Goal: Task Accomplishment & Management: Manage account settings

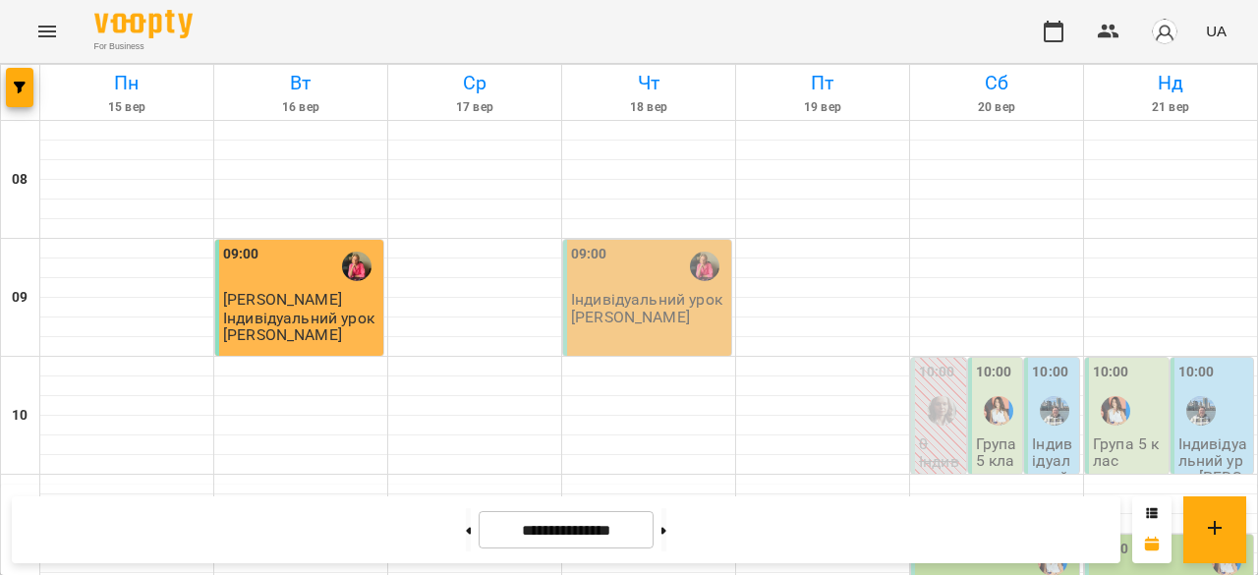
scroll to position [1050, 0]
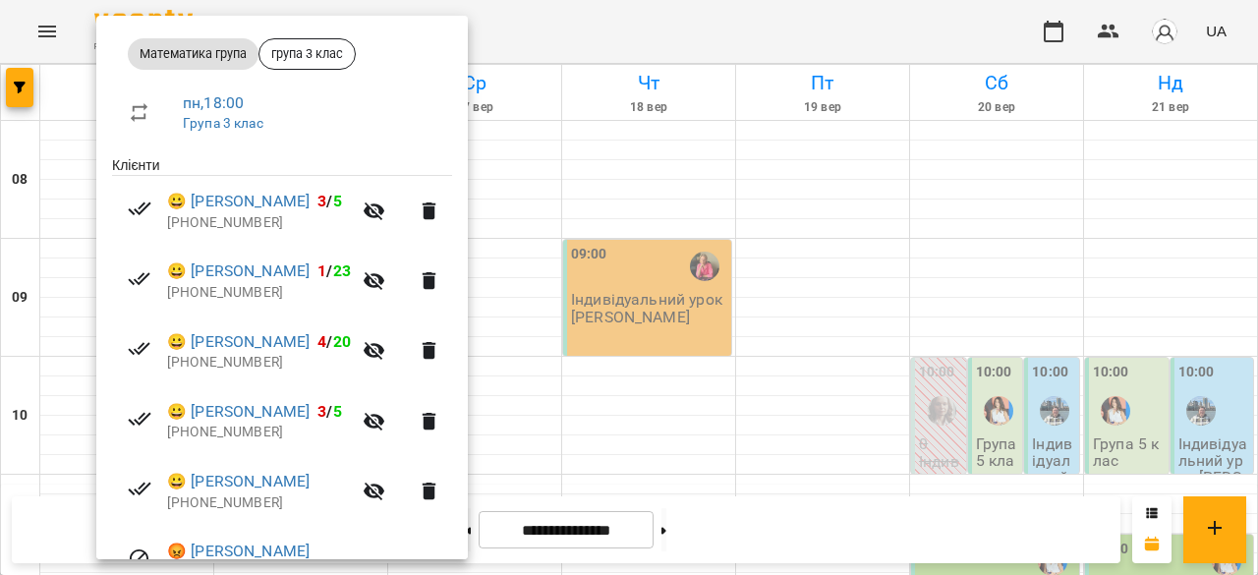
scroll to position [285, 0]
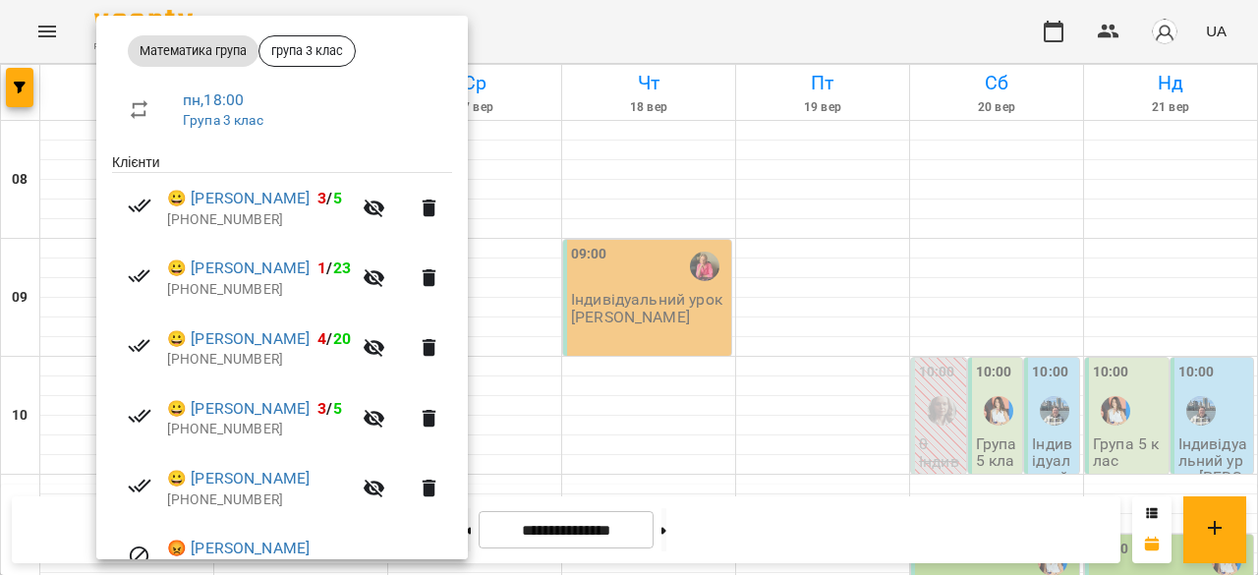
click at [639, 364] on div at bounding box center [629, 287] width 1258 height 575
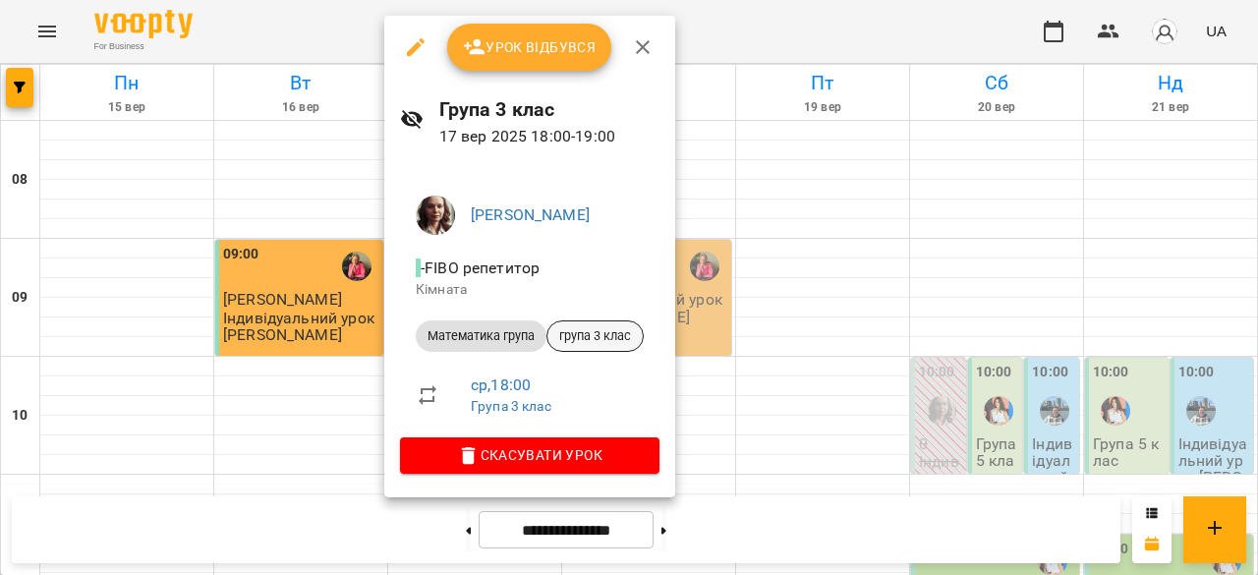
click at [606, 336] on span "група 3 клас" at bounding box center [594, 336] width 95 height 18
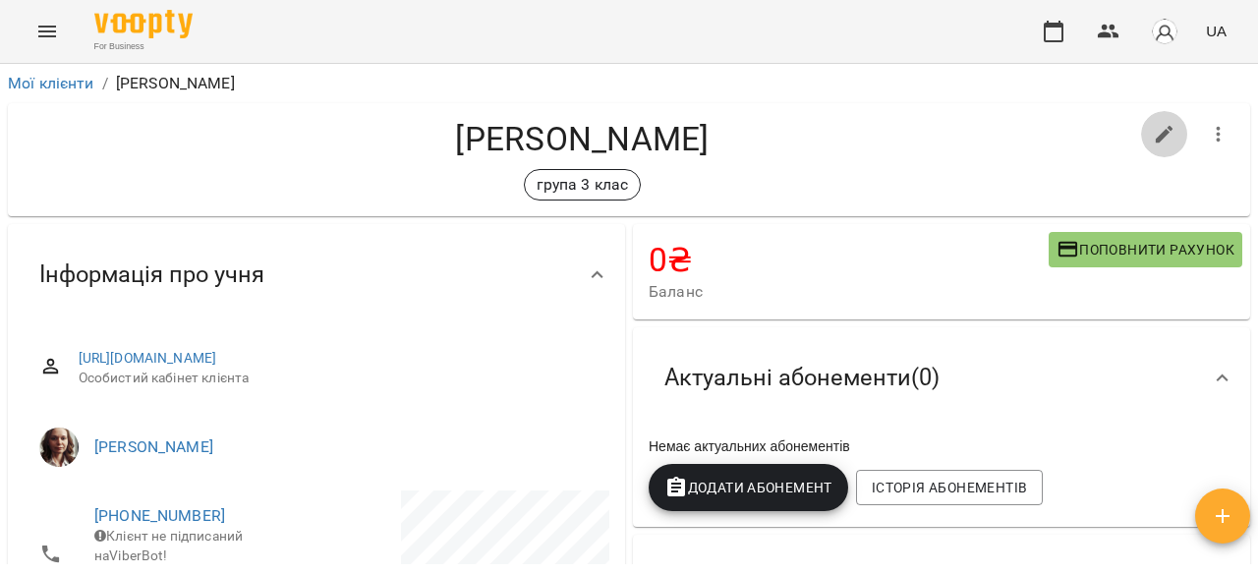
click at [1153, 123] on icon "button" at bounding box center [1165, 135] width 24 height 24
select select "**"
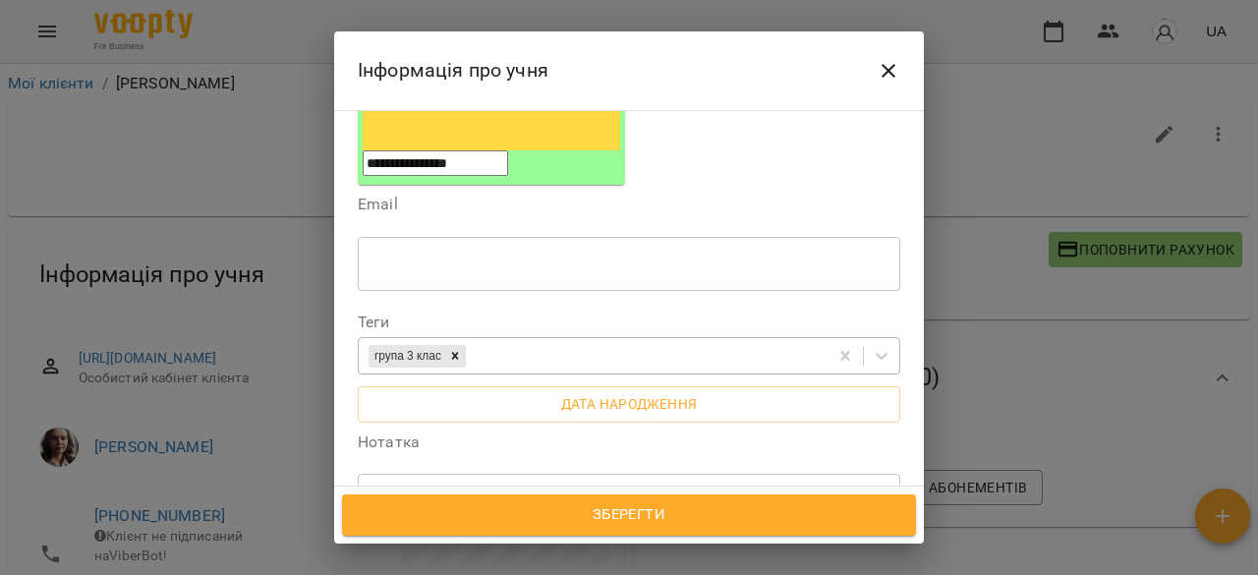
scroll to position [307, 0]
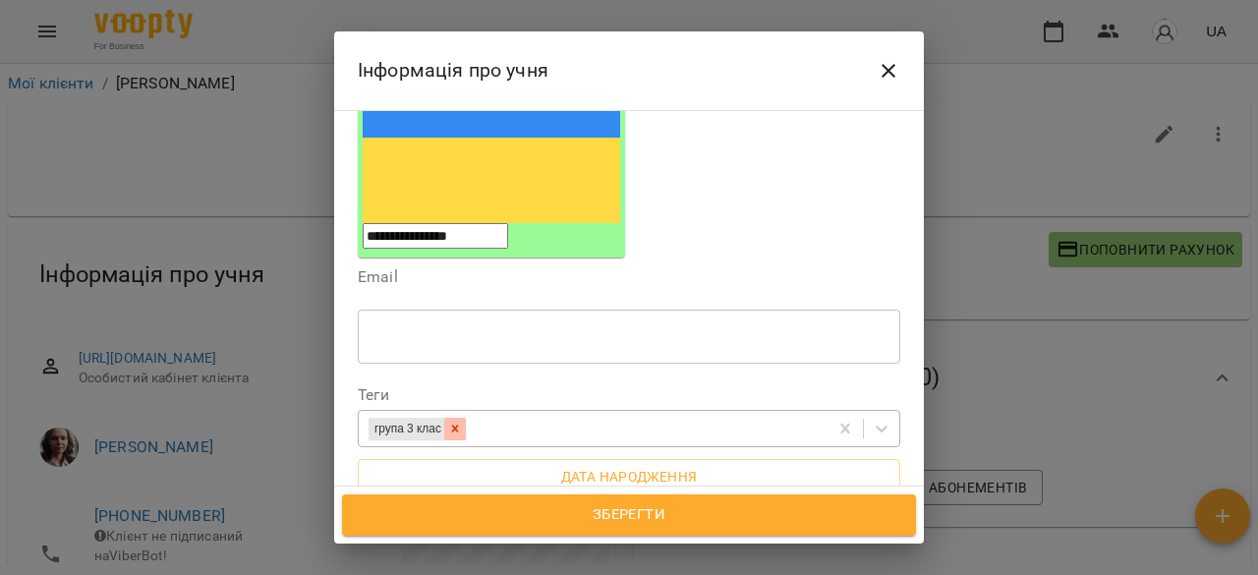
click at [466, 418] on div at bounding box center [455, 429] width 22 height 23
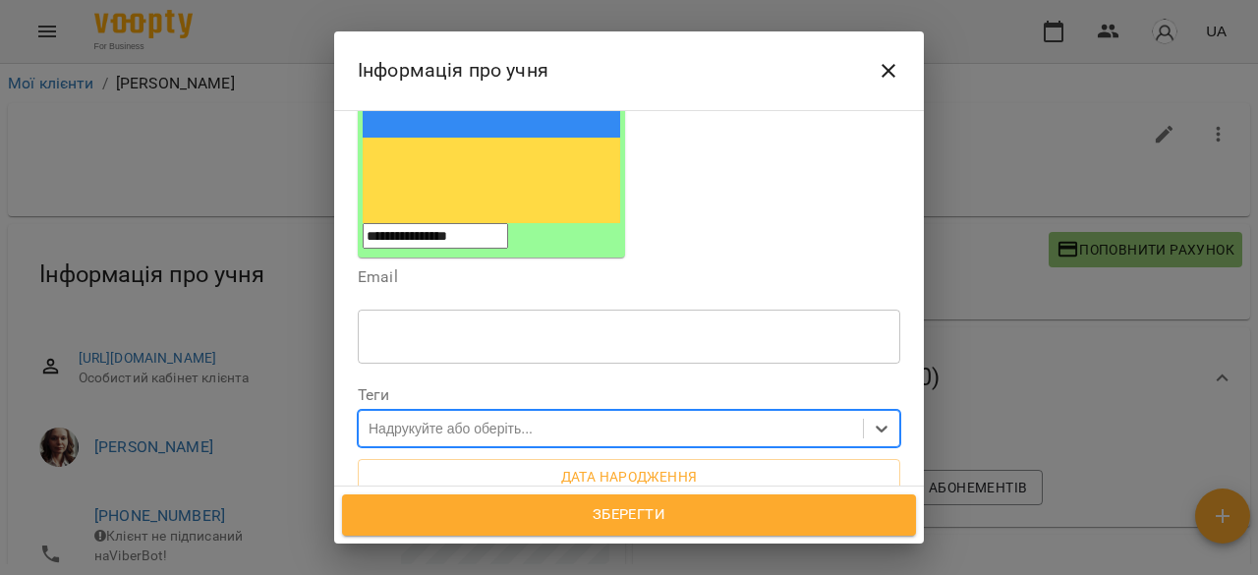
click at [456, 419] on div "Надрукуйте або оберіть..." at bounding box center [451, 429] width 164 height 20
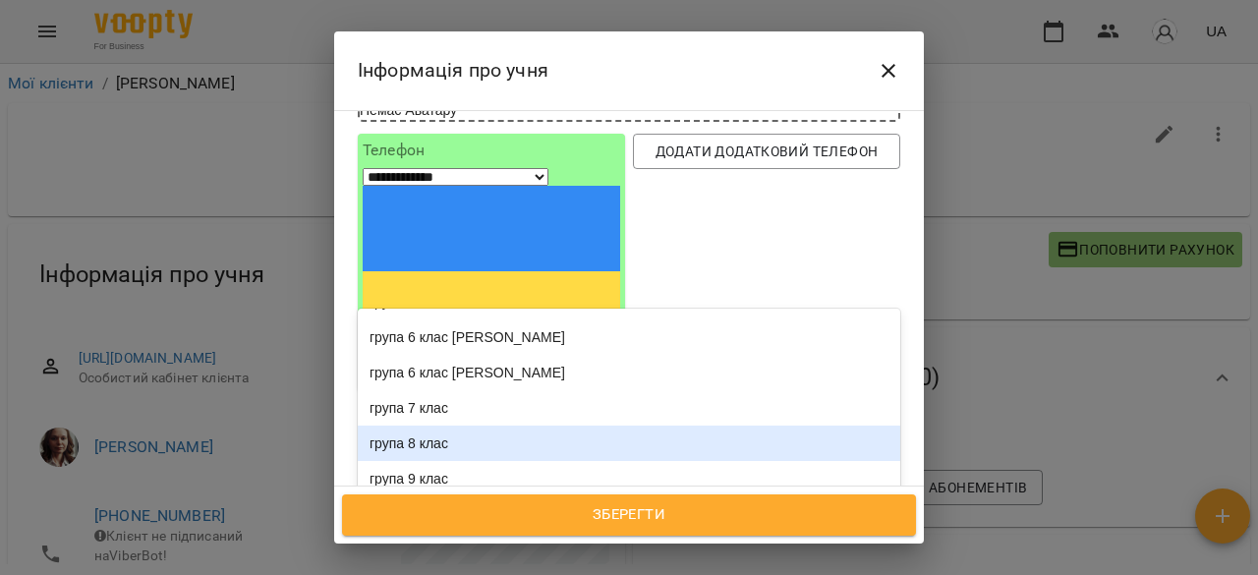
scroll to position [0, 0]
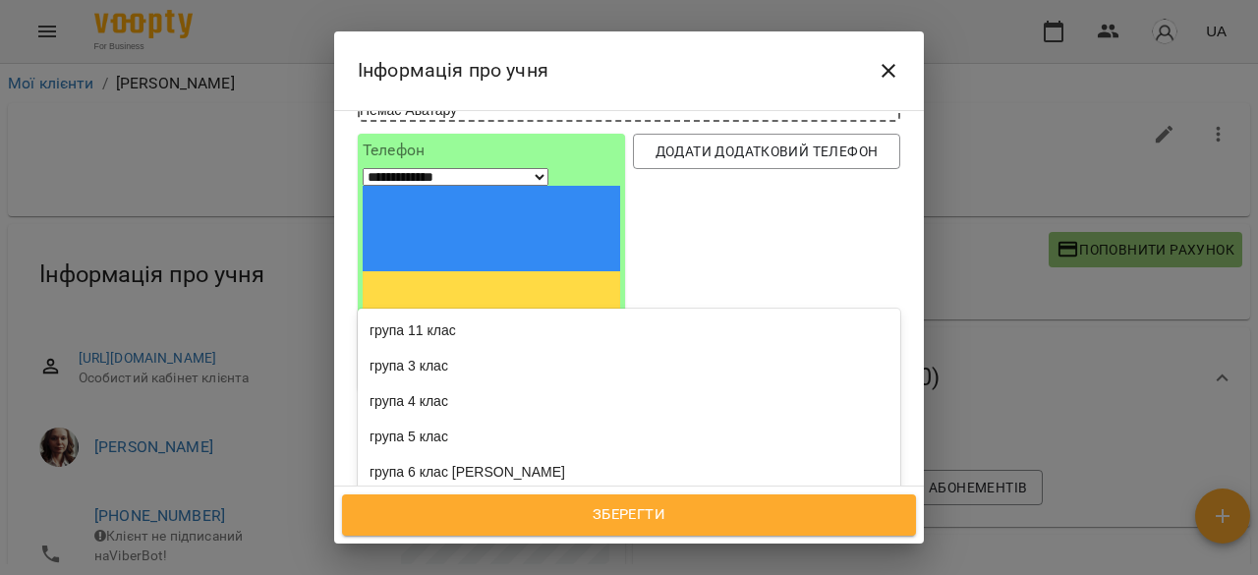
click at [440, 552] on div "Надрукуйте або оберіть..." at bounding box center [451, 562] width 164 height 20
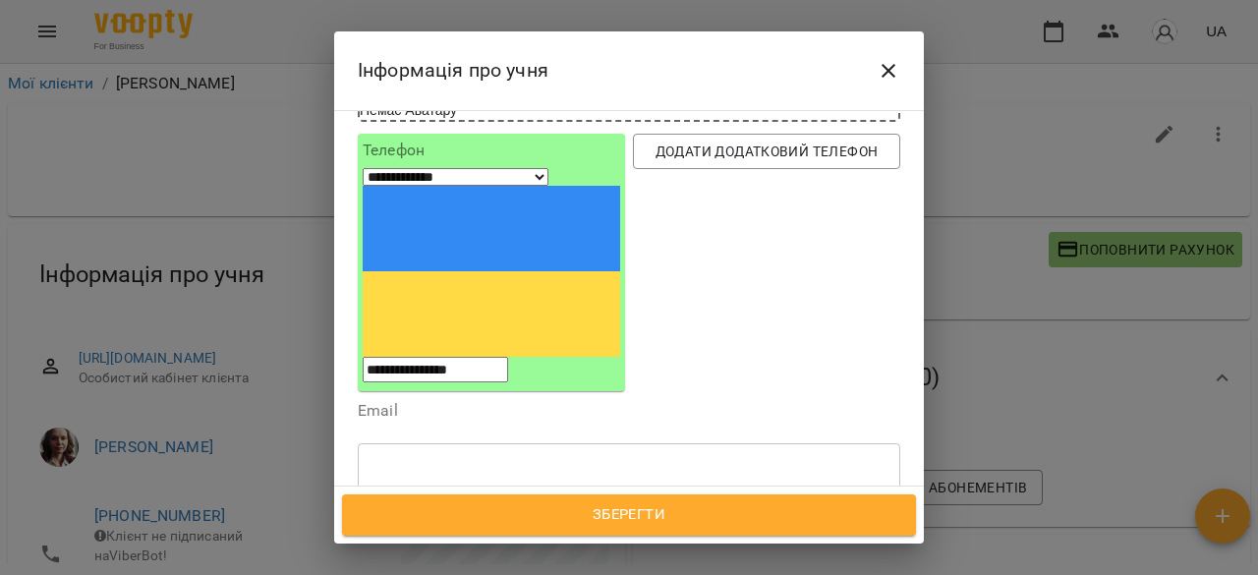
type input "**********"
click at [496, 506] on b "група 2 клас" at bounding box center [458, 514] width 84 height 16
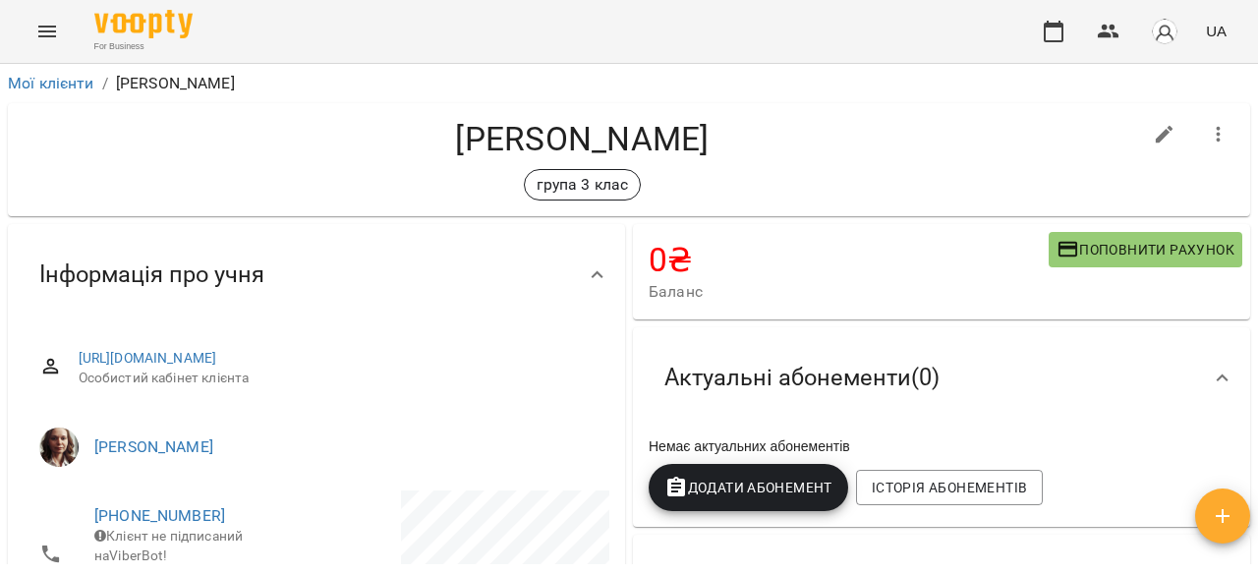
click at [1167, 139] on button "button" at bounding box center [1164, 134] width 47 height 47
select select "**"
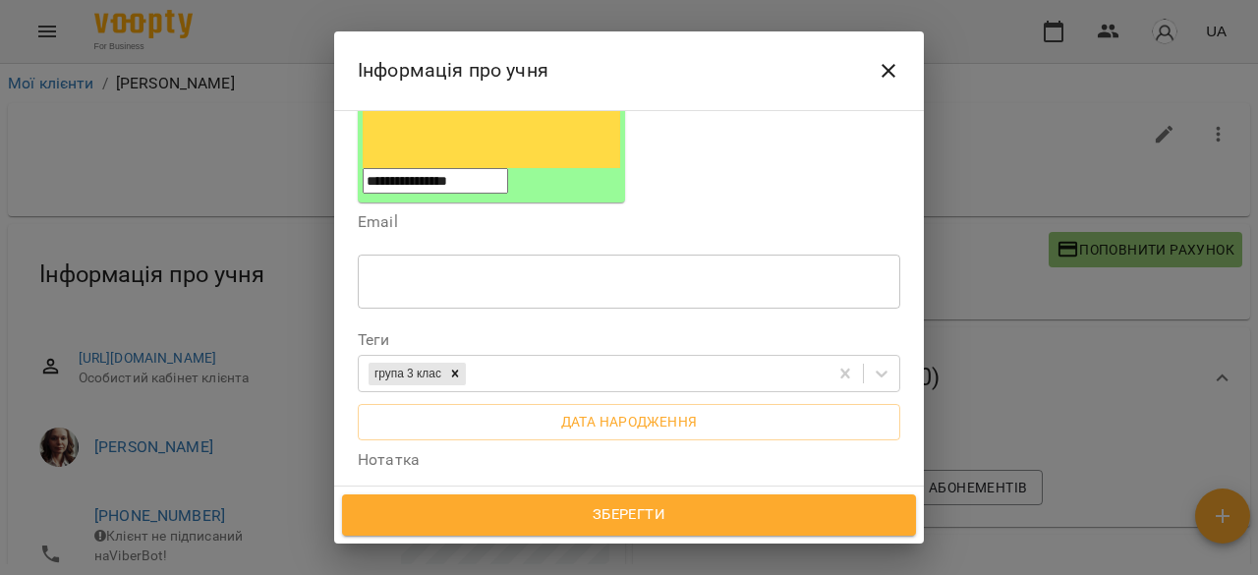
scroll to position [359, 0]
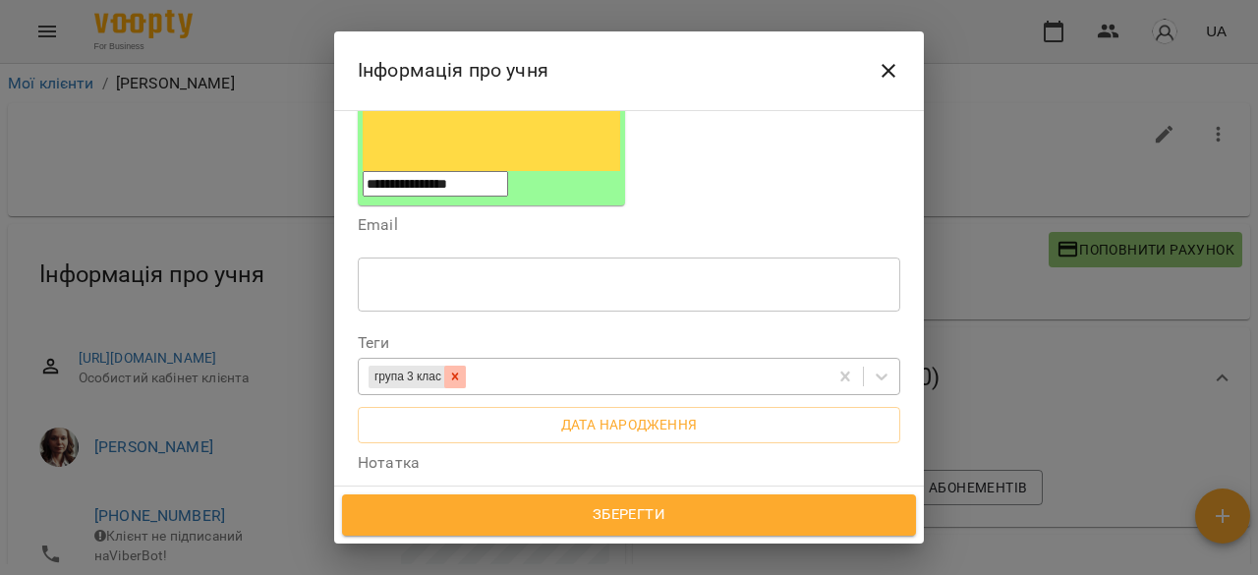
click at [462, 369] on icon at bounding box center [455, 376] width 14 height 14
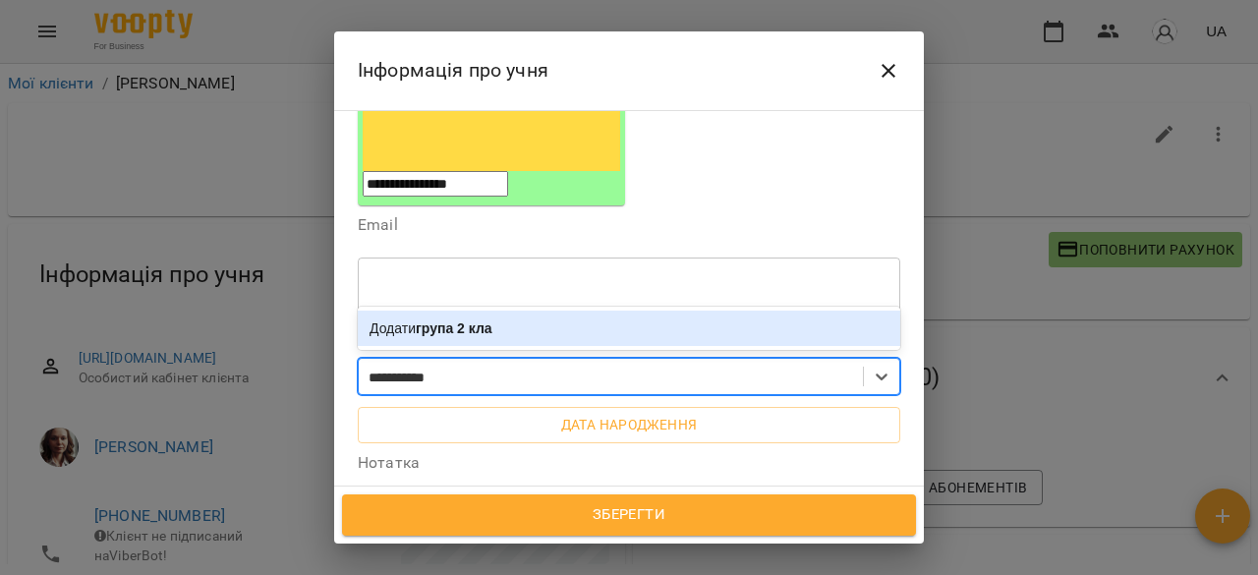
type input "**********"
click at [525, 311] on div "Додати група 2 клас" at bounding box center [629, 328] width 542 height 35
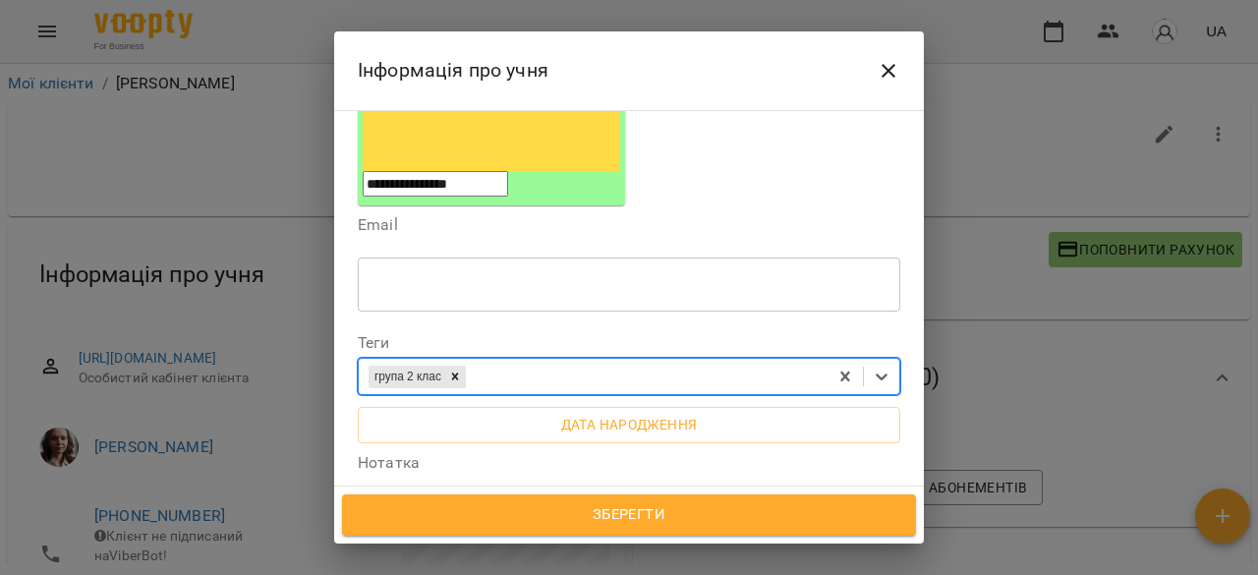
click at [589, 511] on span "Зберегти" at bounding box center [629, 515] width 531 height 26
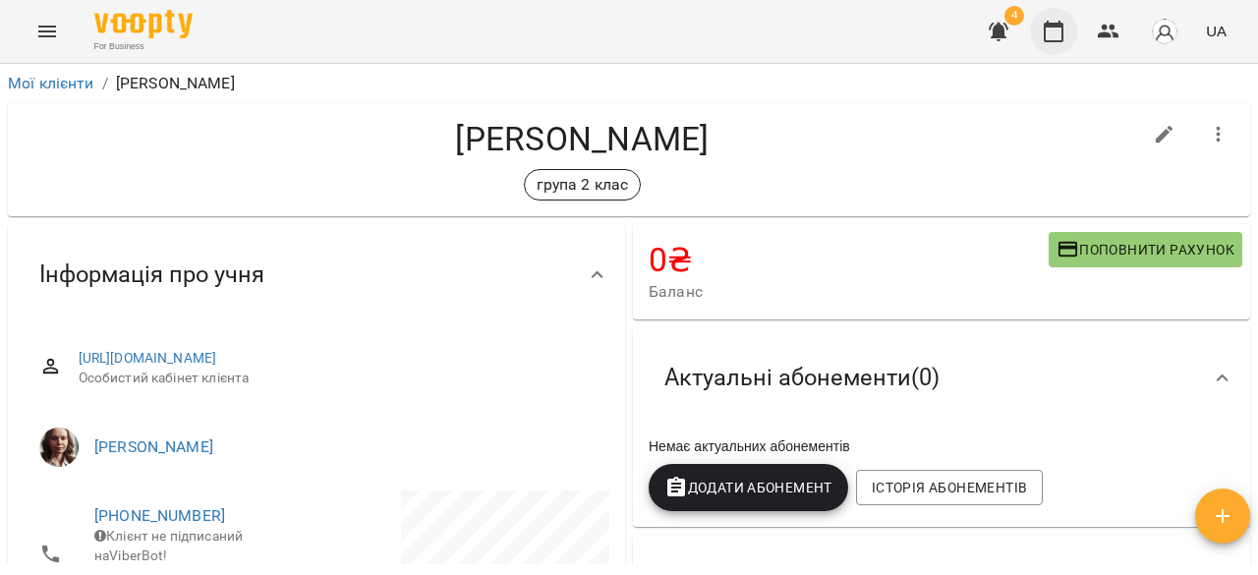
click at [1051, 36] on icon "button" at bounding box center [1054, 32] width 24 height 24
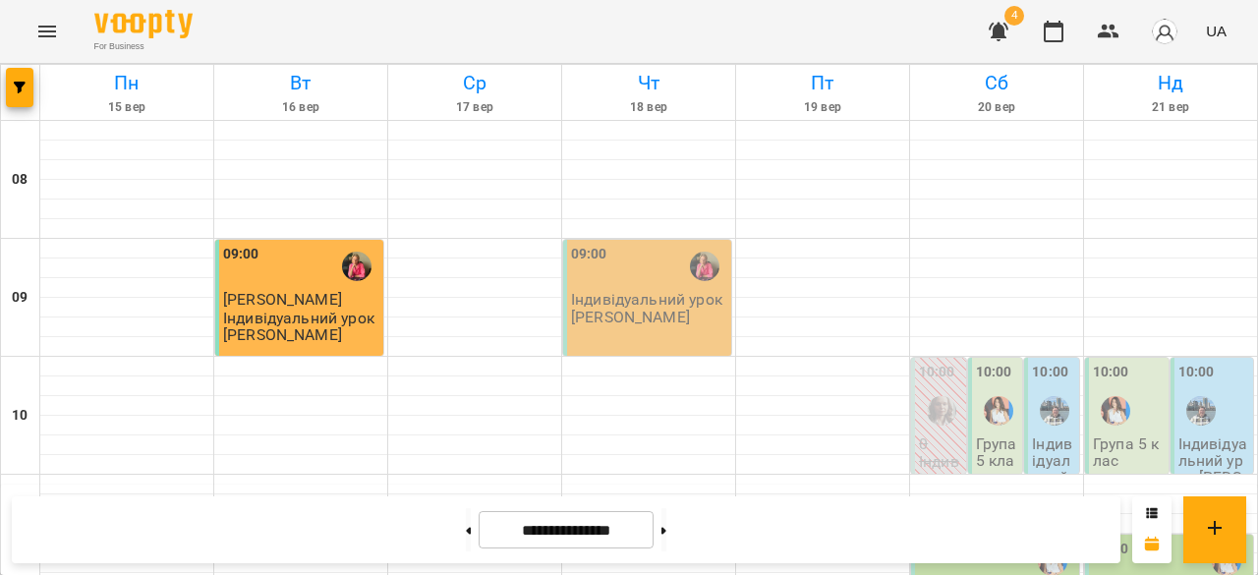
scroll to position [1154, 0]
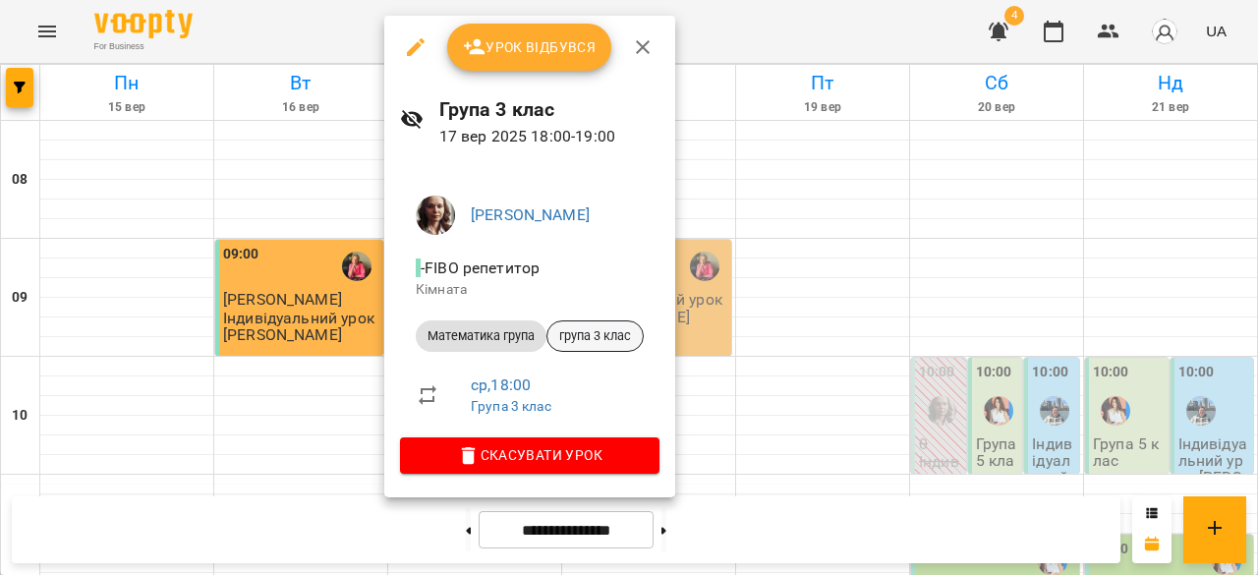
click at [597, 333] on span "група 3 клас" at bounding box center [594, 336] width 95 height 18
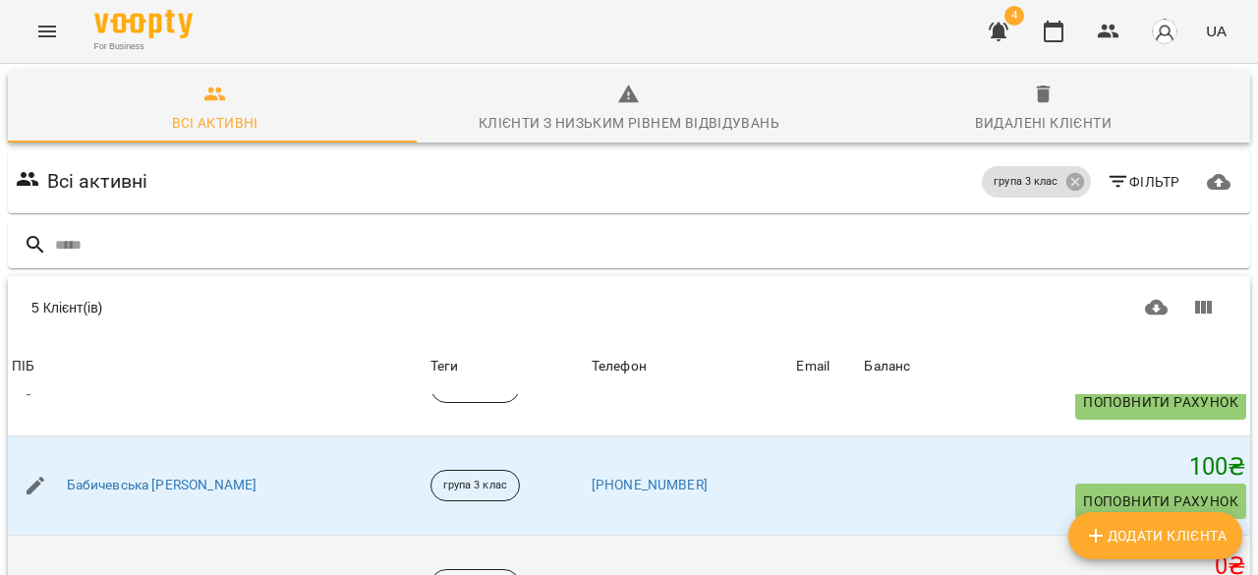
scroll to position [215, 0]
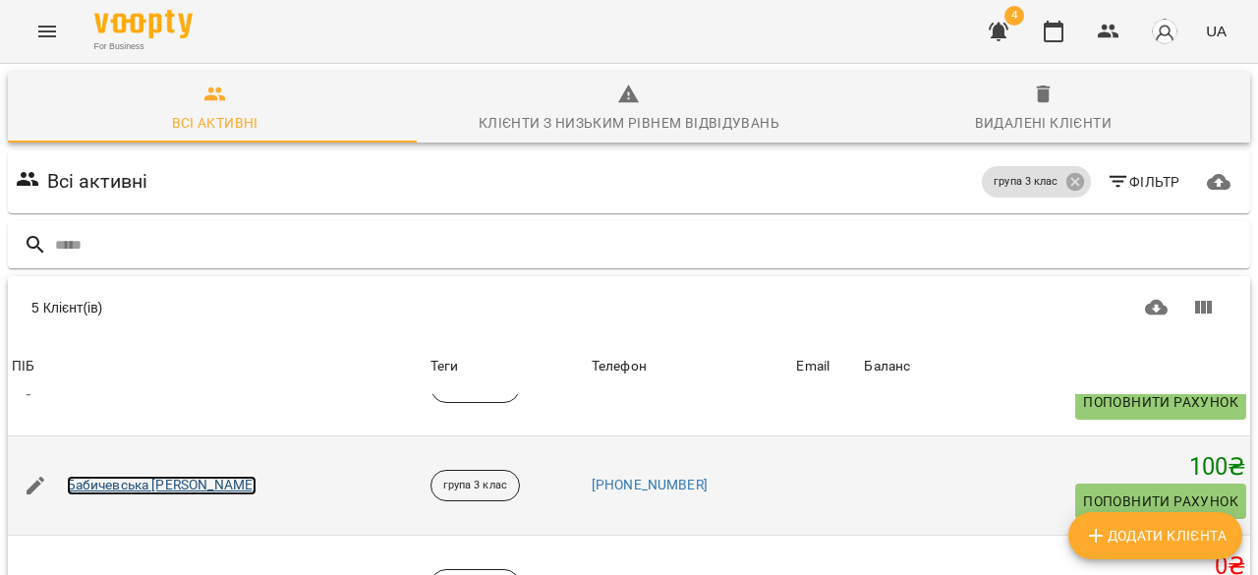
click at [145, 476] on link "Бабичевська [PERSON_NAME]" at bounding box center [162, 486] width 191 height 20
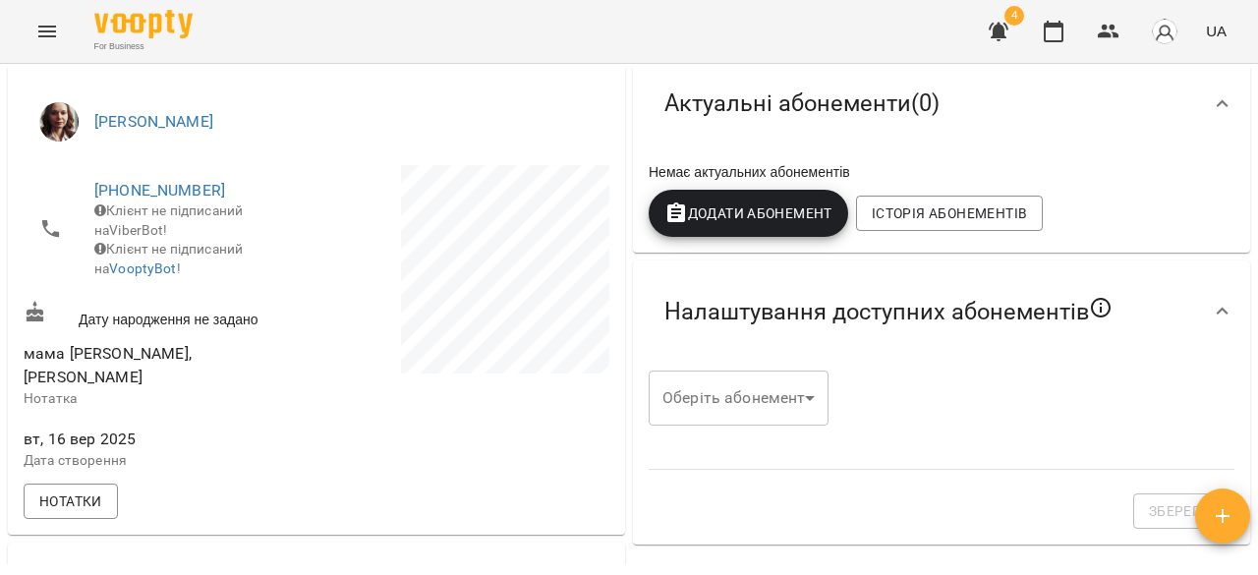
scroll to position [328, 0]
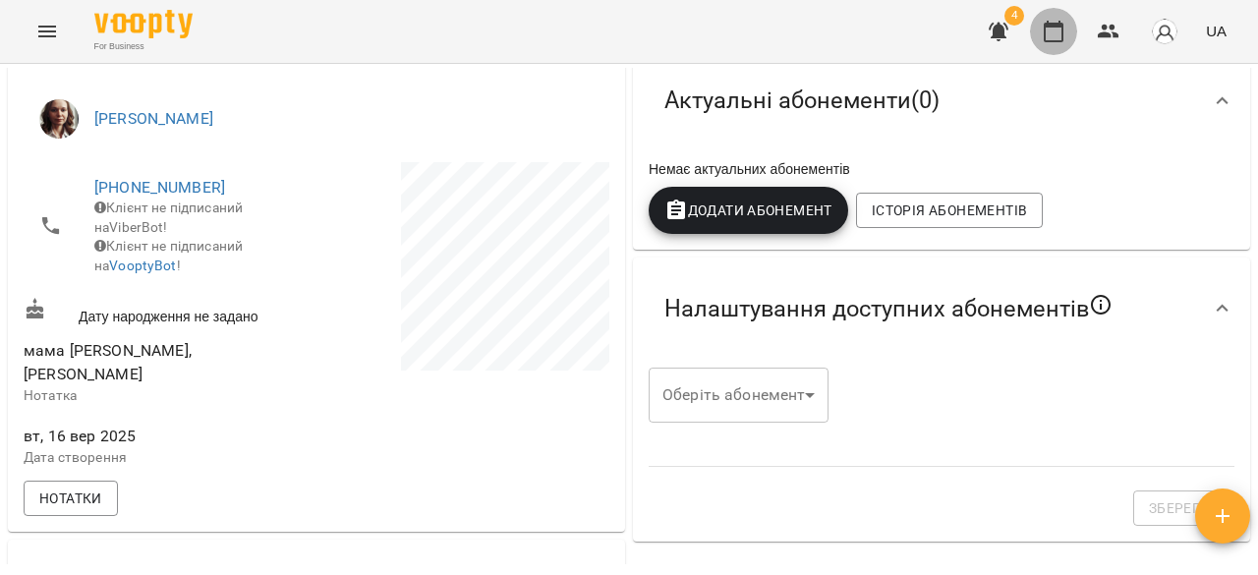
click at [1053, 18] on button "button" at bounding box center [1053, 31] width 47 height 47
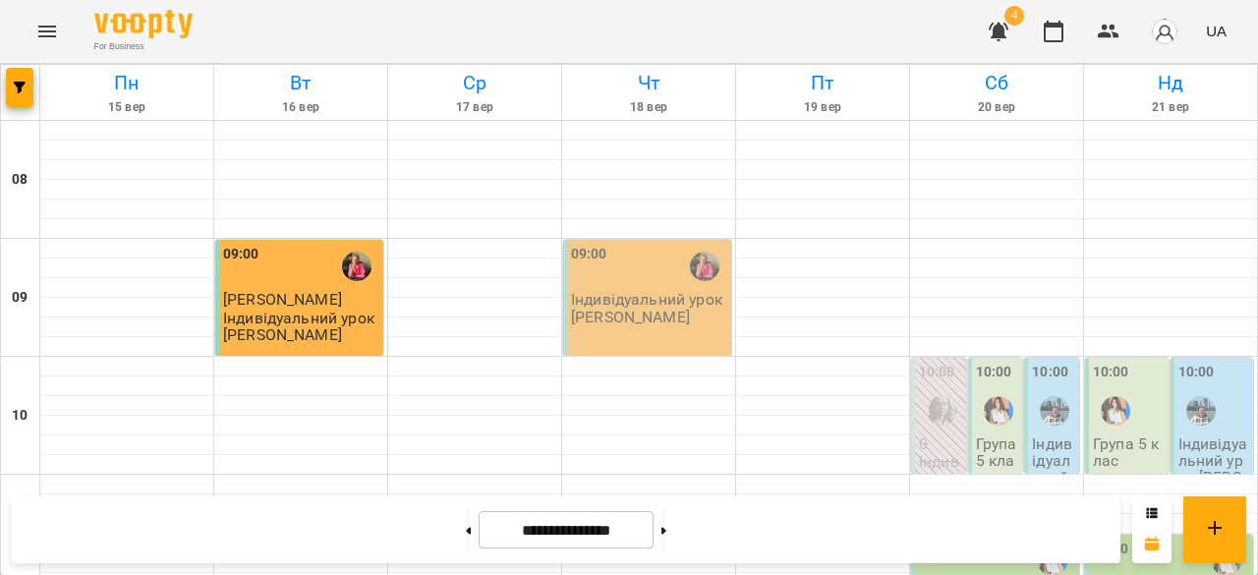
scroll to position [827, 0]
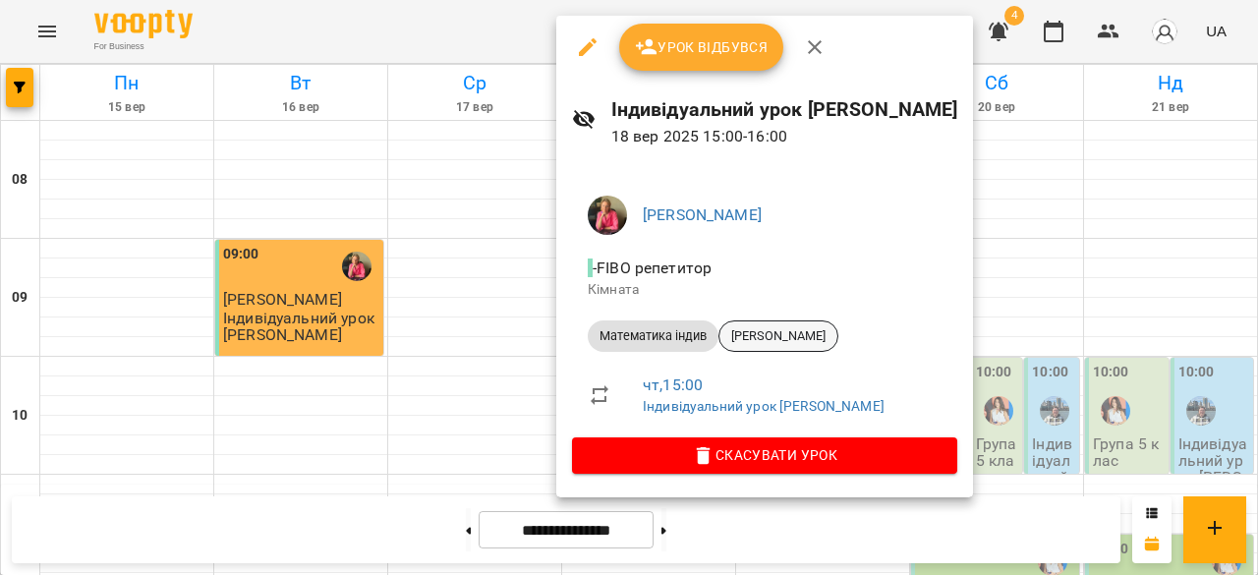
click at [764, 345] on span "Дука Ксенія" at bounding box center [778, 336] width 118 height 18
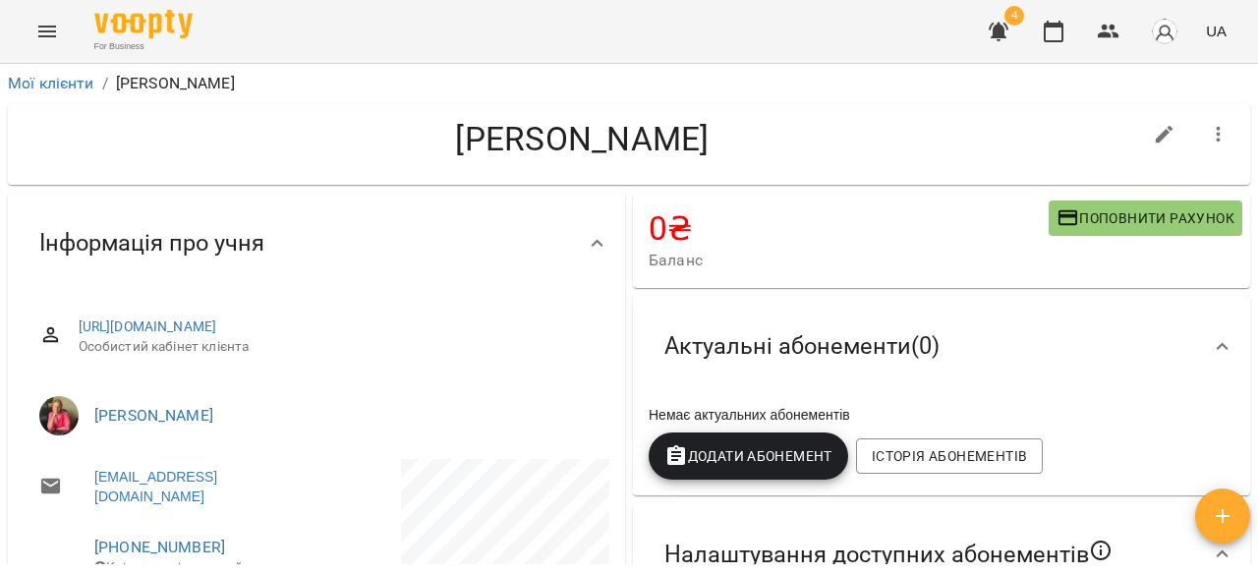
click at [1207, 131] on icon "button" at bounding box center [1219, 135] width 24 height 24
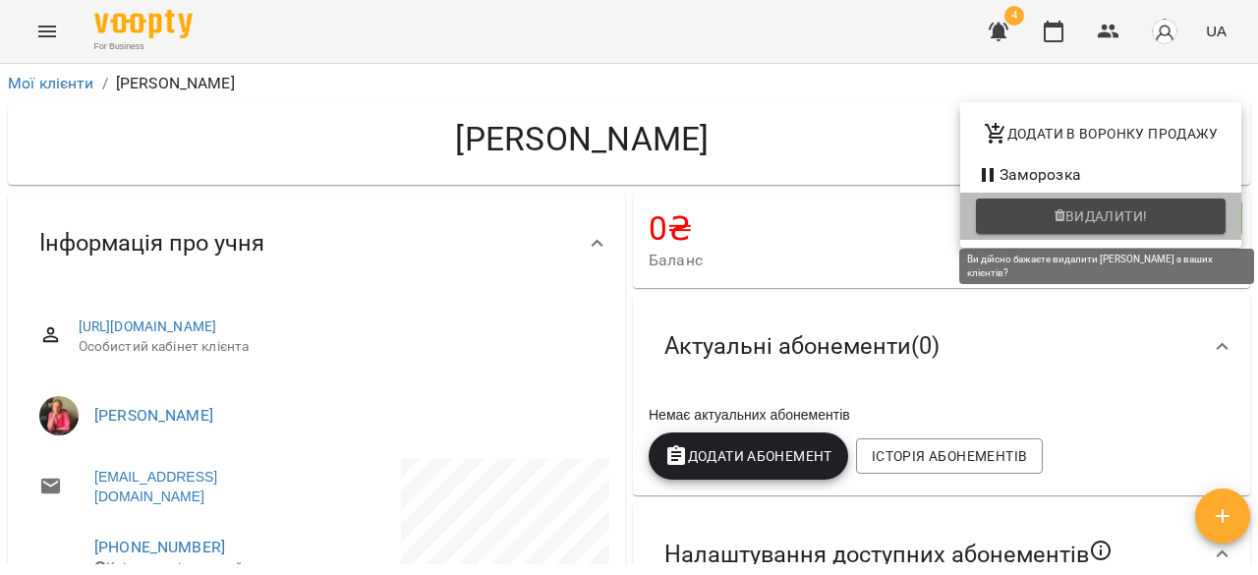
click at [1079, 217] on span "Видалити!" at bounding box center [1106, 216] width 83 height 24
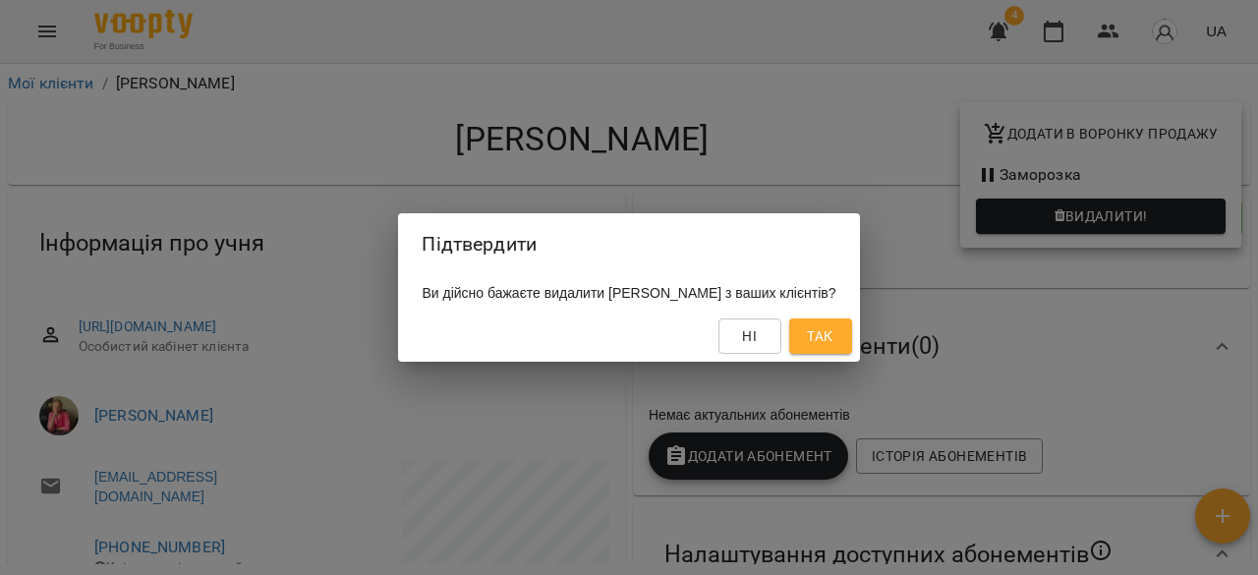
click at [832, 340] on span "Так" at bounding box center [820, 336] width 26 height 24
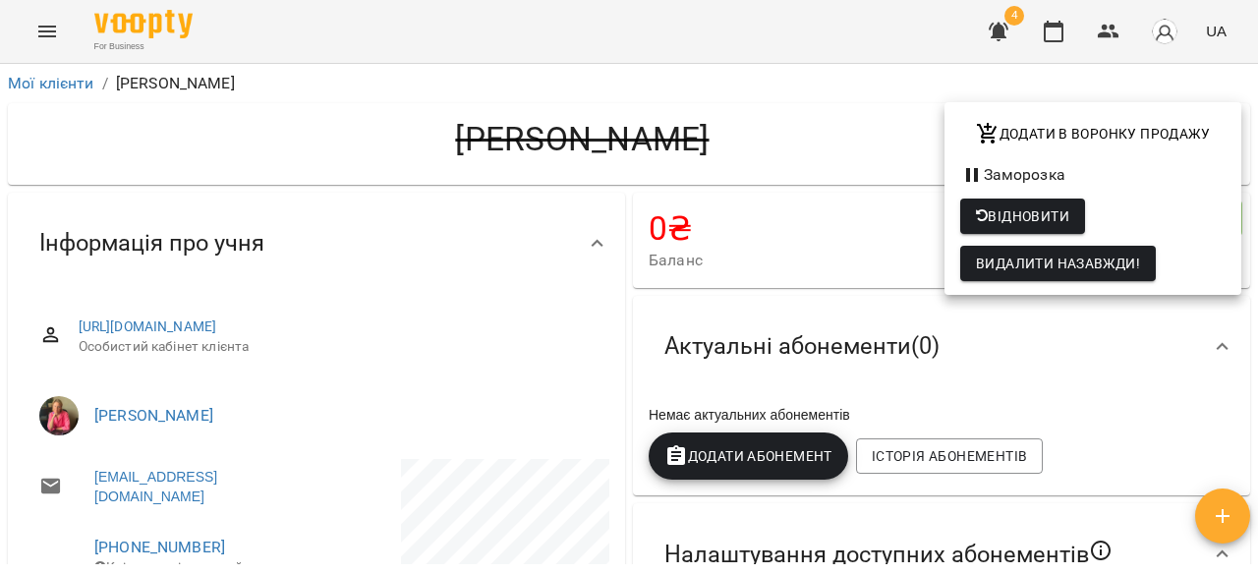
click at [1055, 36] on div at bounding box center [629, 287] width 1258 height 575
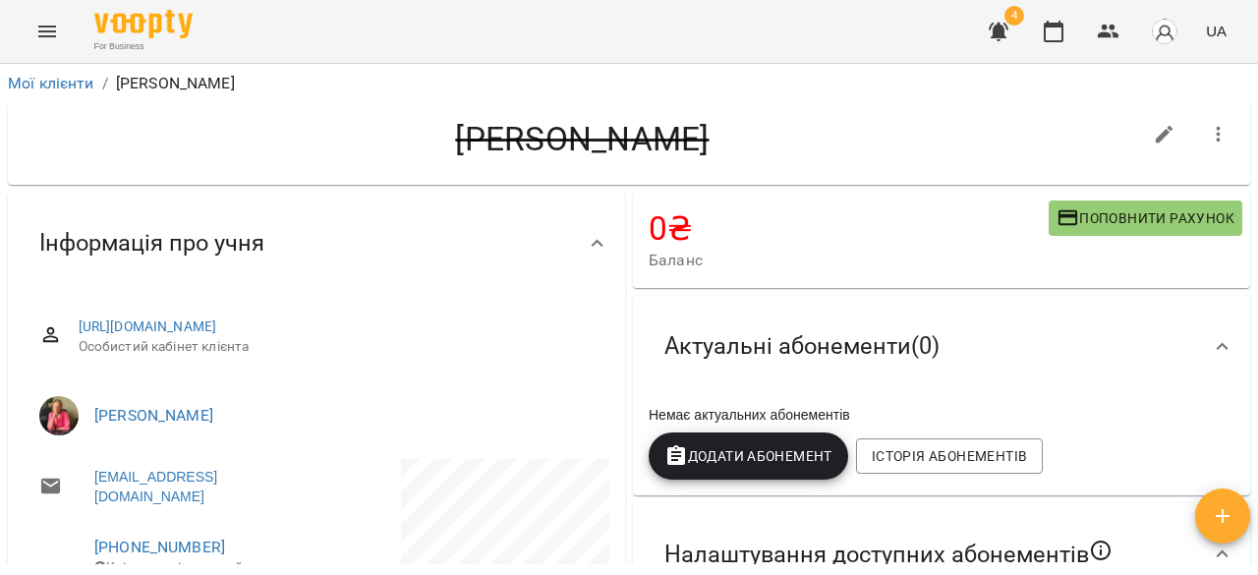
click at [1056, 36] on icon "button" at bounding box center [1054, 32] width 24 height 24
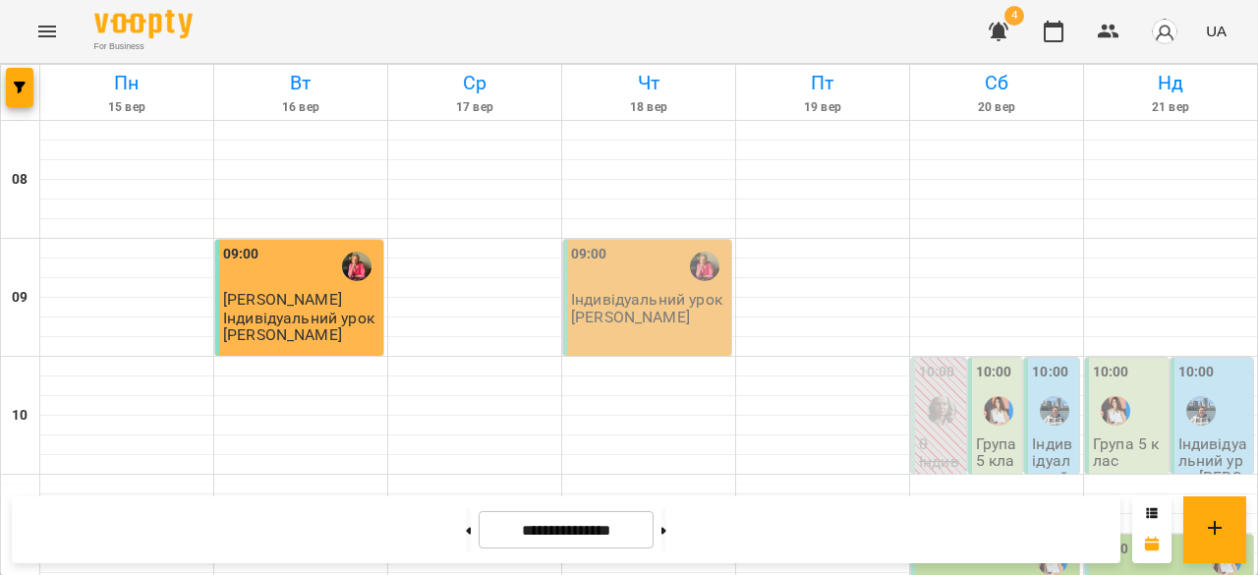
scroll to position [938, 0]
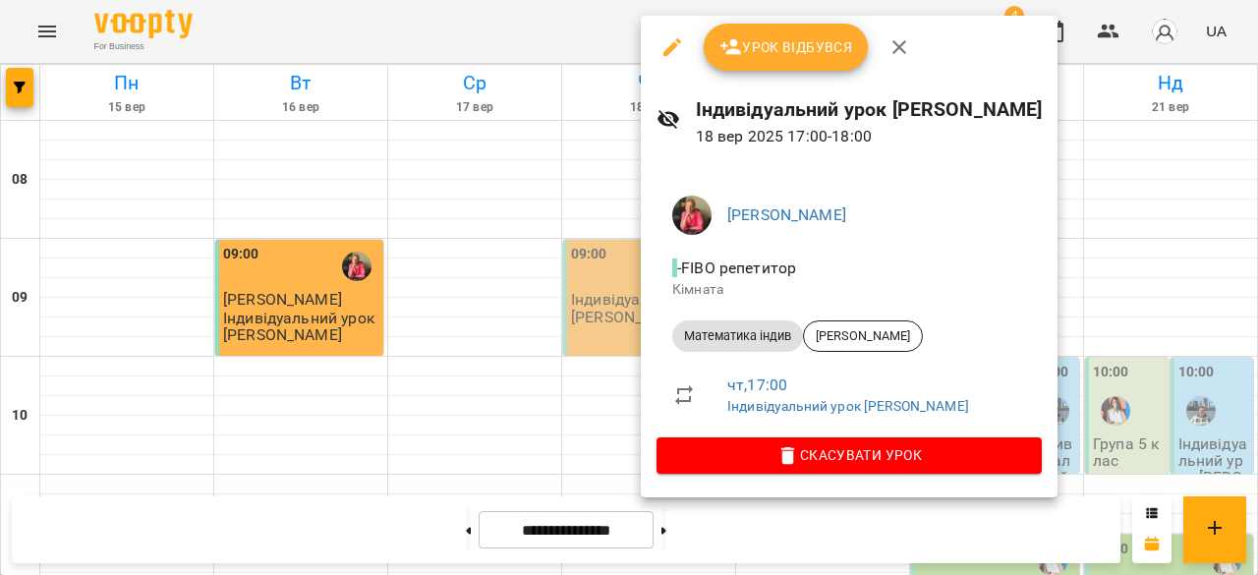
click at [563, 192] on div at bounding box center [629, 287] width 1258 height 575
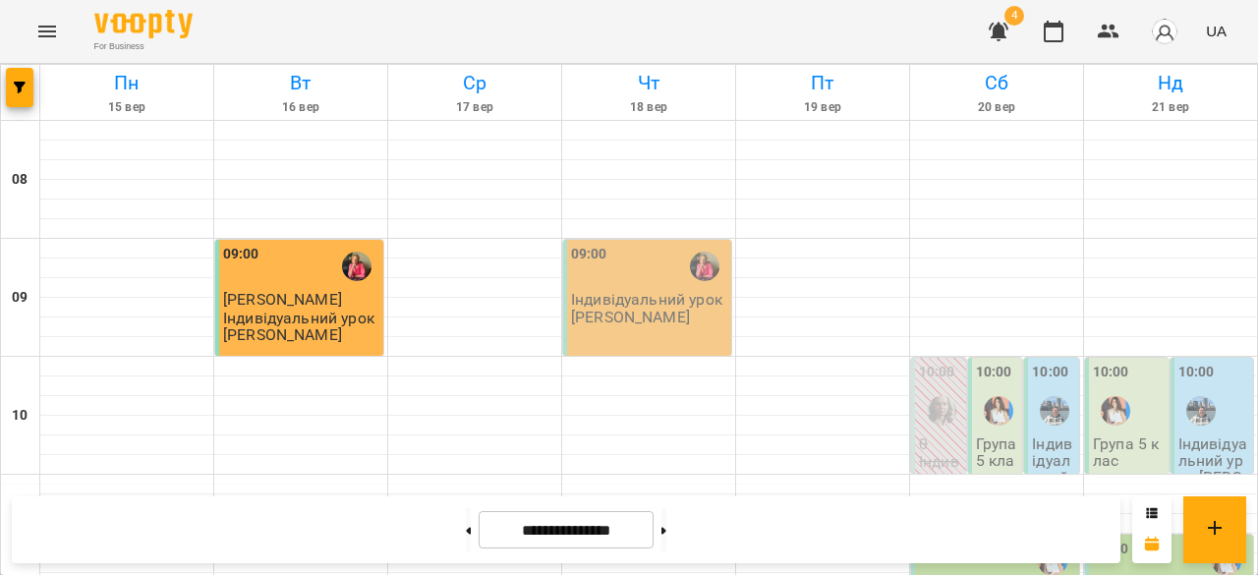
scroll to position [1089, 0]
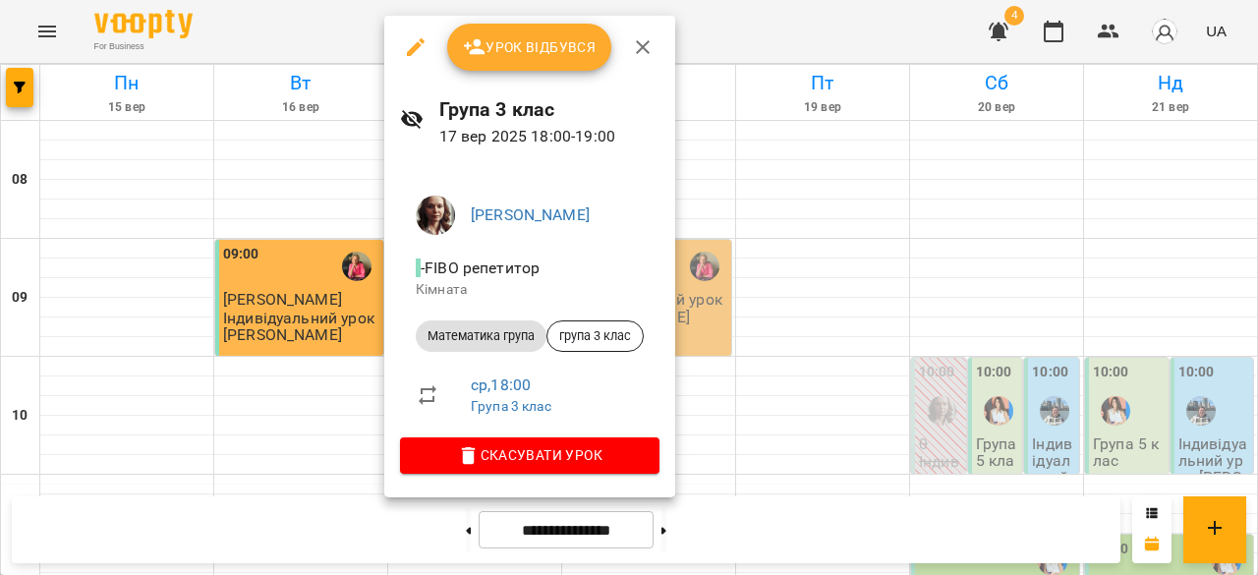
click at [582, 319] on li "Математика група група 3 клас" at bounding box center [529, 335] width 259 height 47
click at [588, 333] on span "група 3 клас" at bounding box center [594, 336] width 95 height 18
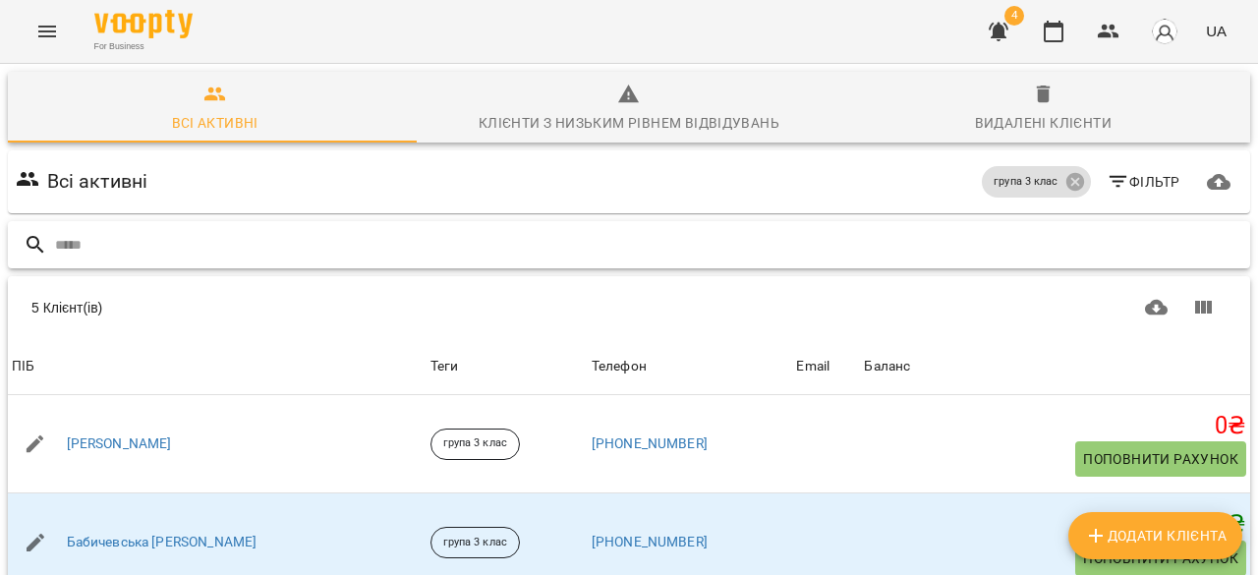
scroll to position [57, 0]
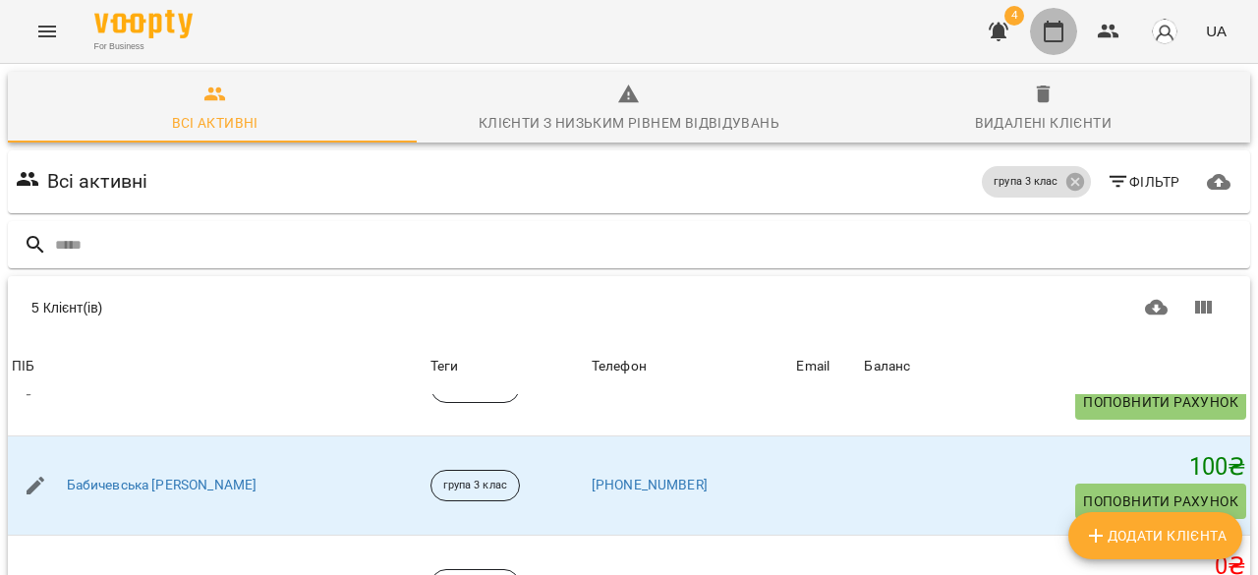
click at [1049, 45] on button "button" at bounding box center [1053, 31] width 47 height 47
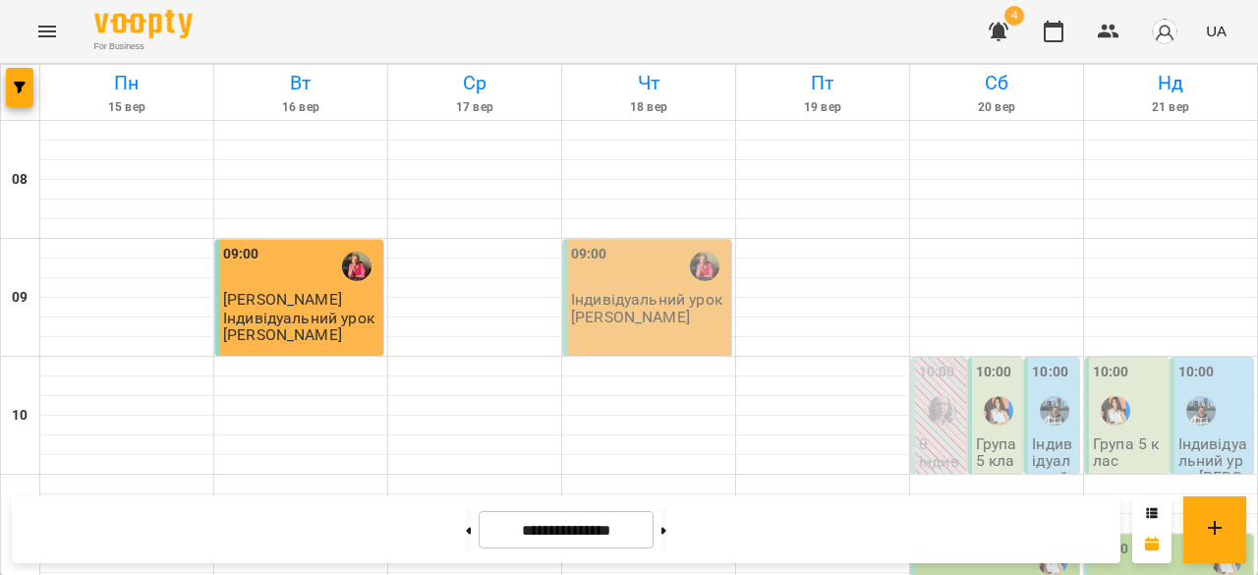
scroll to position [1167, 0]
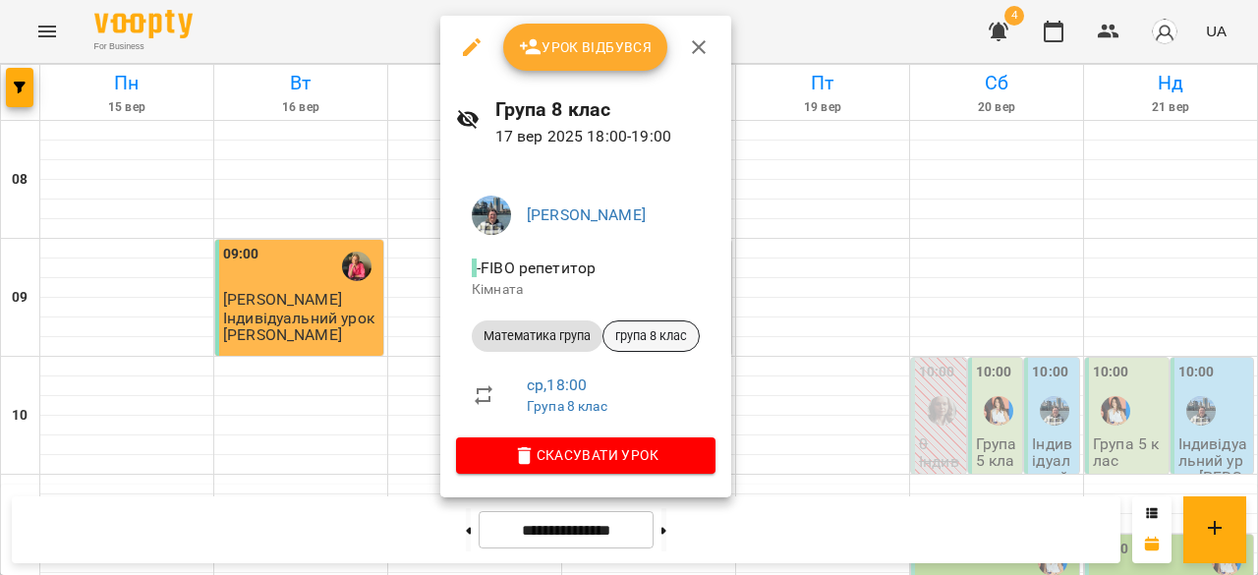
click at [625, 336] on span "група 8 клас" at bounding box center [650, 336] width 95 height 18
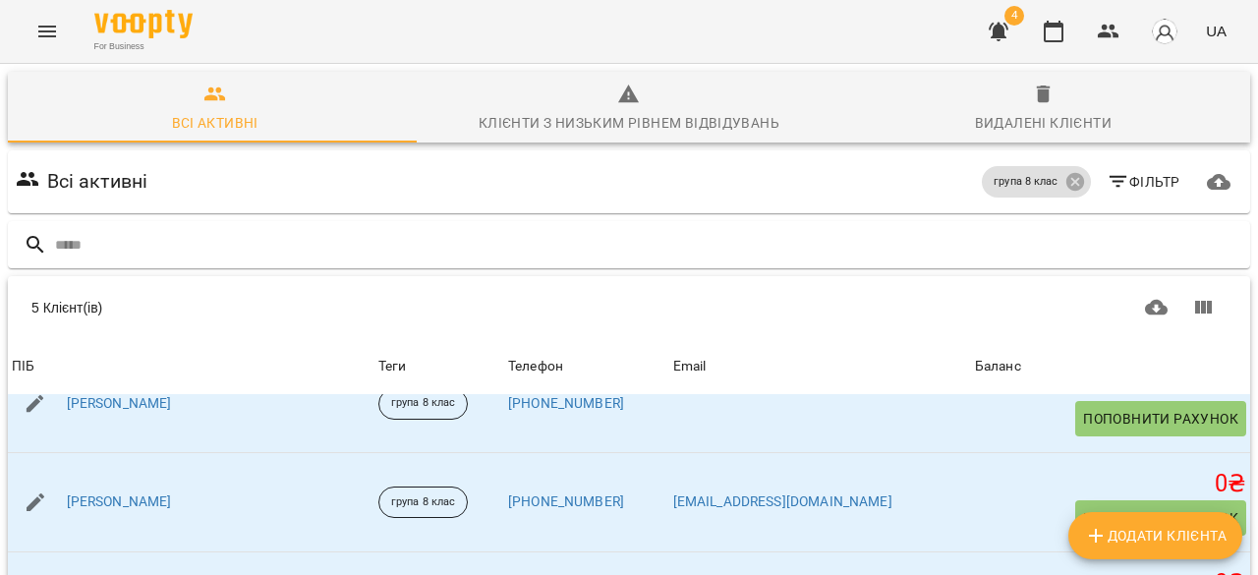
scroll to position [57, 0]
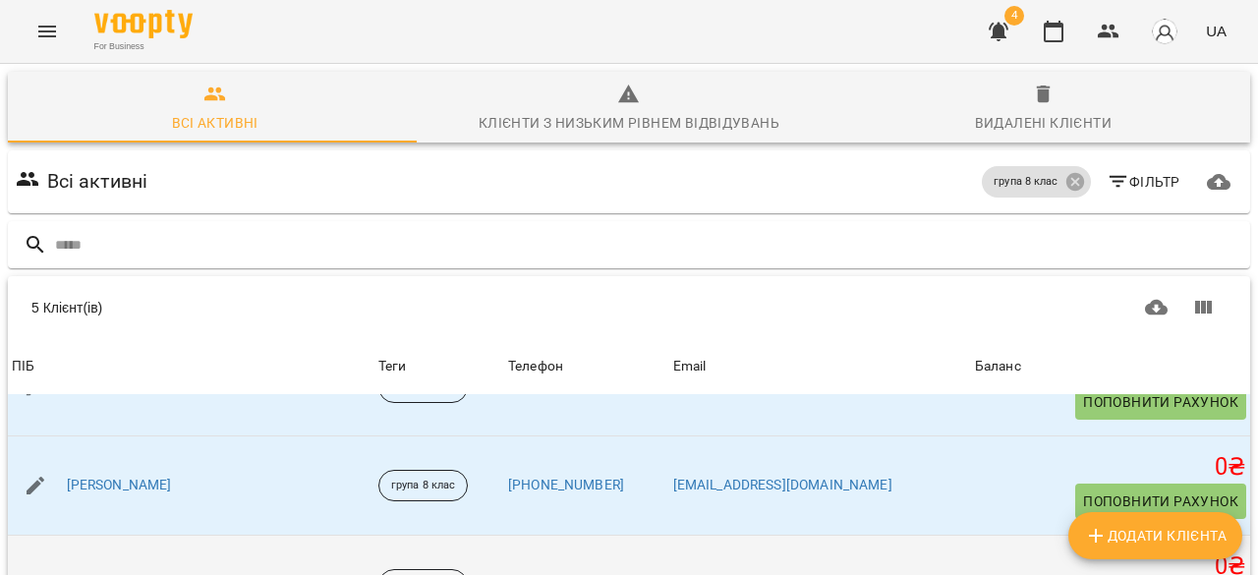
click at [118, 574] on link "Таам Андрій" at bounding box center [119, 585] width 105 height 20
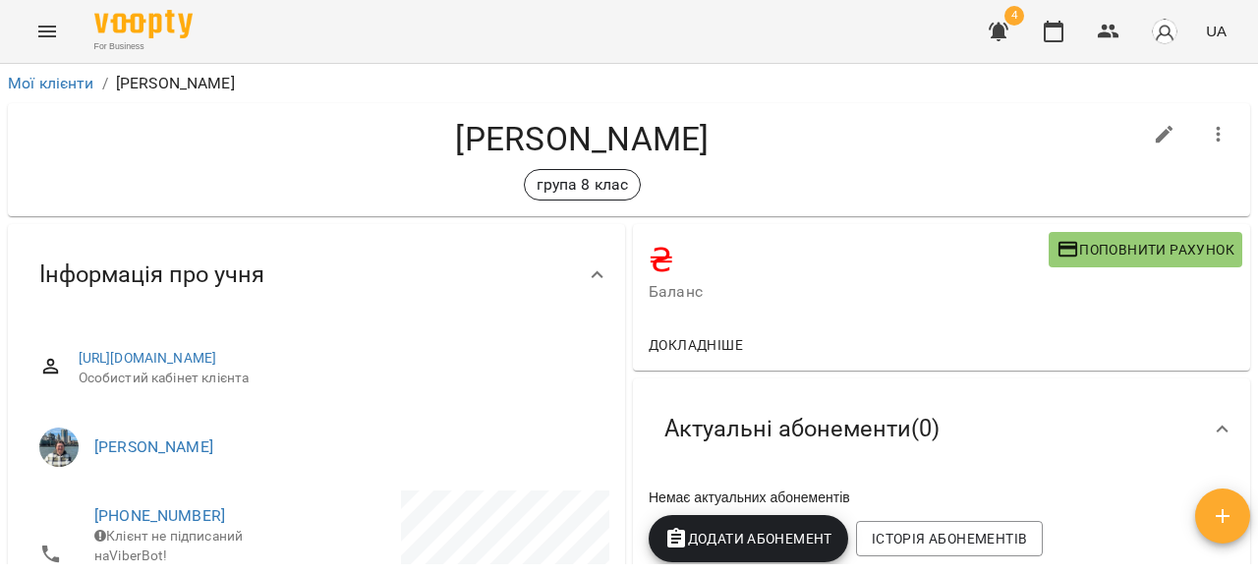
click at [1214, 131] on icon "button" at bounding box center [1219, 135] width 24 height 24
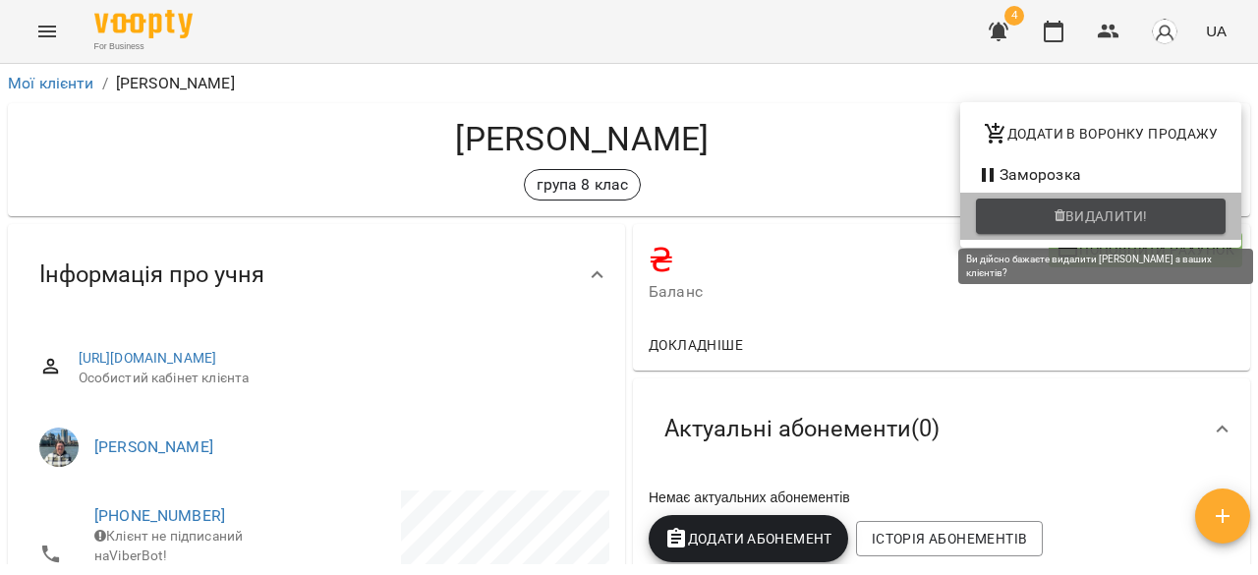
click at [1126, 215] on span "Видалити!" at bounding box center [1106, 216] width 83 height 24
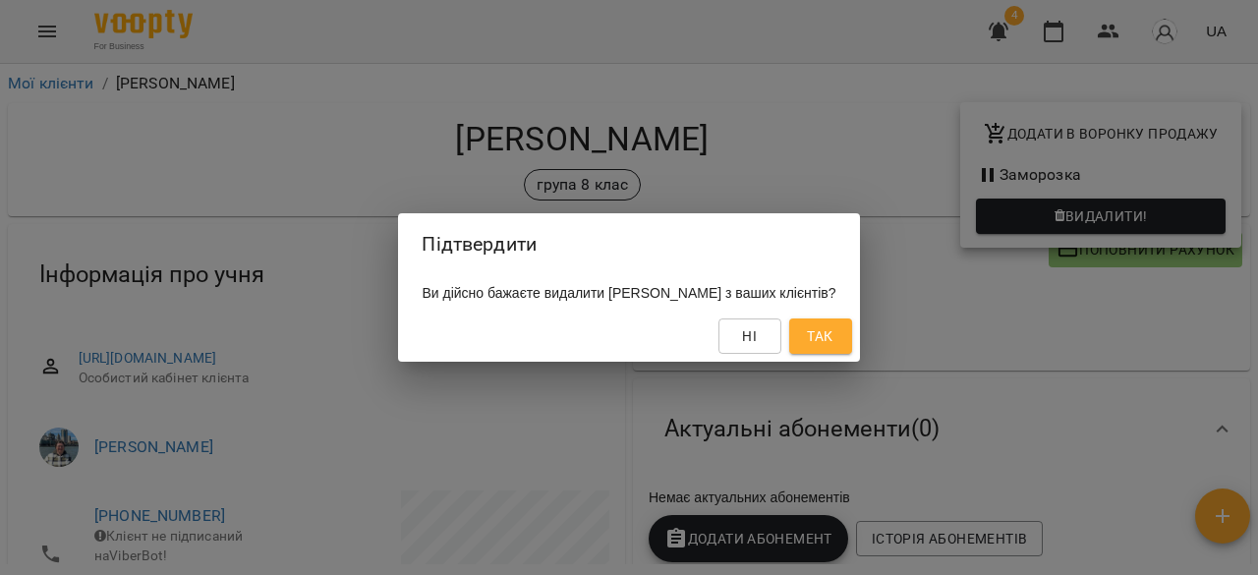
click at [822, 334] on span "Так" at bounding box center [820, 336] width 26 height 24
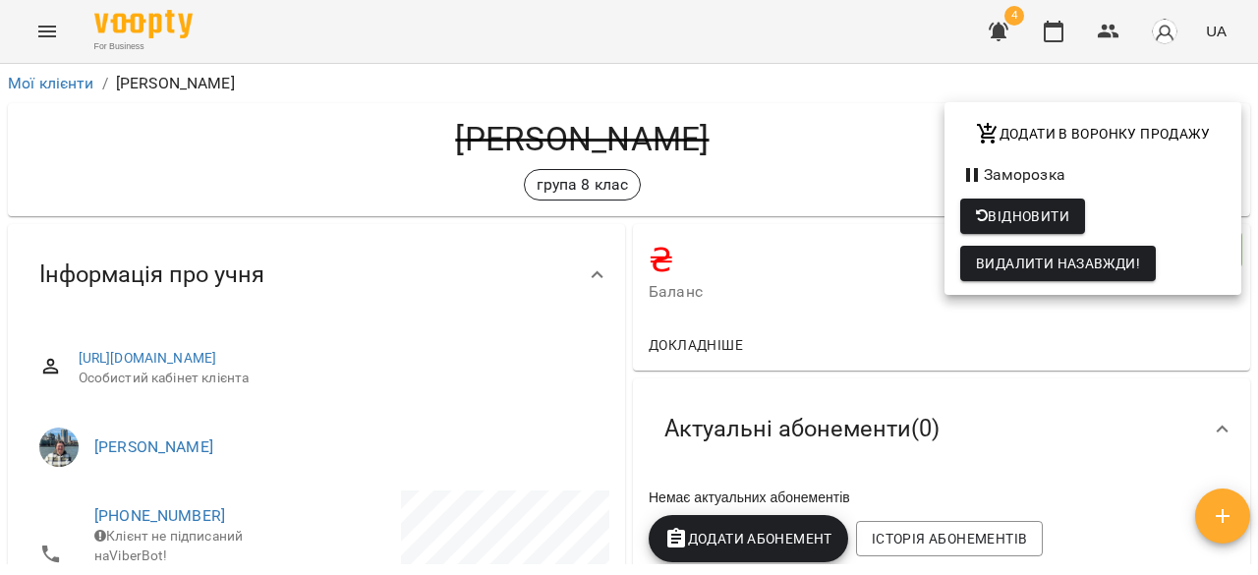
click at [1095, 30] on div at bounding box center [629, 287] width 1258 height 575
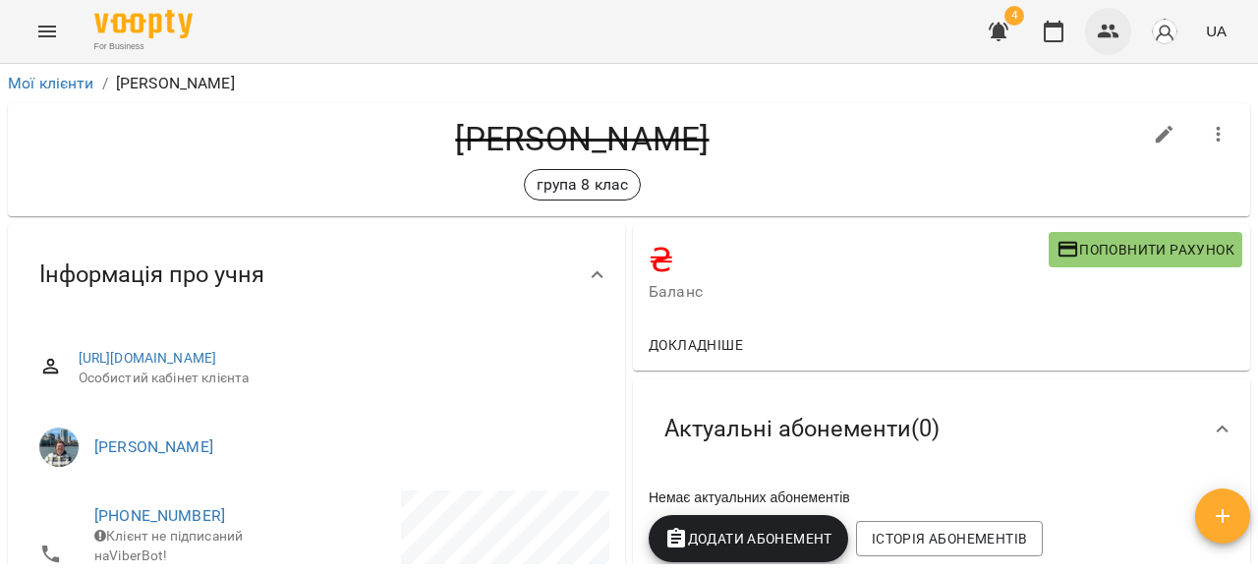
click at [1118, 42] on icon "button" at bounding box center [1109, 32] width 24 height 24
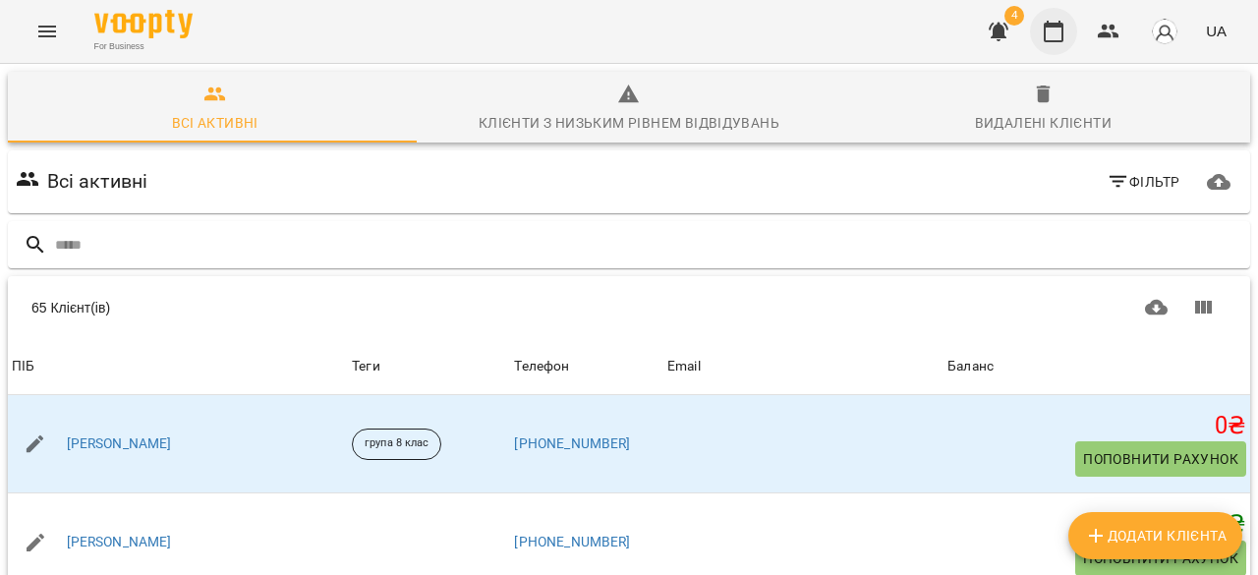
click at [1061, 34] on icon "button" at bounding box center [1054, 32] width 24 height 24
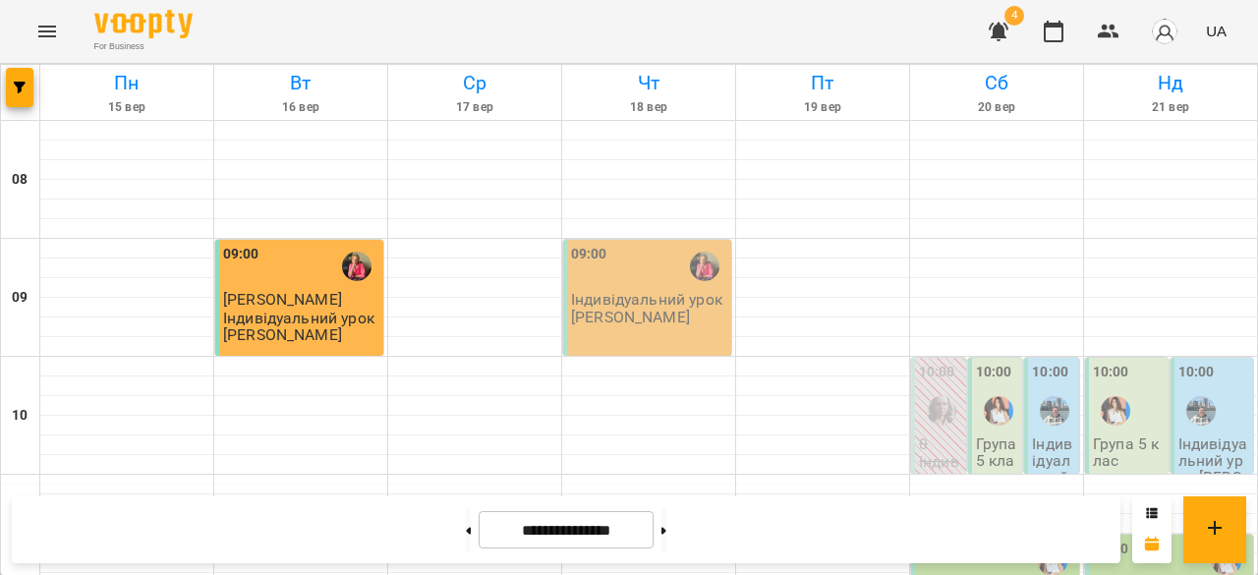
scroll to position [1039, 0]
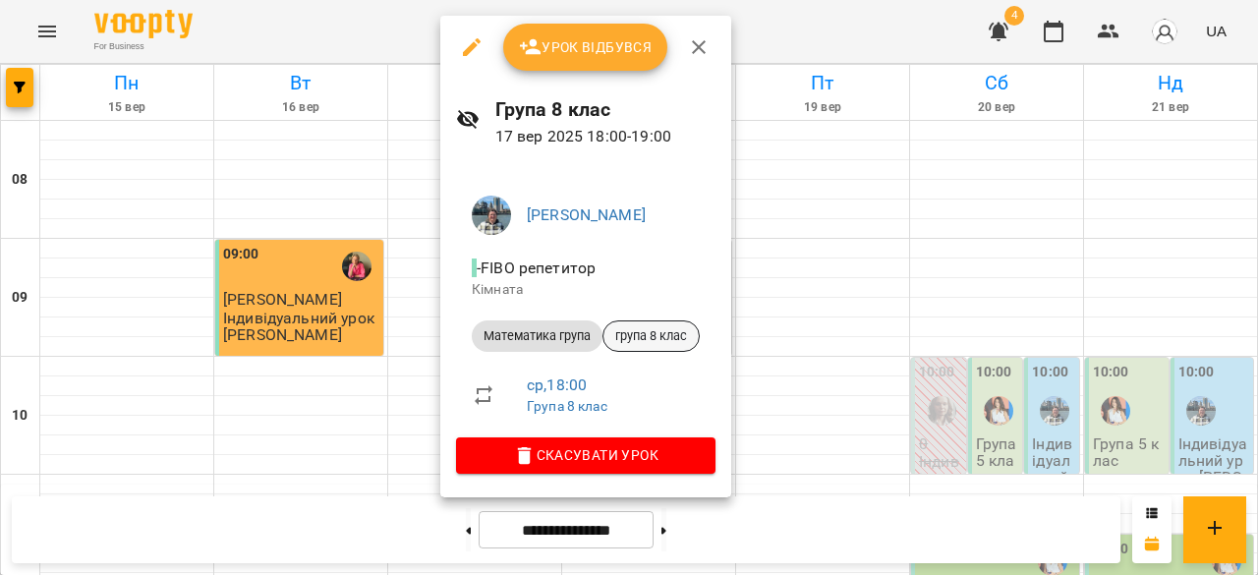
click at [642, 333] on span "група 8 клас" at bounding box center [650, 336] width 95 height 18
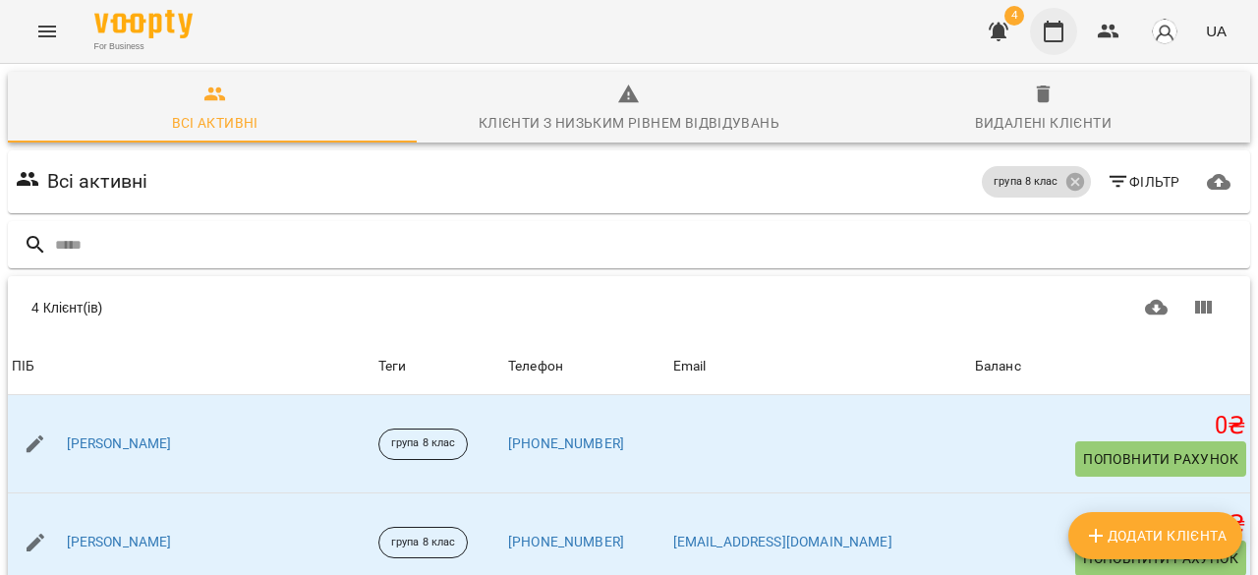
click at [1065, 39] on icon "button" at bounding box center [1054, 32] width 24 height 24
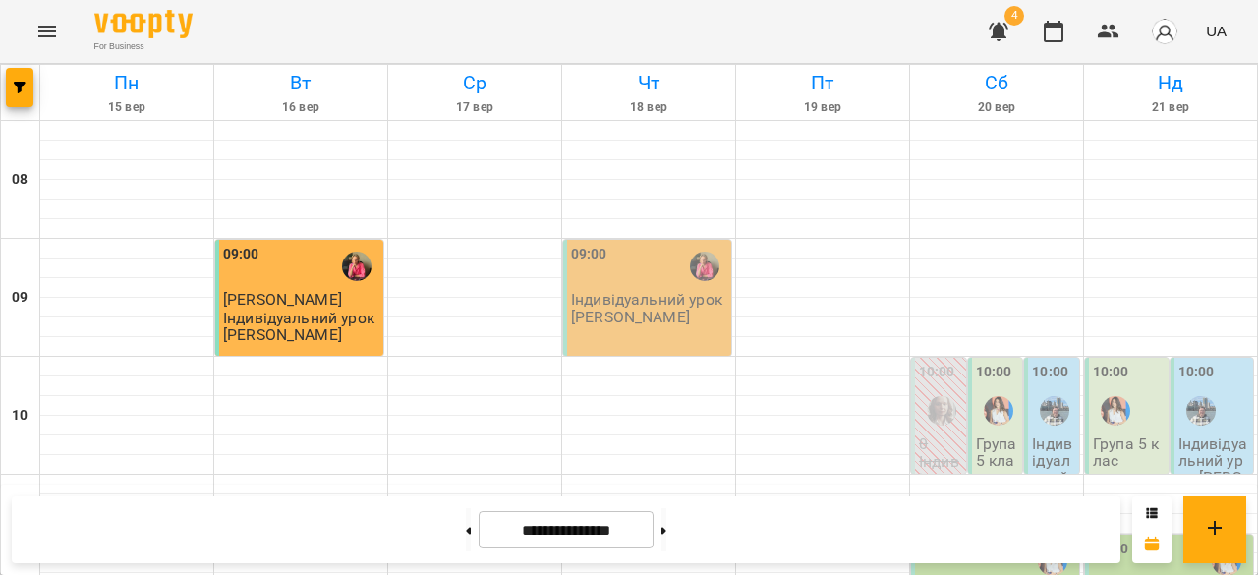
scroll to position [1166, 0]
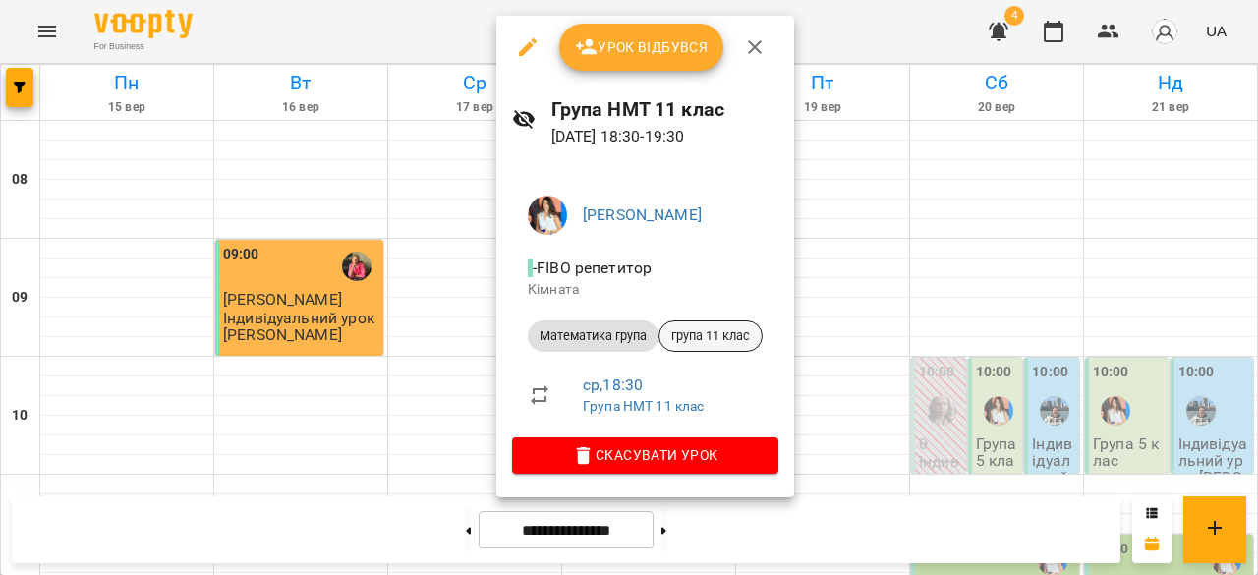
click at [706, 337] on span "група 11 клас" at bounding box center [710, 336] width 102 height 18
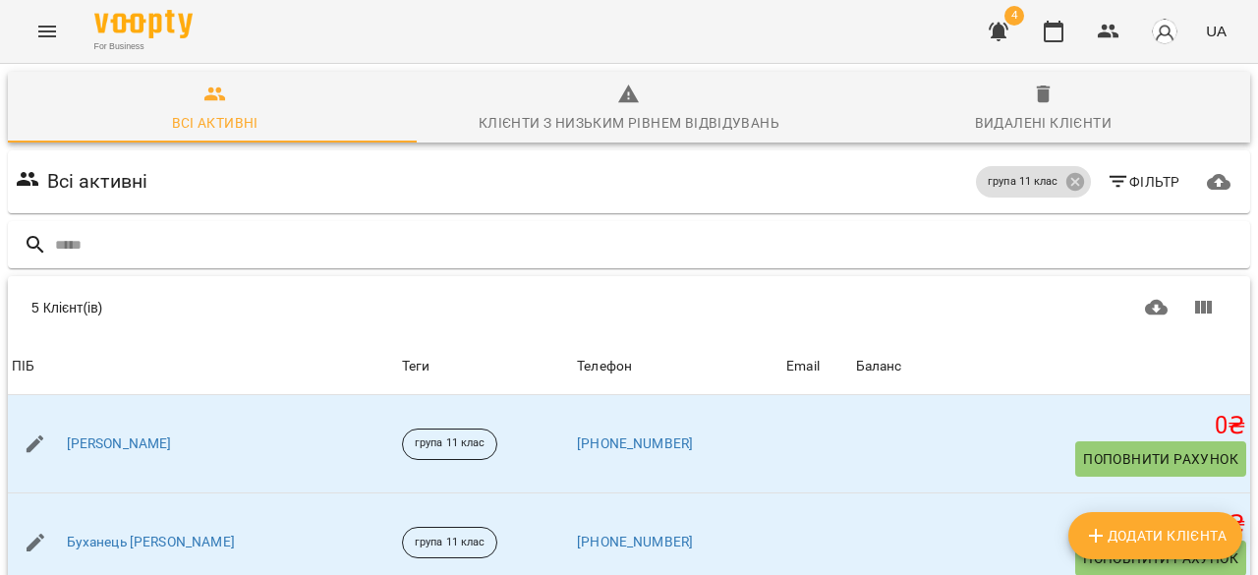
scroll to position [10, 0]
click at [1060, 28] on icon "button" at bounding box center [1054, 32] width 24 height 24
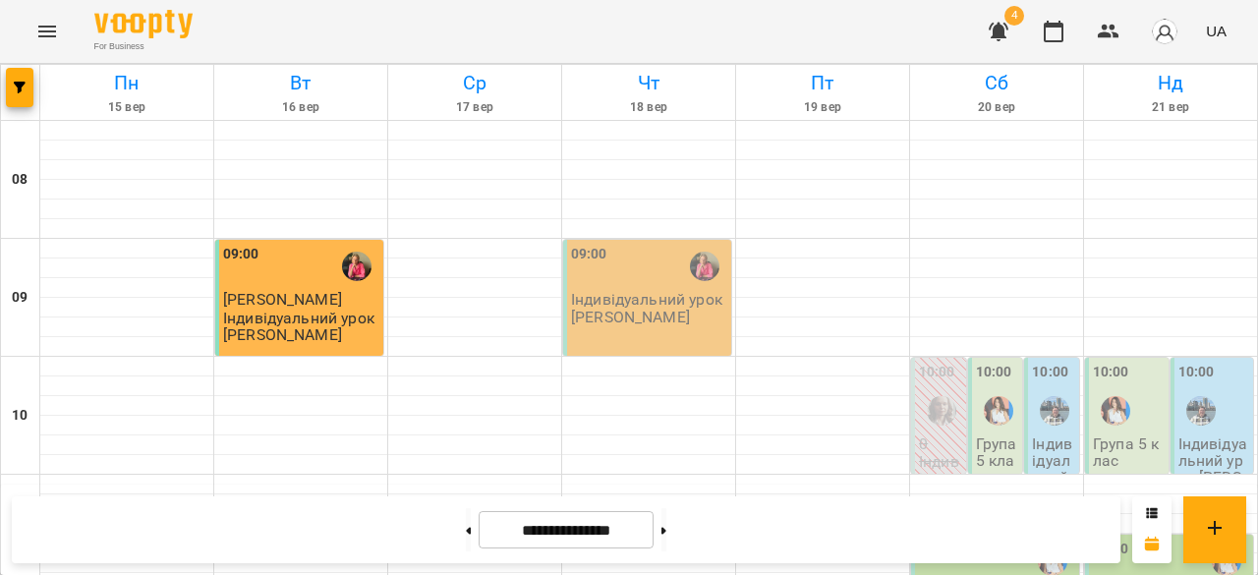
scroll to position [1177, 0]
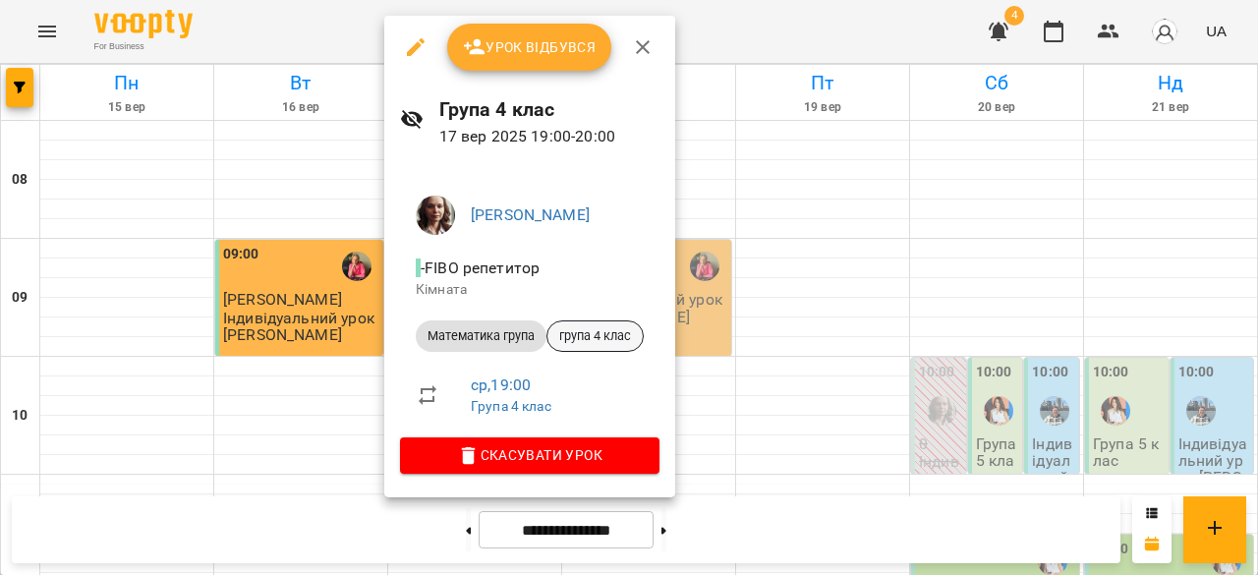
click at [594, 336] on span "група 4 клас" at bounding box center [594, 336] width 95 height 18
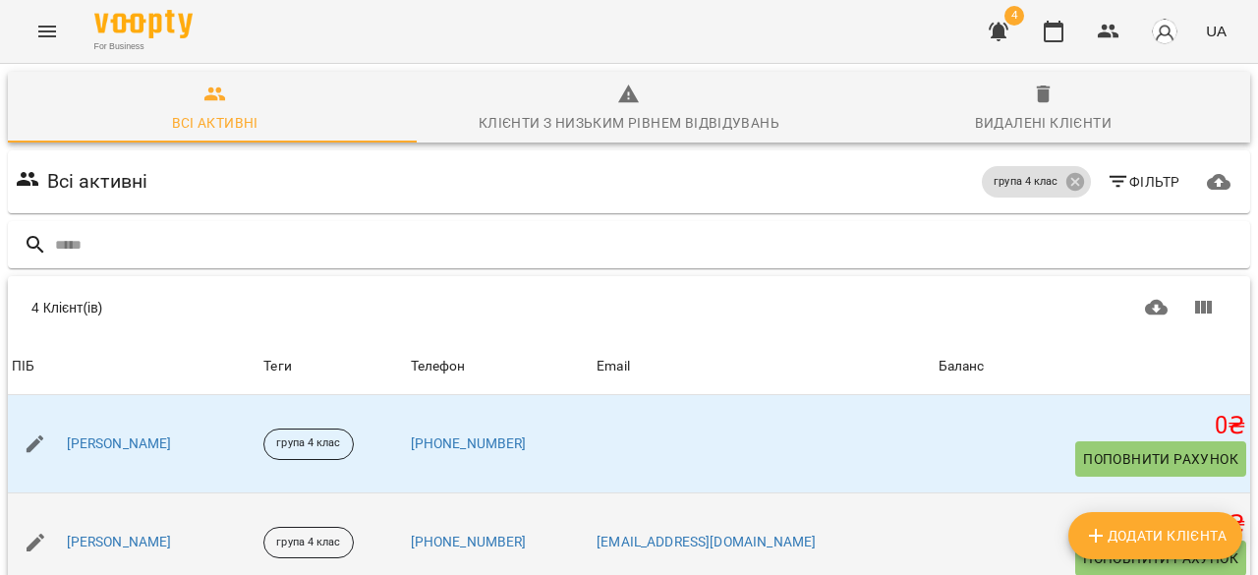
scroll to position [255, 0]
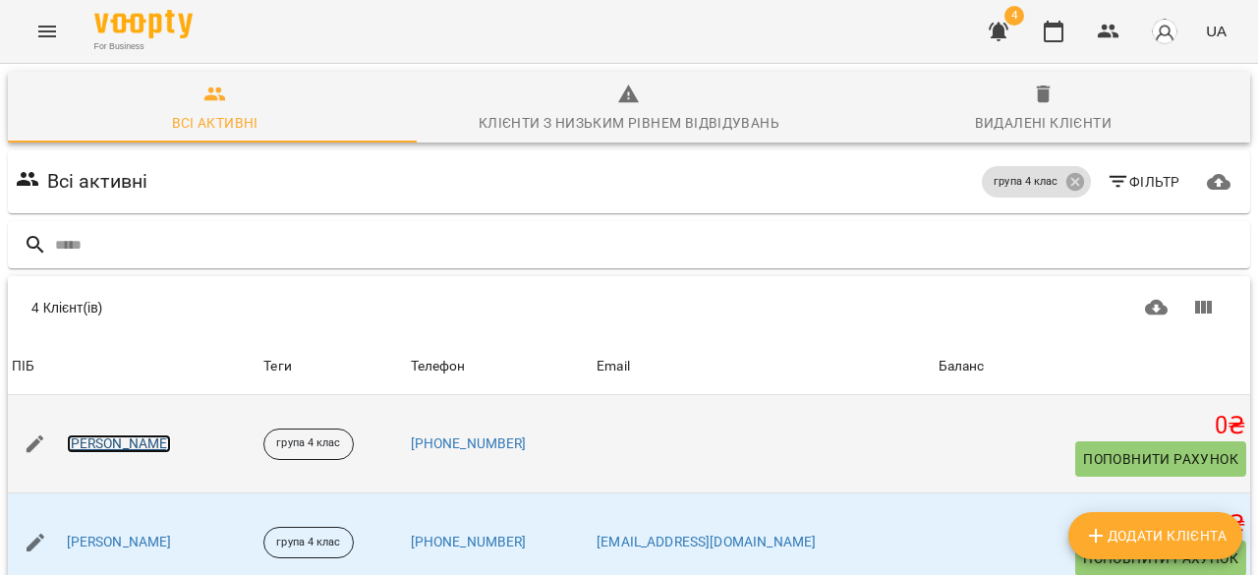
click at [128, 434] on link "Величко Марк" at bounding box center [119, 444] width 105 height 20
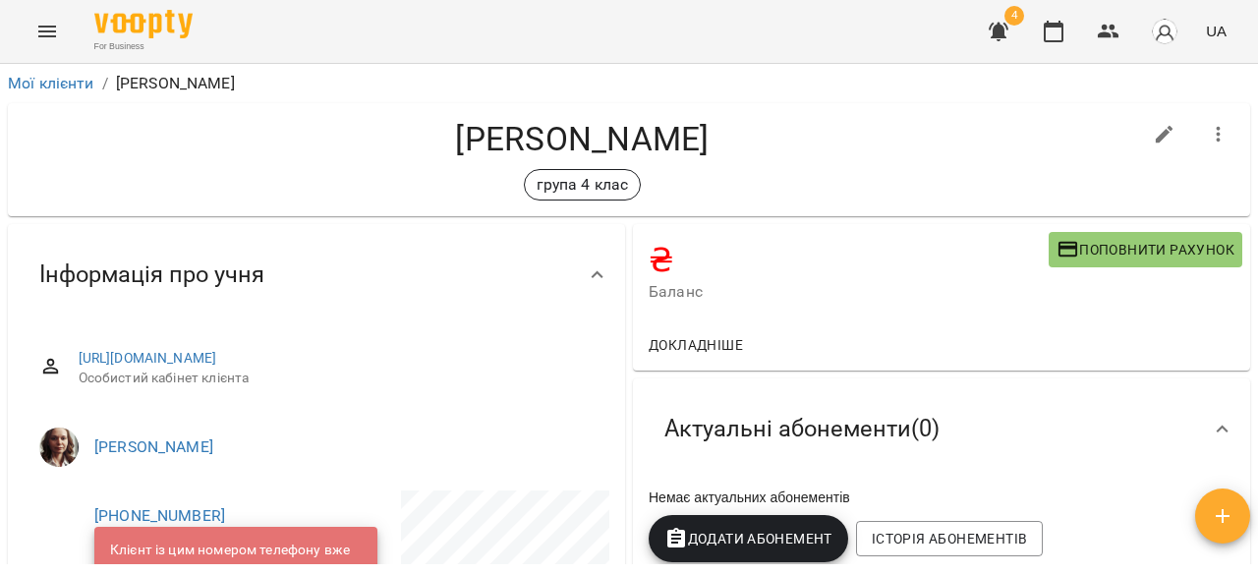
click at [1156, 134] on icon "button" at bounding box center [1165, 135] width 24 height 24
select select "**"
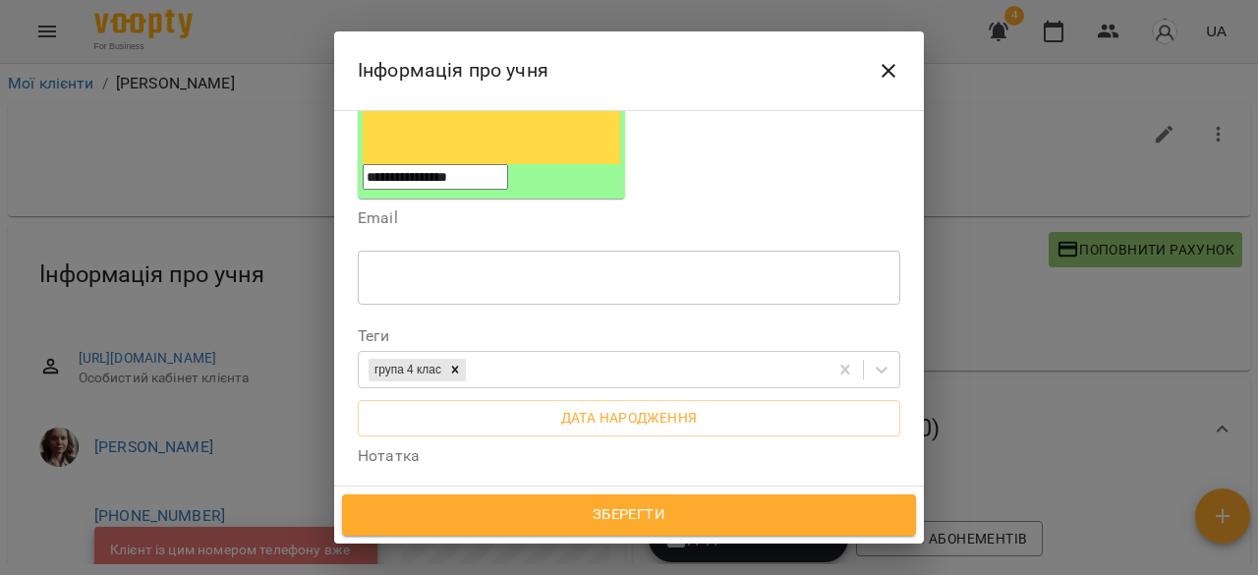
scroll to position [377, 0]
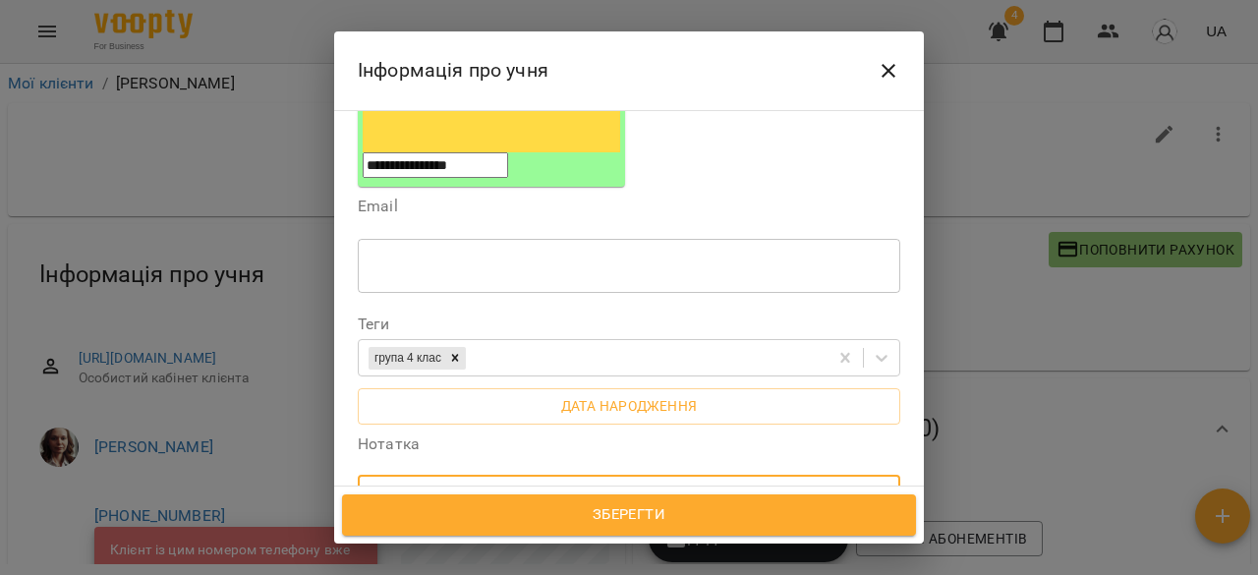
click at [458, 493] on textarea "**********" at bounding box center [621, 502] width 500 height 19
type textarea "**********"
click at [575, 501] on button "Зберегти" at bounding box center [629, 514] width 574 height 41
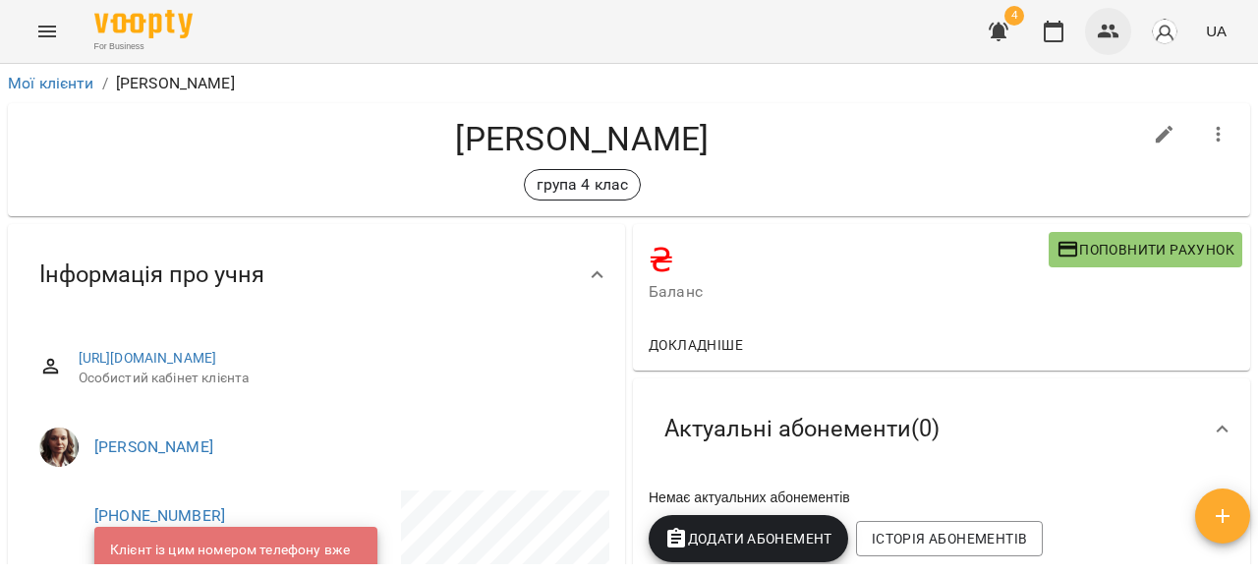
click at [1097, 39] on button "button" at bounding box center [1108, 31] width 47 height 47
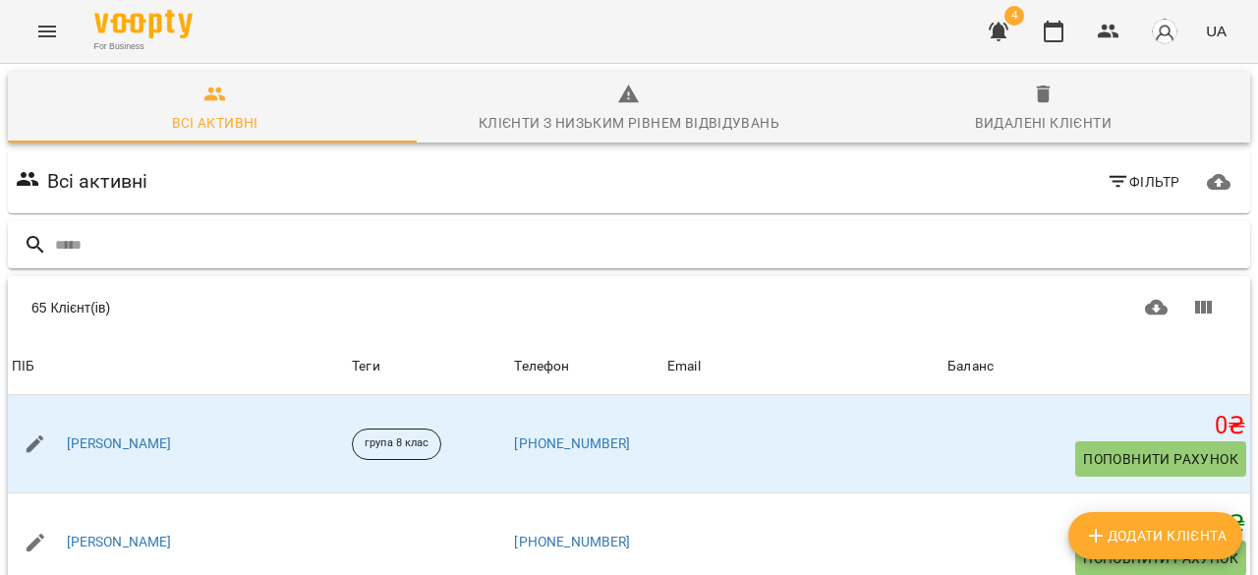
click at [290, 246] on input "text" at bounding box center [648, 245] width 1187 height 32
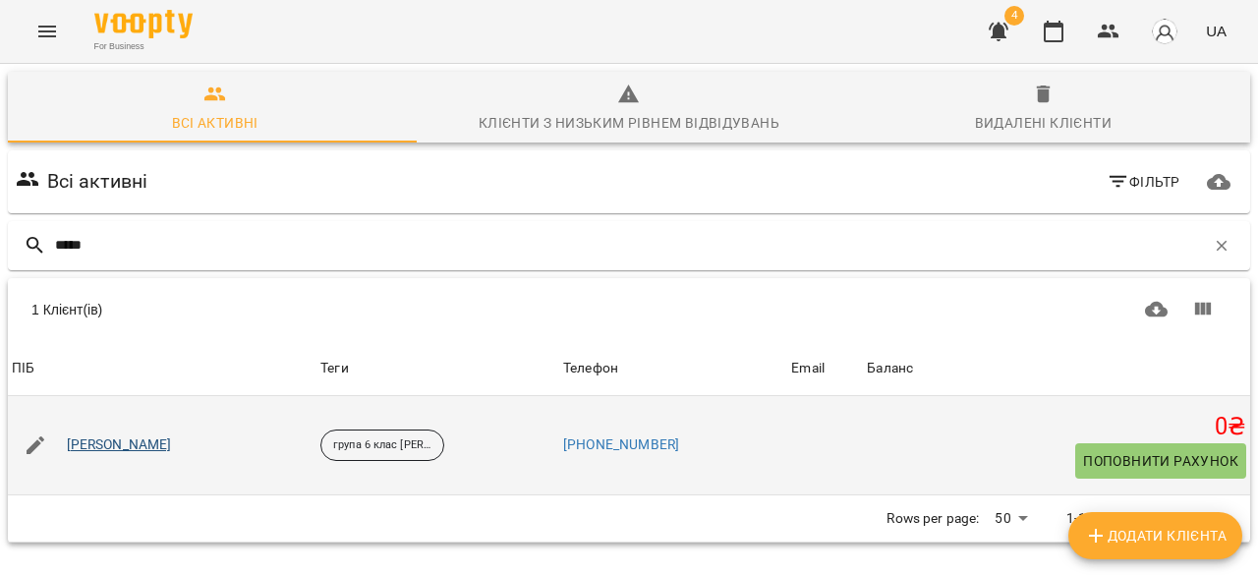
type input "*****"
click at [153, 453] on link "[PERSON_NAME]" at bounding box center [119, 445] width 105 height 20
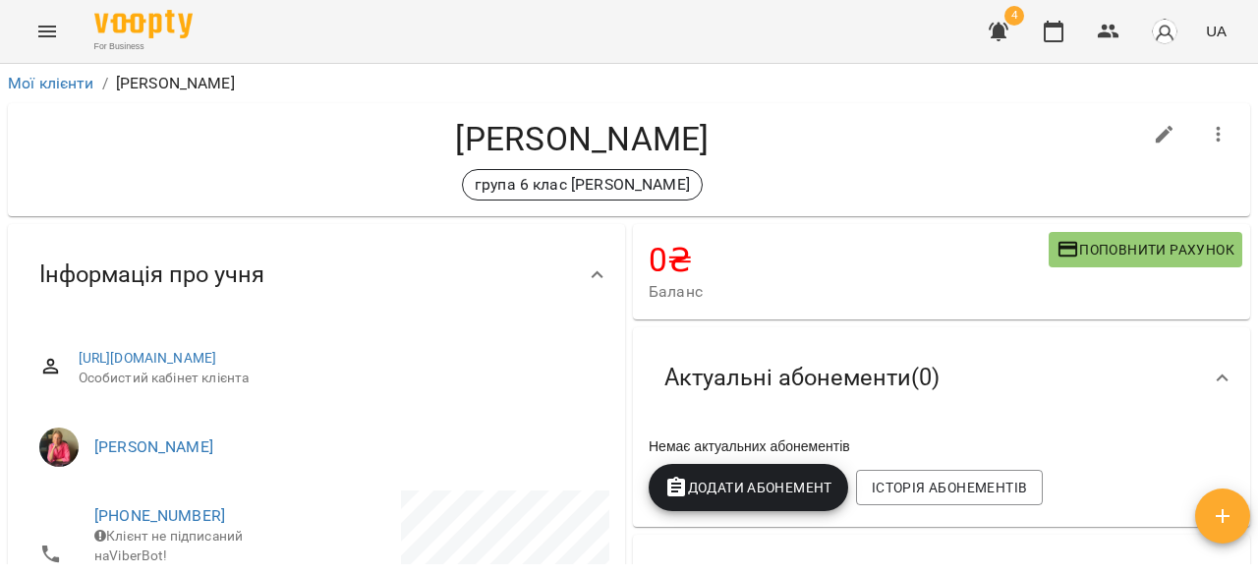
drag, startPoint x: 165, startPoint y: 384, endPoint x: 47, endPoint y: 357, distance: 121.1
click at [47, 357] on div "[URL][DOMAIN_NAME] Особистий кабінет клієнта" at bounding box center [317, 368] width 586 height 70
copy link "[URL][DOMAIN_NAME]"
click at [1131, 25] on button "button" at bounding box center [1108, 31] width 47 height 47
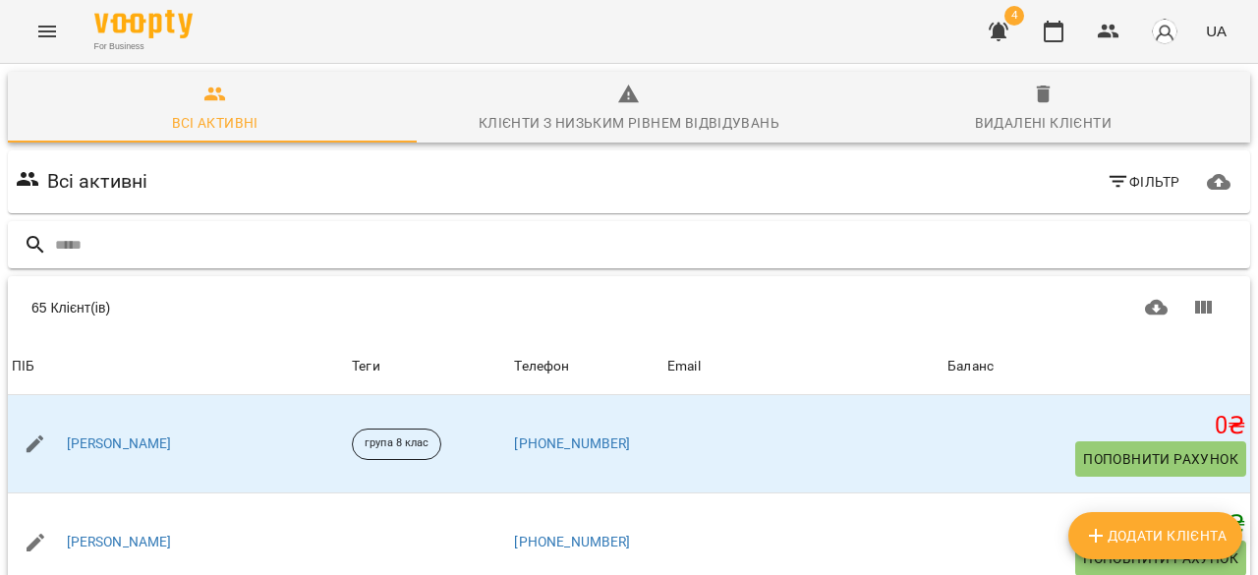
click at [124, 247] on input "text" at bounding box center [648, 245] width 1187 height 32
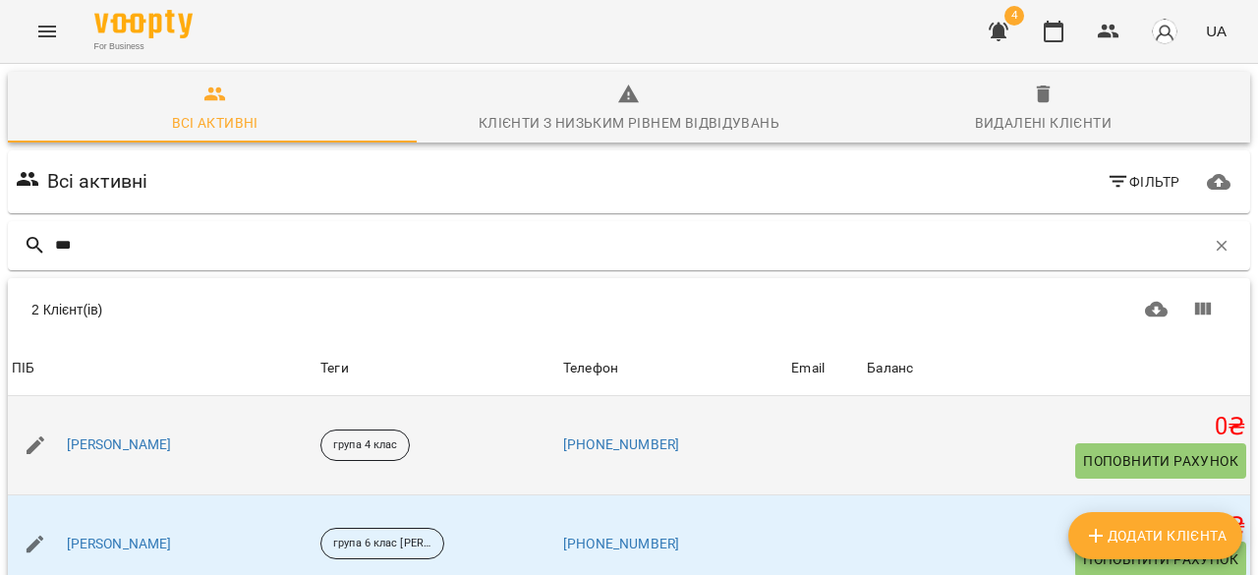
scroll to position [86, 0]
type input "***"
click at [90, 435] on link "[PERSON_NAME]" at bounding box center [119, 445] width 105 height 20
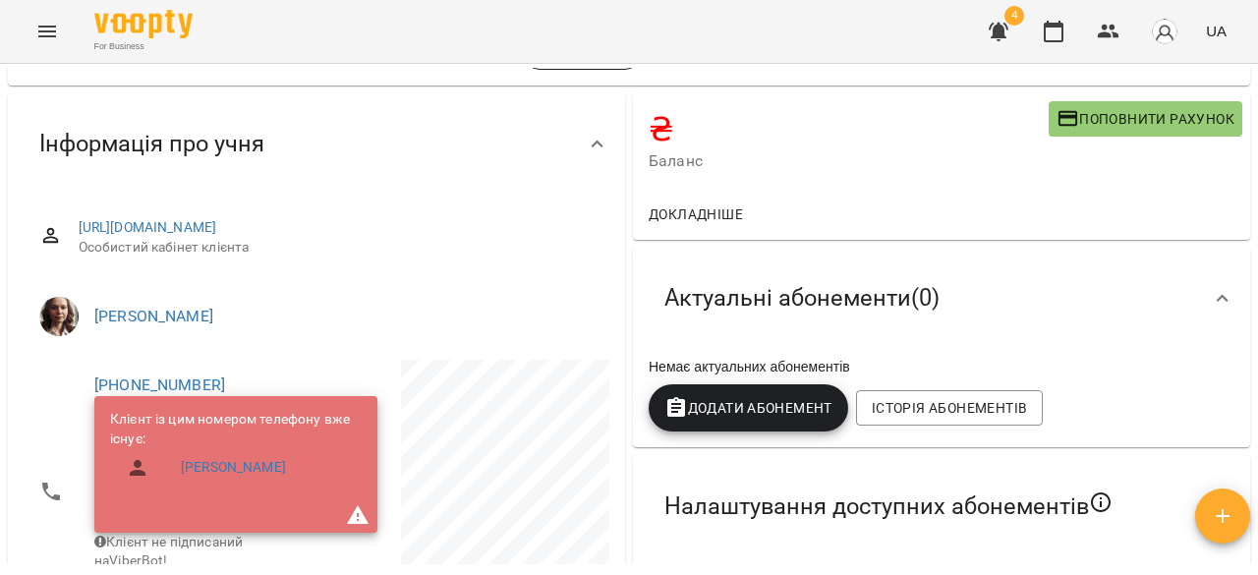
scroll to position [130, 0]
drag, startPoint x: 180, startPoint y: 253, endPoint x: 39, endPoint y: 217, distance: 144.9
click at [39, 217] on div "https://www.voopty.com.ua/client/67bc3bb4e29d90b840afdb41/68c9608357b4dcd25e88c…" at bounding box center [317, 238] width 586 height 70
copy link "https://www.voopty.com.ua/client/67bc3bb4e29d90b840afdb41/68c9608357b4dcd25e88c…"
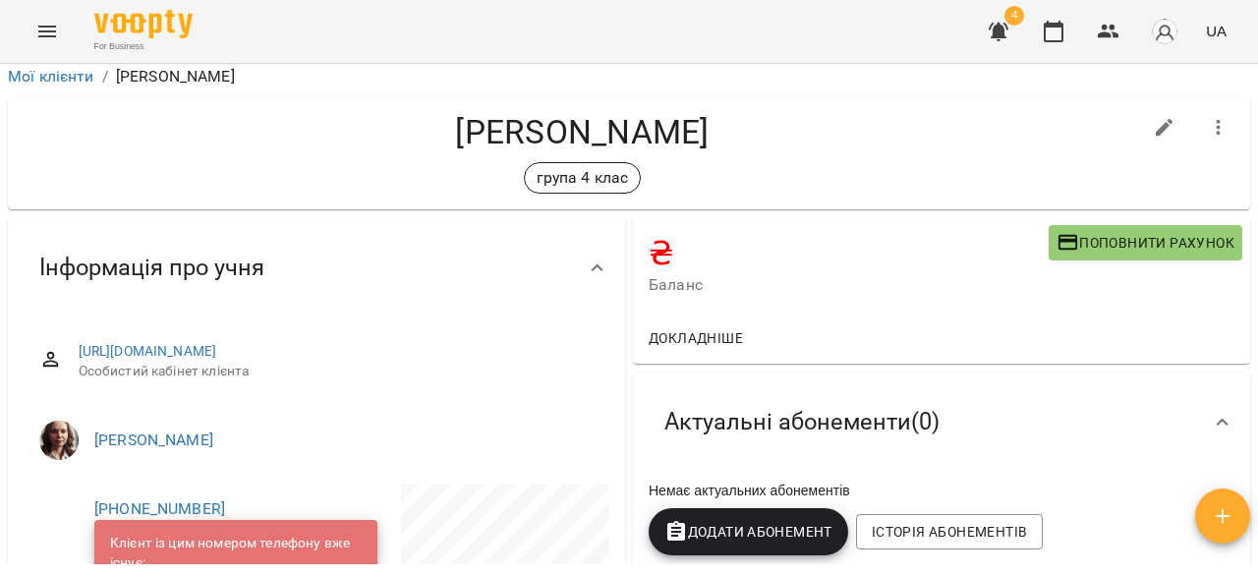
scroll to position [0, 0]
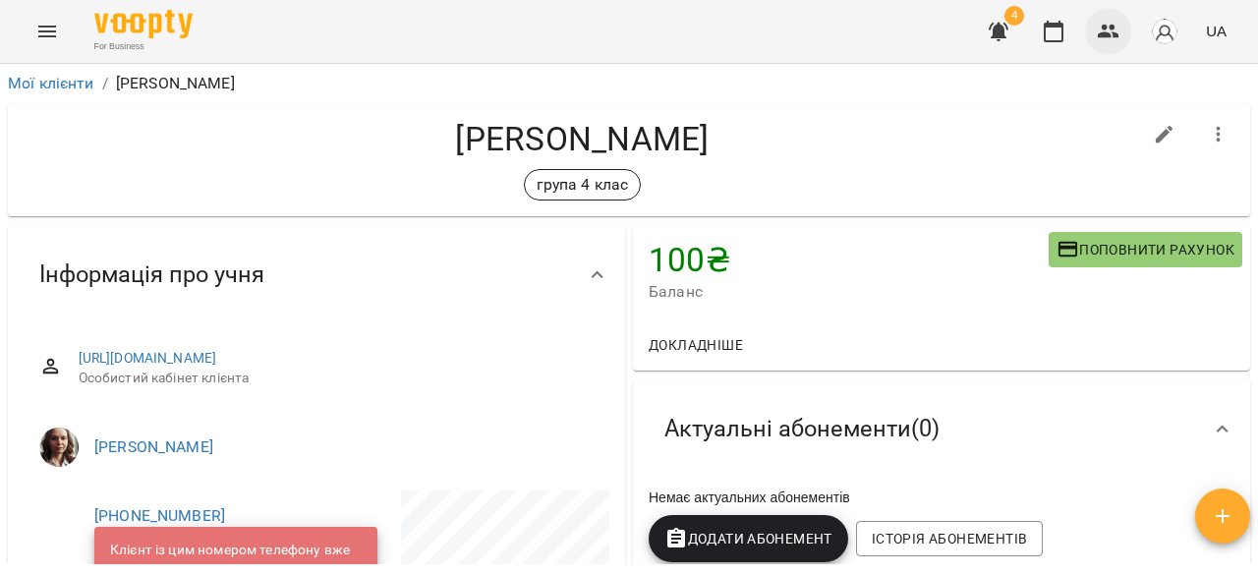
click at [1105, 40] on icon "button" at bounding box center [1109, 32] width 24 height 24
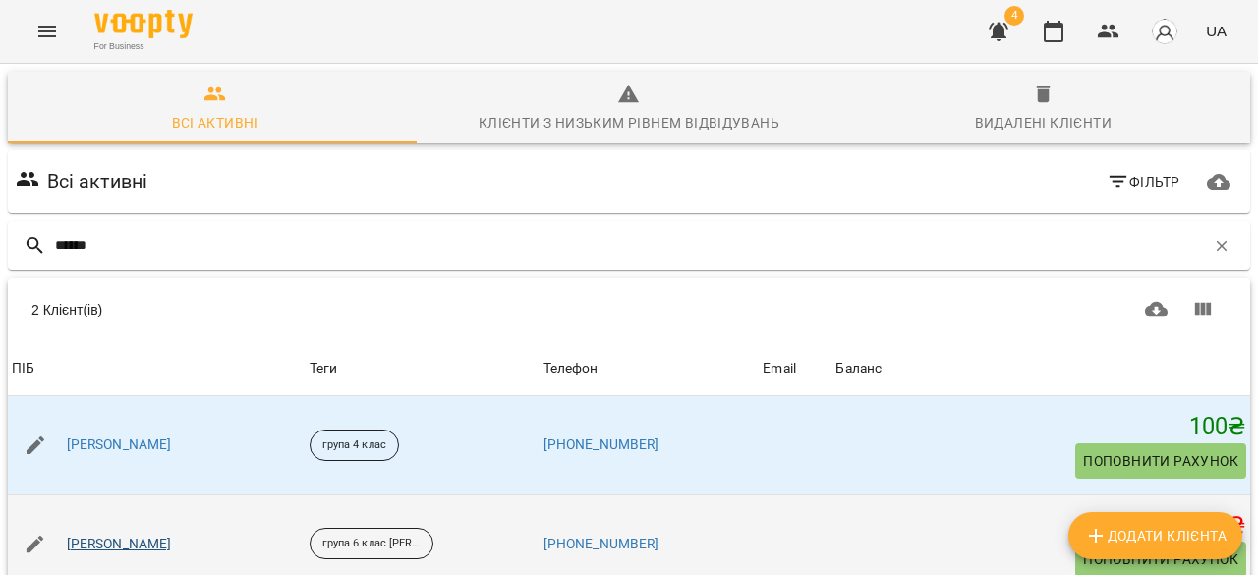
scroll to position [85, 0]
type input "******"
click at [149, 535] on link "[PERSON_NAME]" at bounding box center [119, 545] width 105 height 20
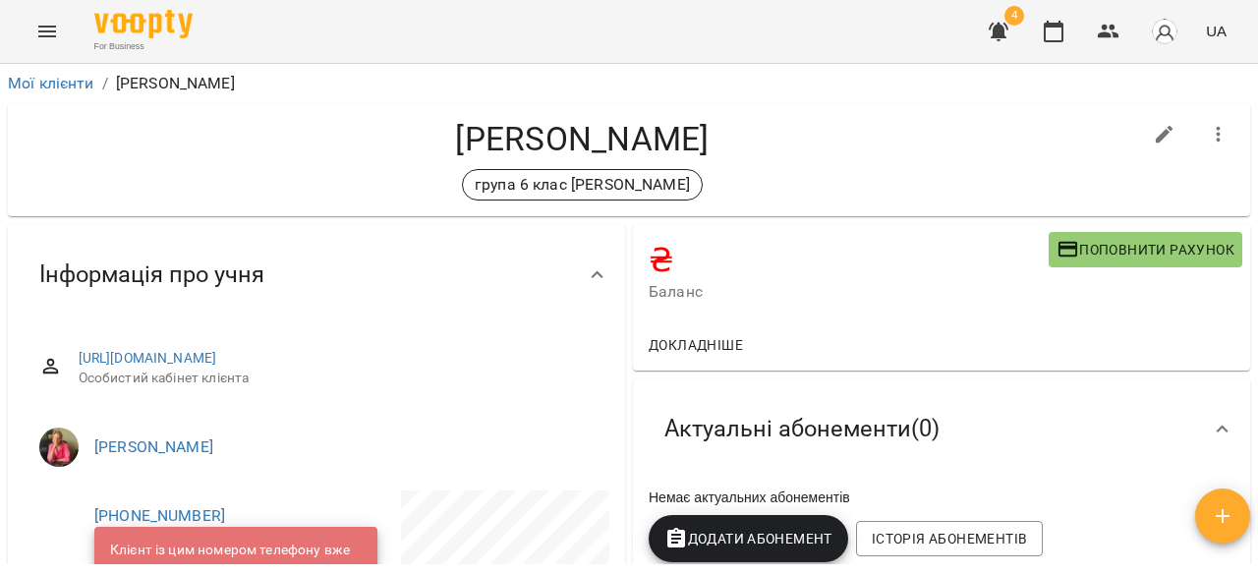
drag, startPoint x: 167, startPoint y: 377, endPoint x: 51, endPoint y: 364, distance: 116.8
click at [51, 364] on div "https://www.voopty.com.ua/client/67bc3bb4e29d90b840afdb41/68c960b41abef58da8e5b…" at bounding box center [317, 368] width 586 height 70
copy link "https://www.voopty.com.ua/client/67bc3bb4e29d90b840afdb41/68c960b41abef58da8e5b…"
click at [849, 141] on h4 "[PERSON_NAME]" at bounding box center [582, 139] width 1117 height 40
click at [1064, 36] on icon "button" at bounding box center [1054, 32] width 24 height 24
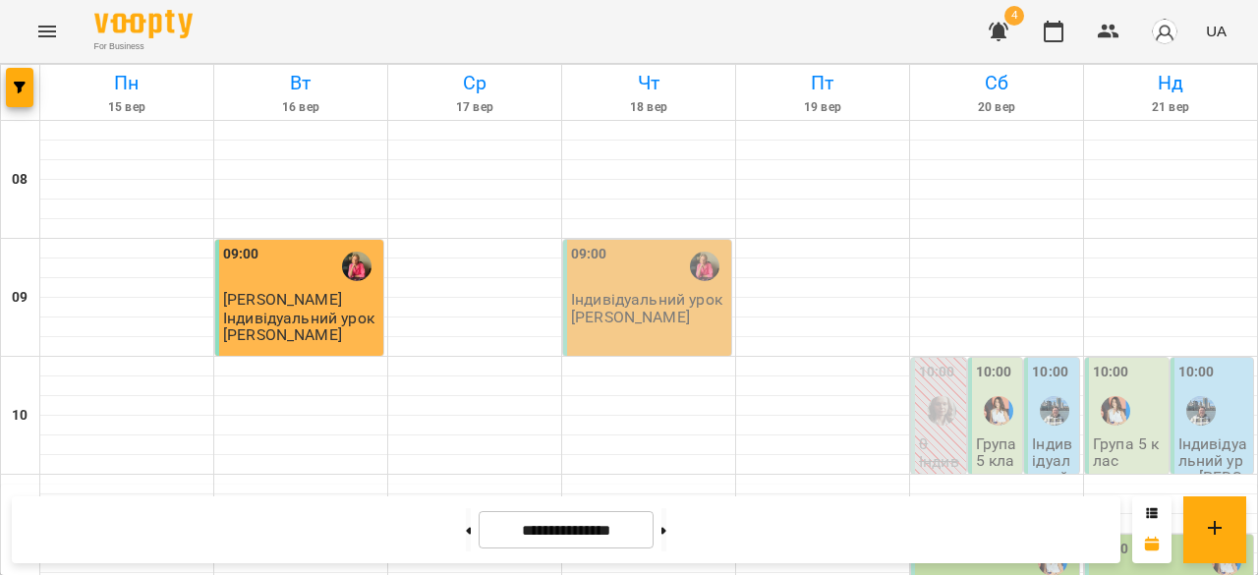
scroll to position [1106, 0]
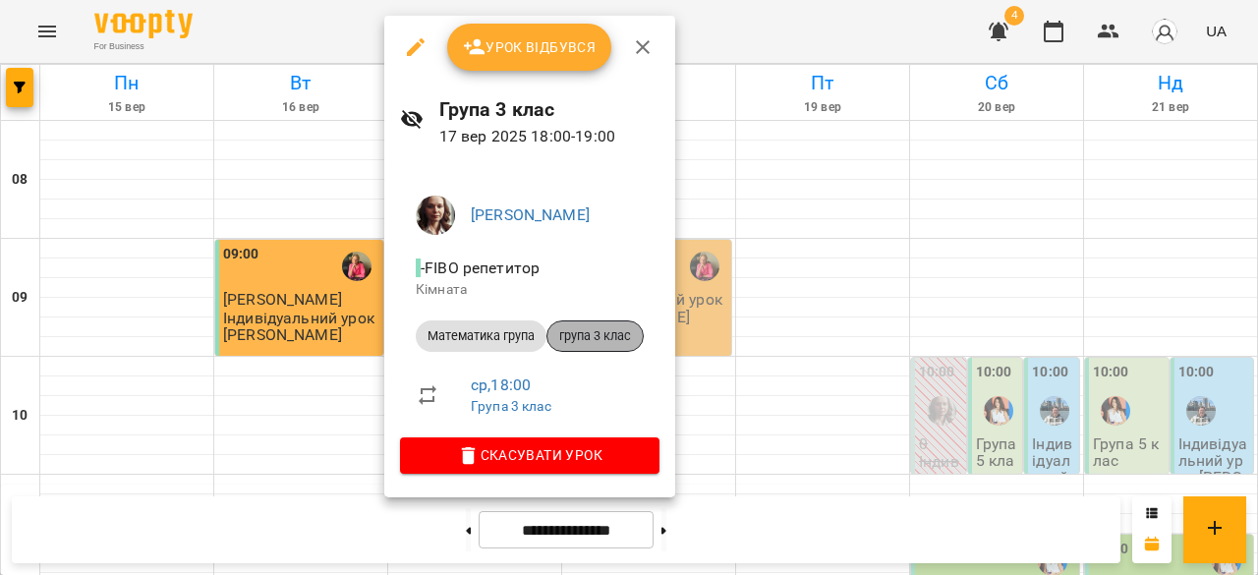
click at [587, 325] on div "група 3 клас" at bounding box center [594, 335] width 97 height 31
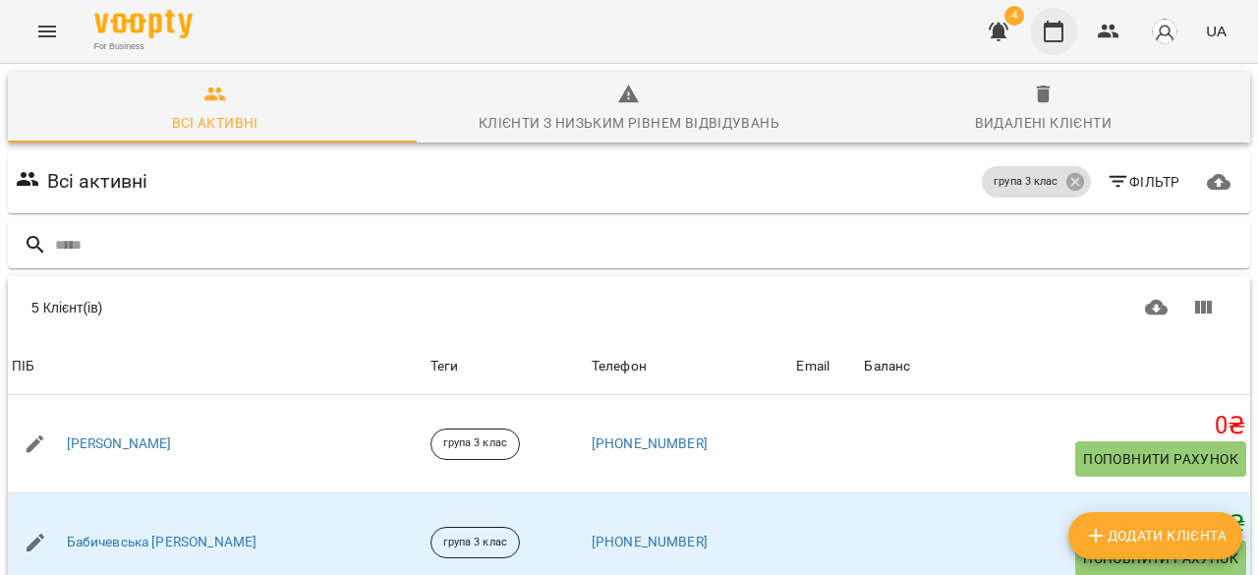
click at [1063, 44] on button "button" at bounding box center [1053, 31] width 47 height 47
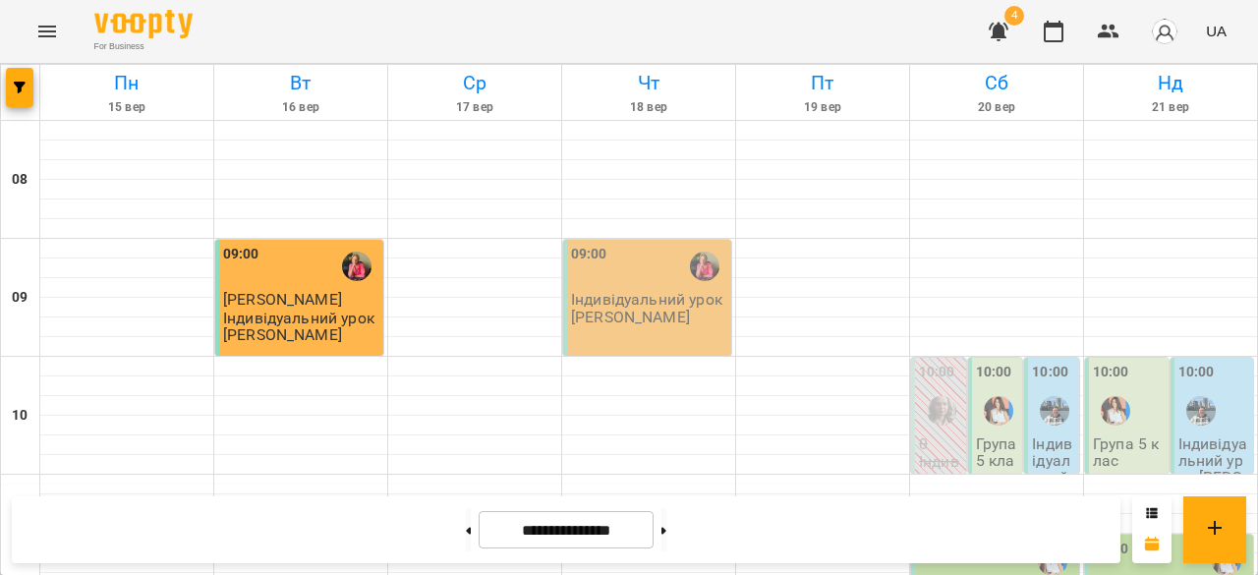
scroll to position [1145, 0]
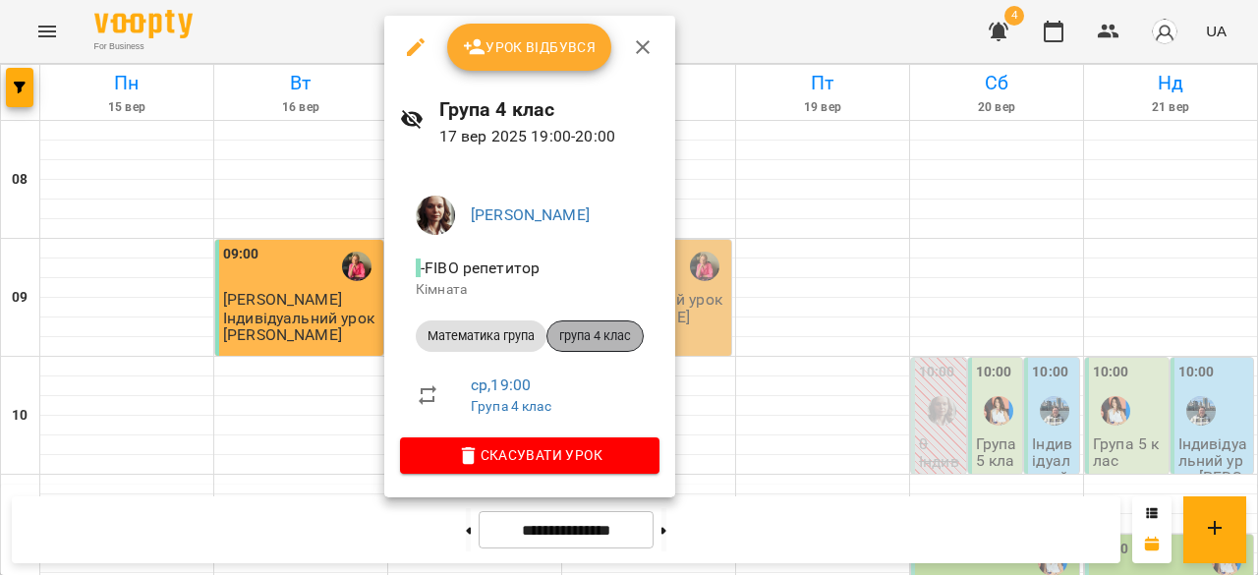
click at [590, 327] on span "група 4 клас" at bounding box center [594, 336] width 95 height 18
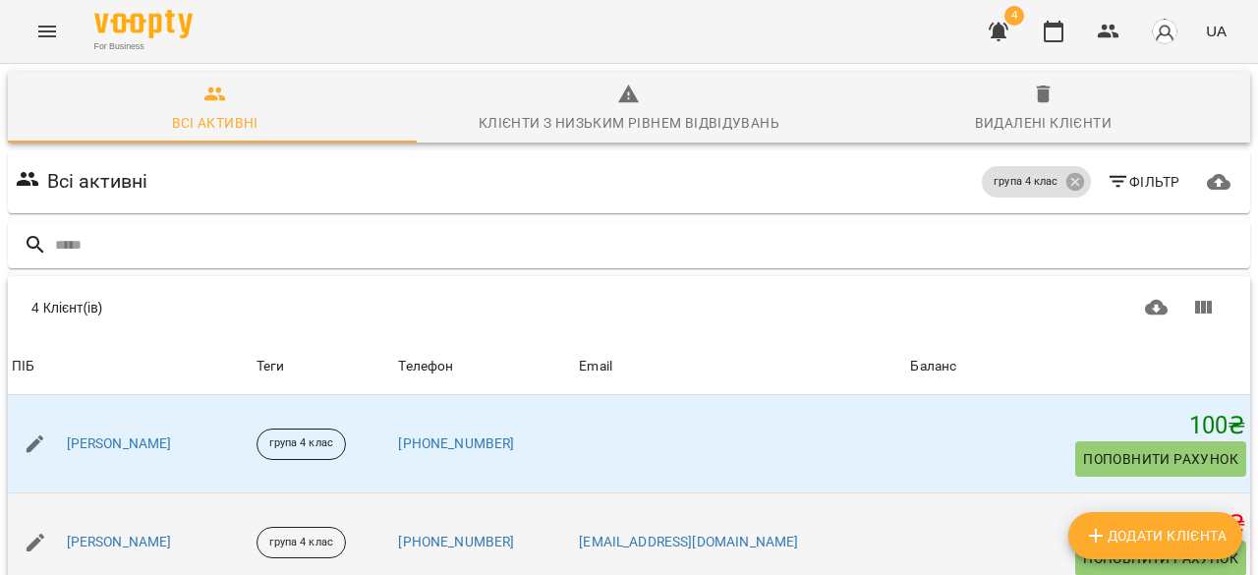
scroll to position [255, 0]
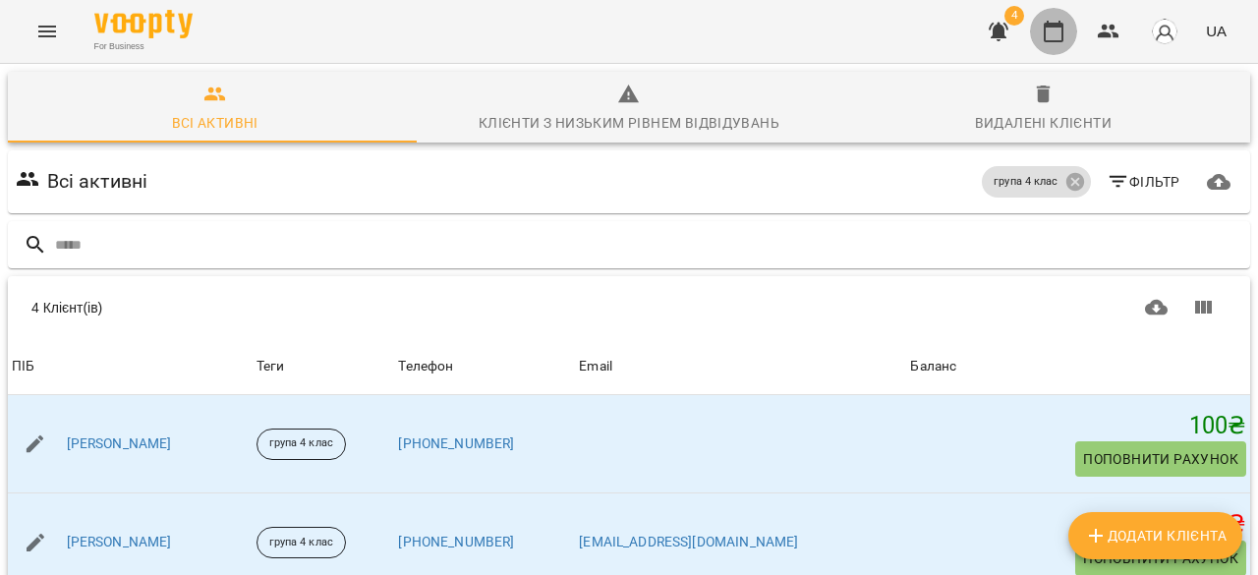
click at [1057, 32] on icon "button" at bounding box center [1054, 32] width 24 height 24
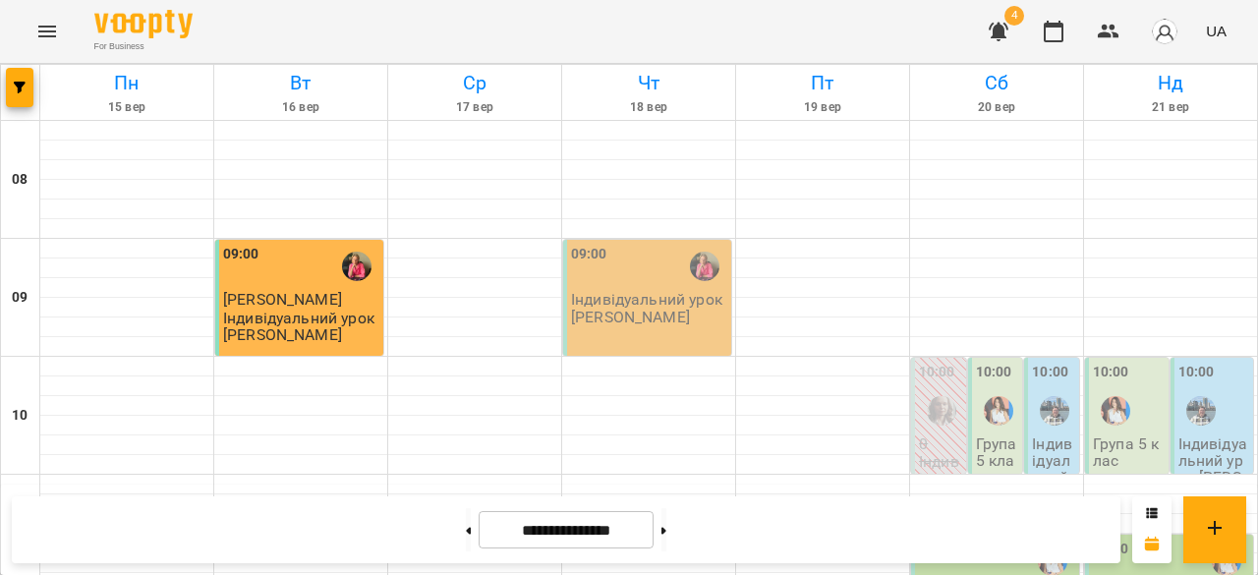
scroll to position [1152, 0]
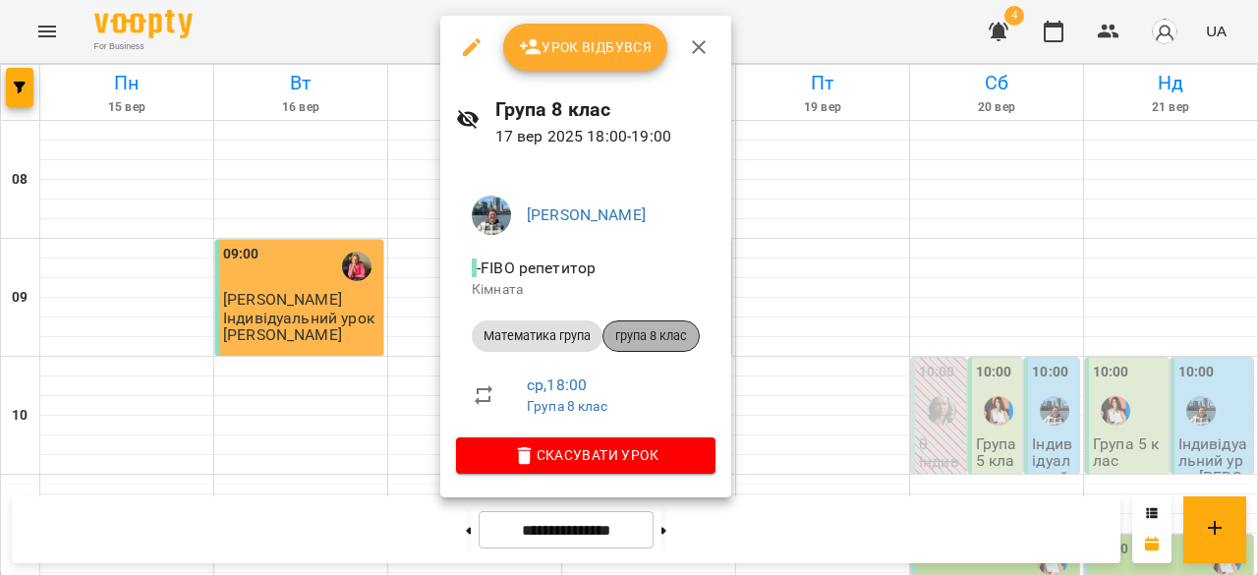
click at [653, 323] on div "група 8 клас" at bounding box center [650, 335] width 97 height 31
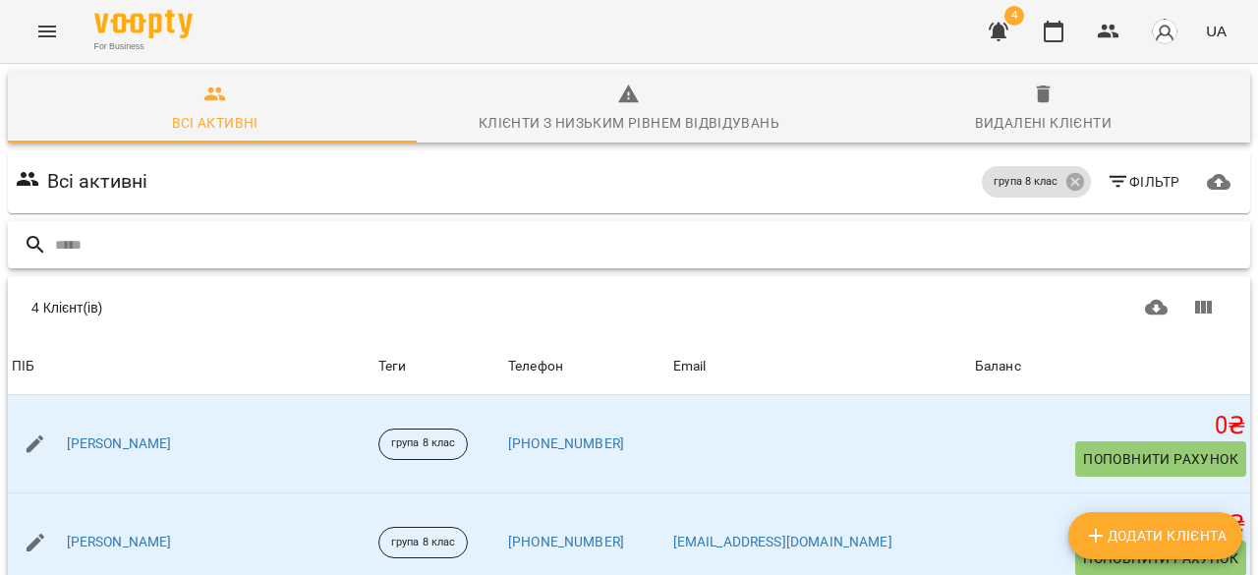
scroll to position [255, 0]
click at [1110, 29] on icon "button" at bounding box center [1109, 32] width 24 height 24
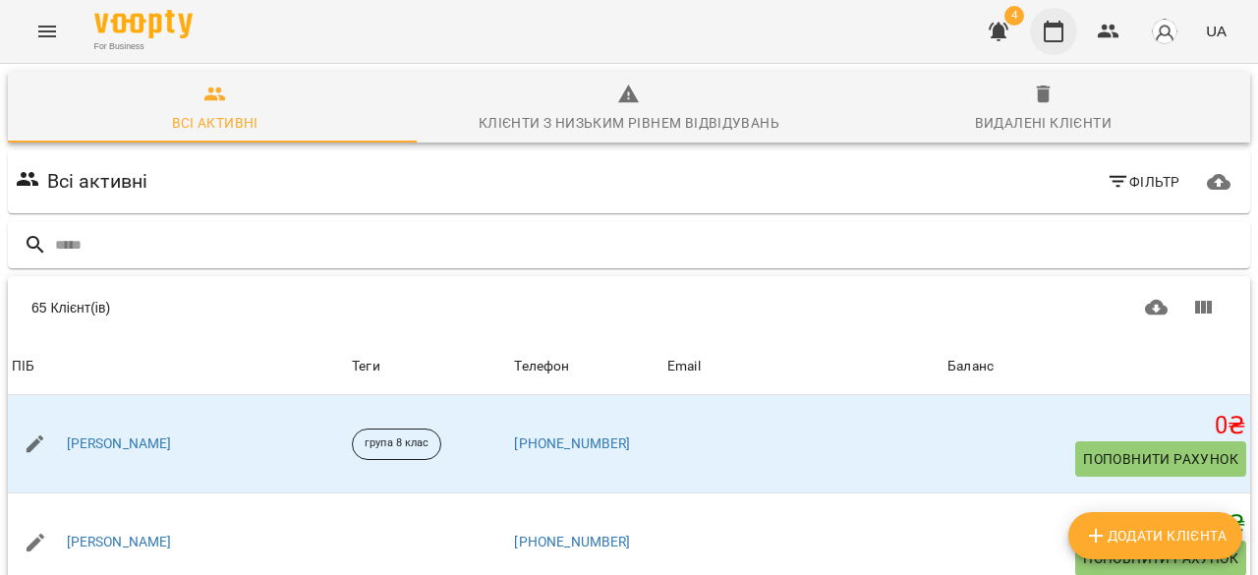
click at [1050, 25] on icon "button" at bounding box center [1054, 32] width 20 height 22
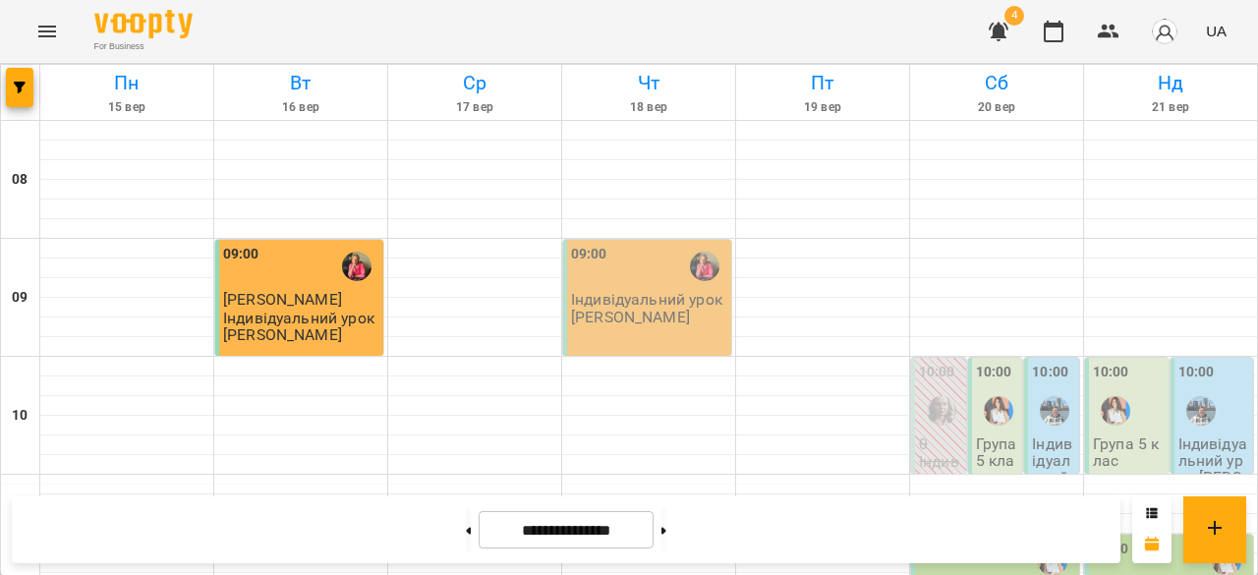
scroll to position [1153, 0]
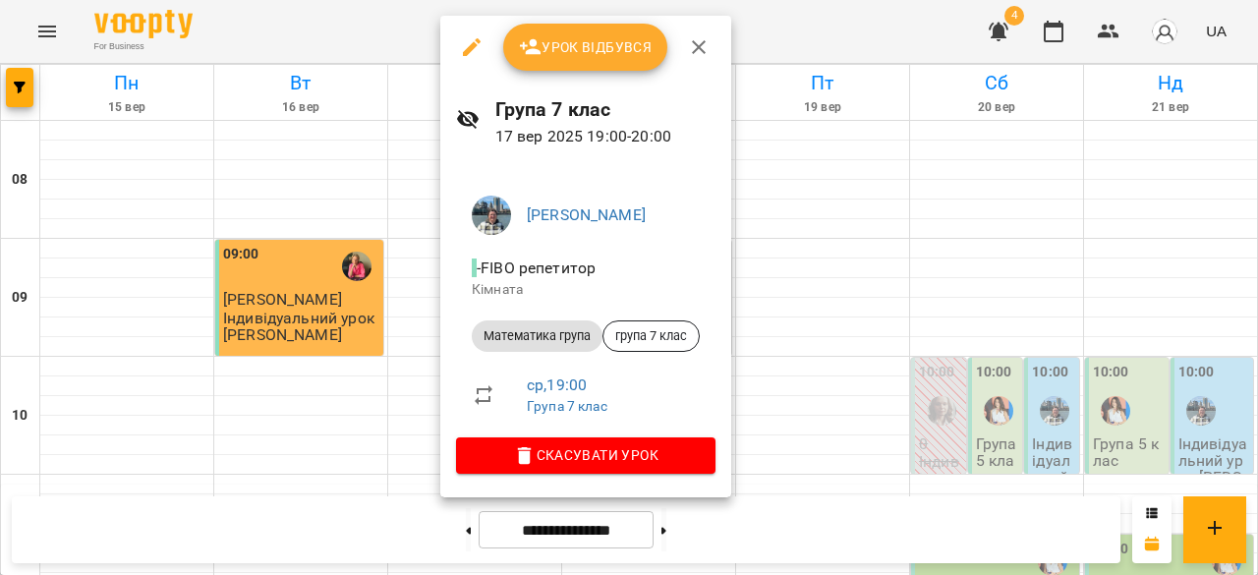
click at [841, 327] on div at bounding box center [629, 287] width 1258 height 575
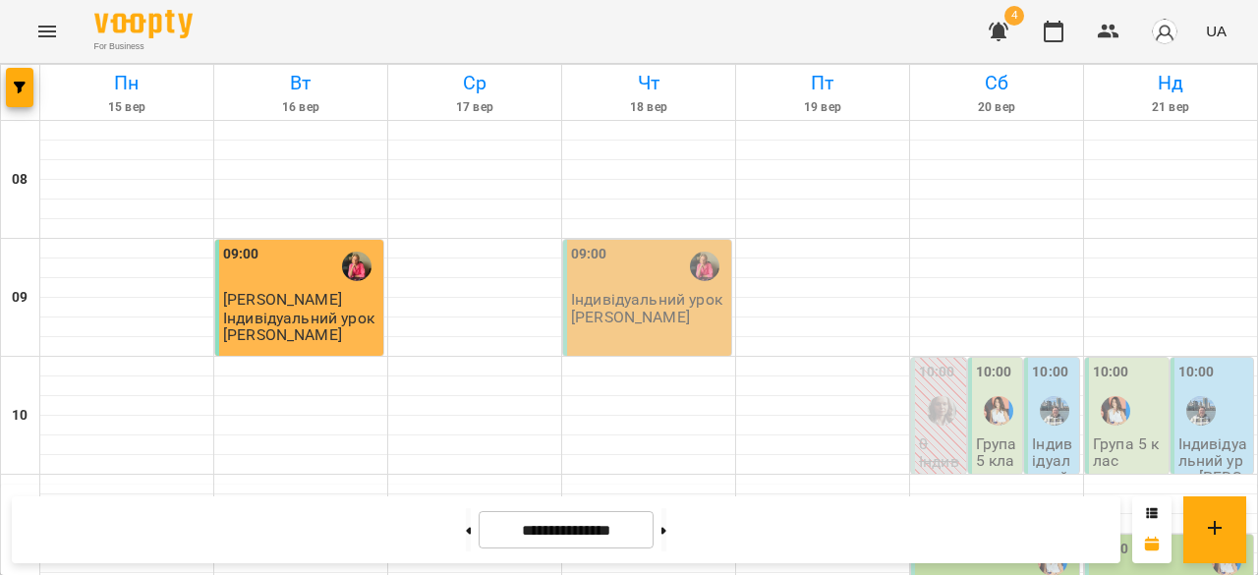
scroll to position [1197, 0]
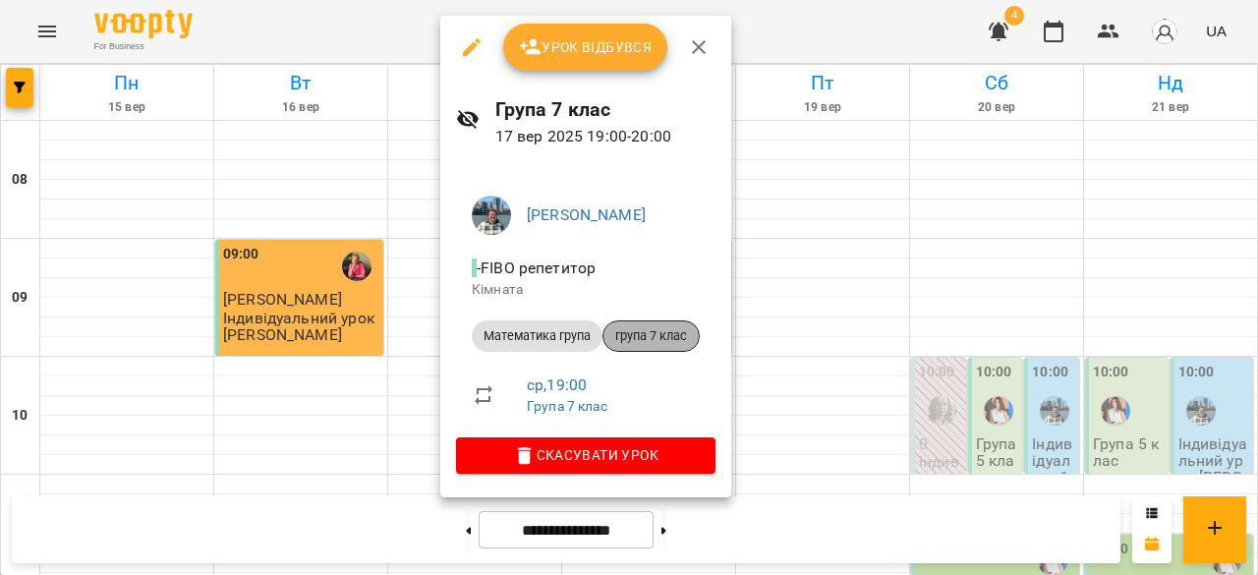
click at [686, 336] on span "група 7 клас" at bounding box center [650, 336] width 95 height 18
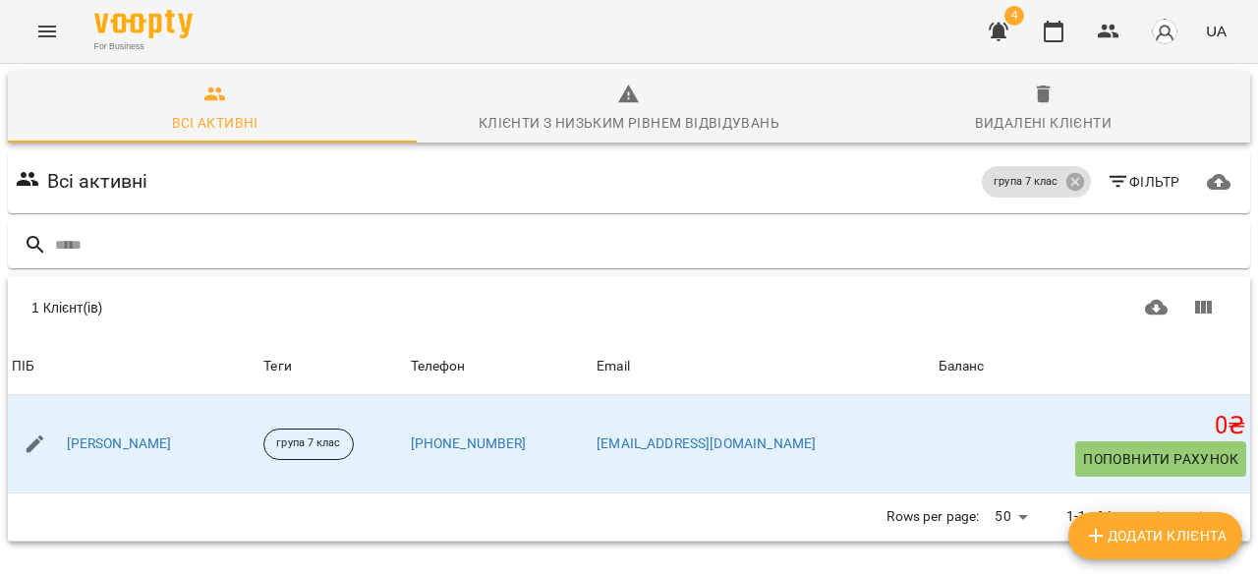
scroll to position [86, 0]
click at [1054, 26] on icon "button" at bounding box center [1054, 32] width 20 height 22
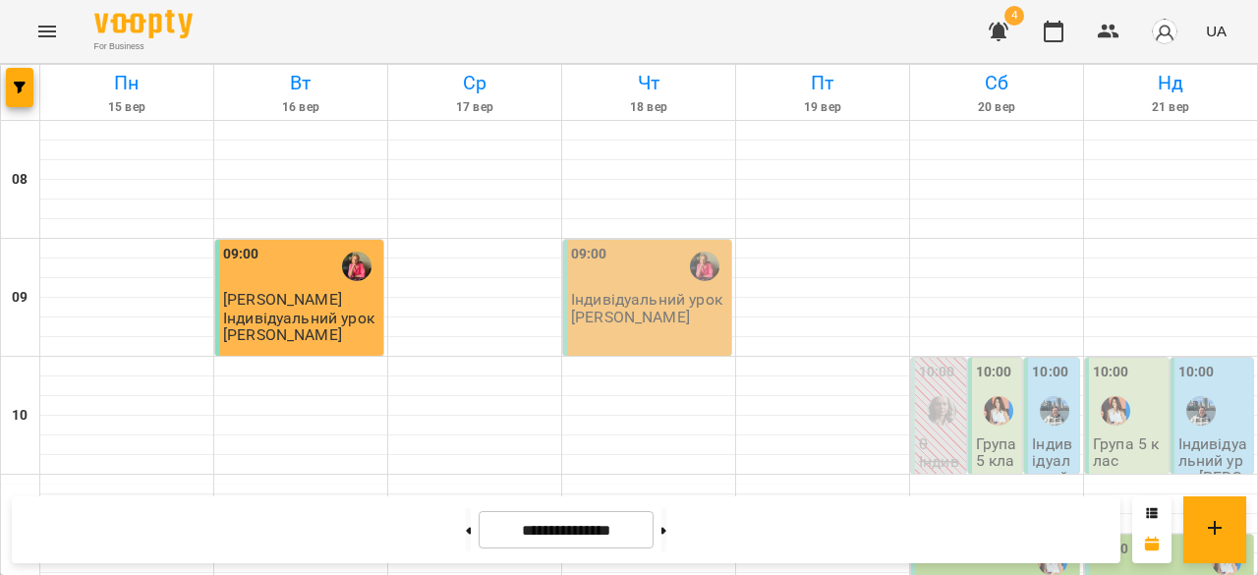
scroll to position [1174, 0]
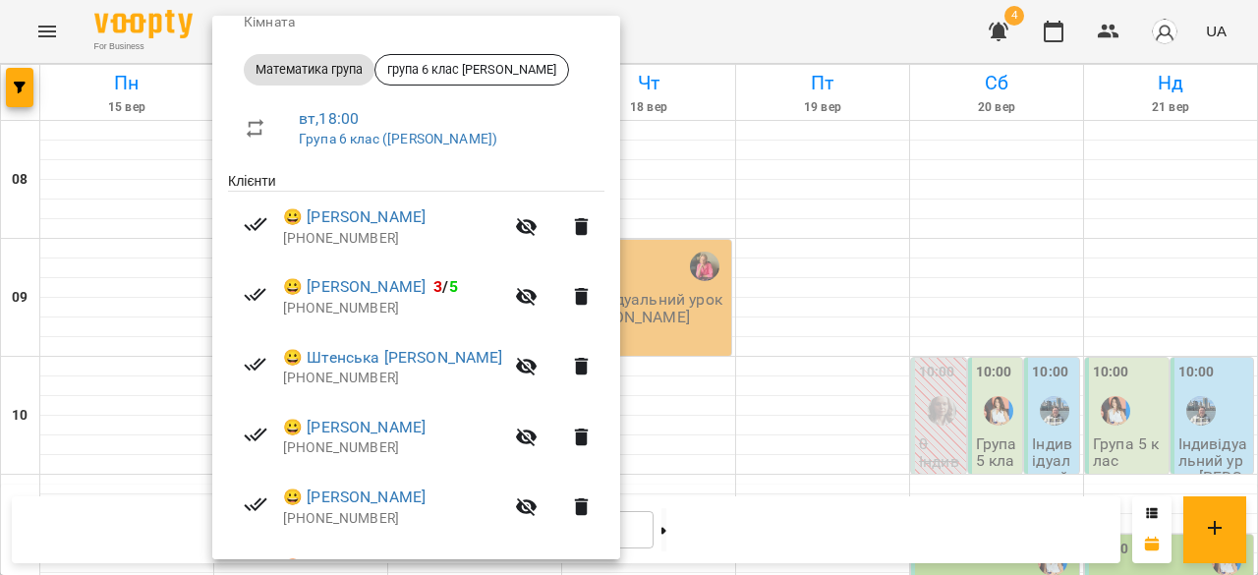
scroll to position [387, 0]
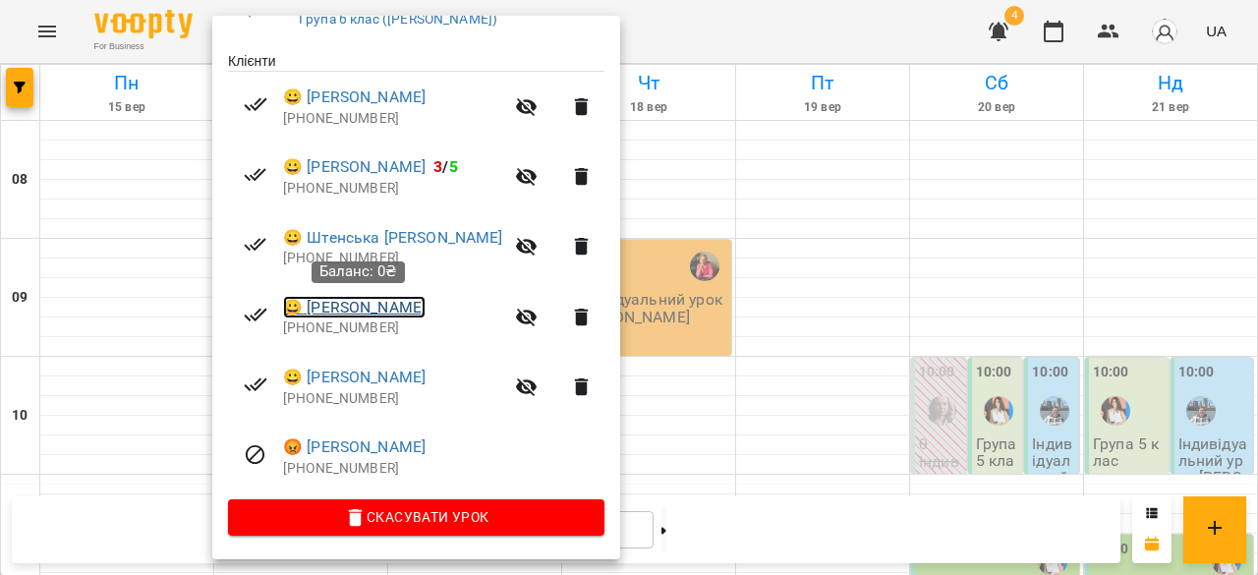
click at [389, 309] on link "😀 Волошин Матвій" at bounding box center [354, 308] width 142 height 24
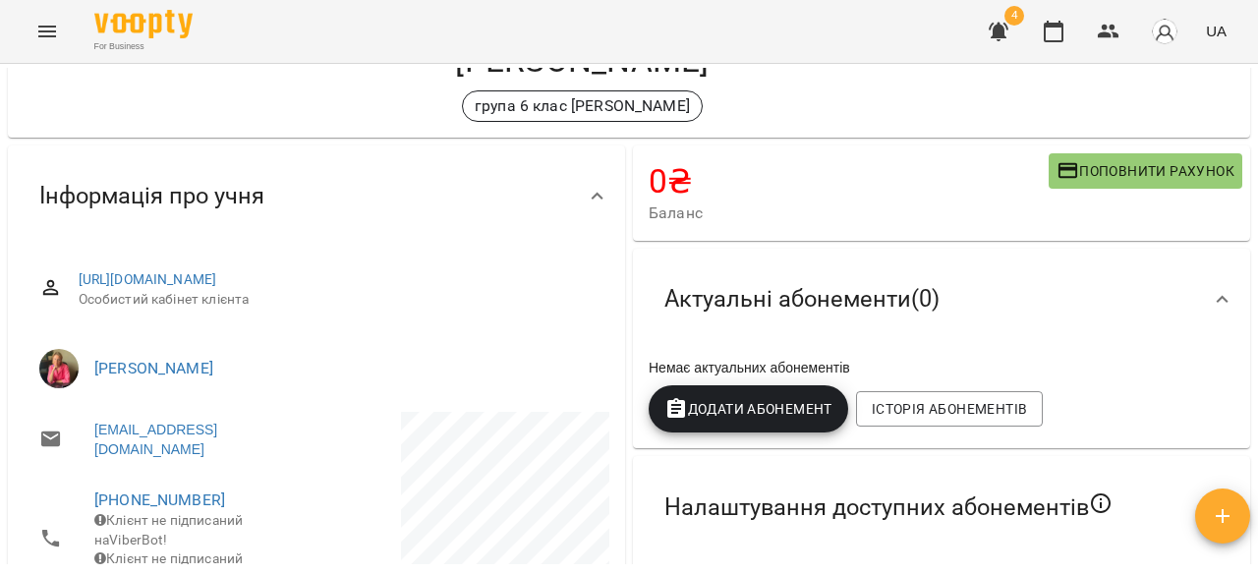
scroll to position [134, 0]
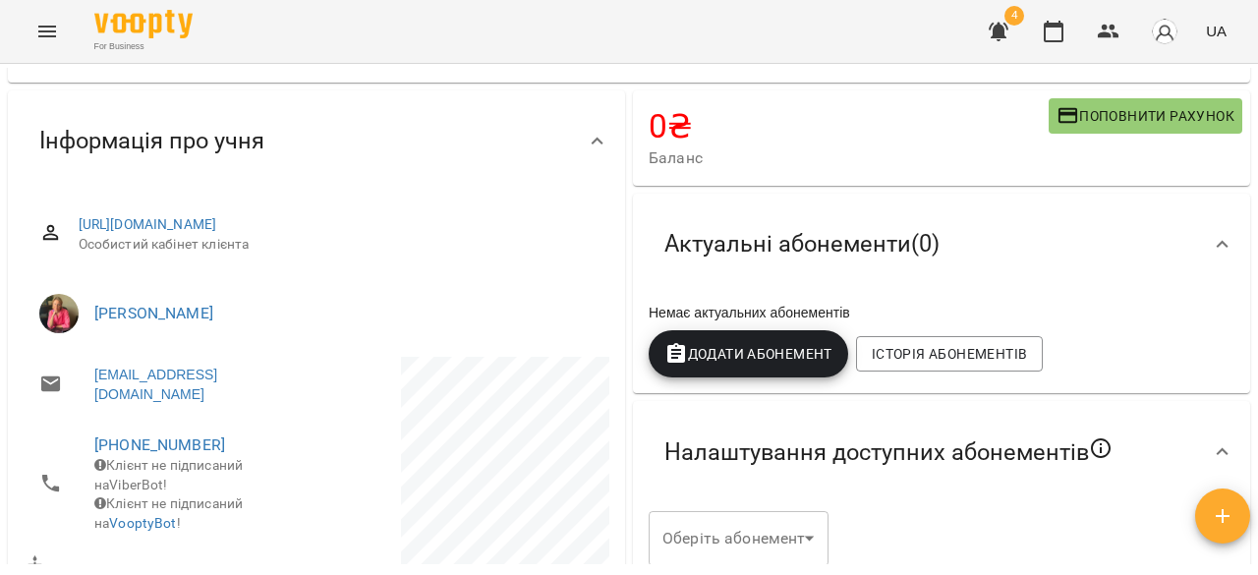
click at [765, 356] on span "Додати Абонемент" at bounding box center [748, 354] width 168 height 24
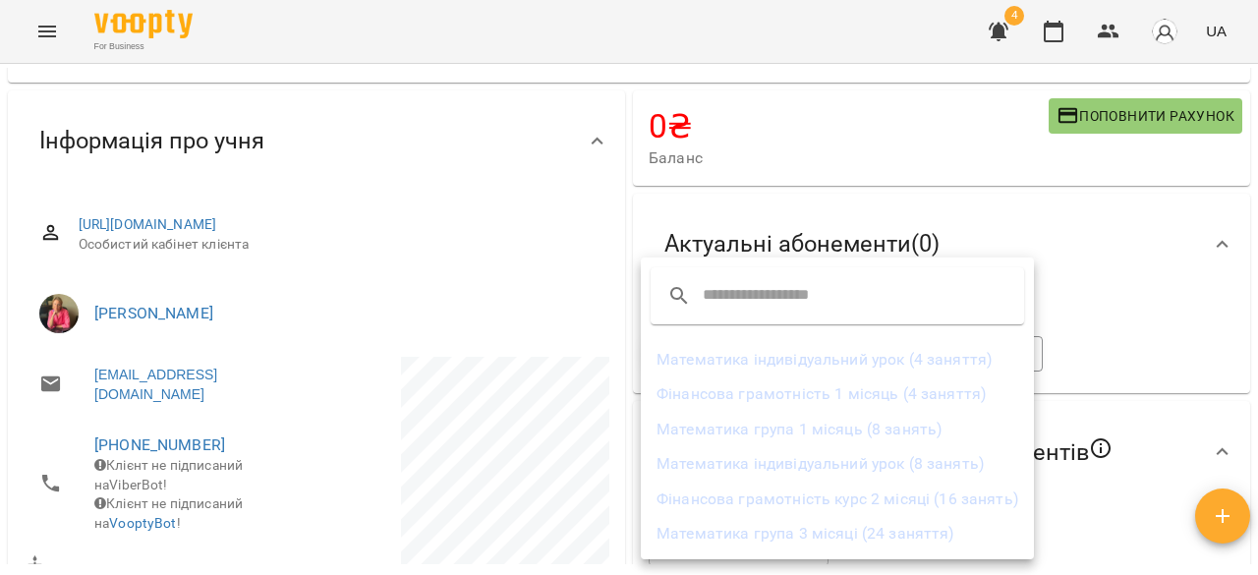
click at [764, 532] on li "Математика група 3 місяці (24 заняття)" at bounding box center [837, 533] width 393 height 35
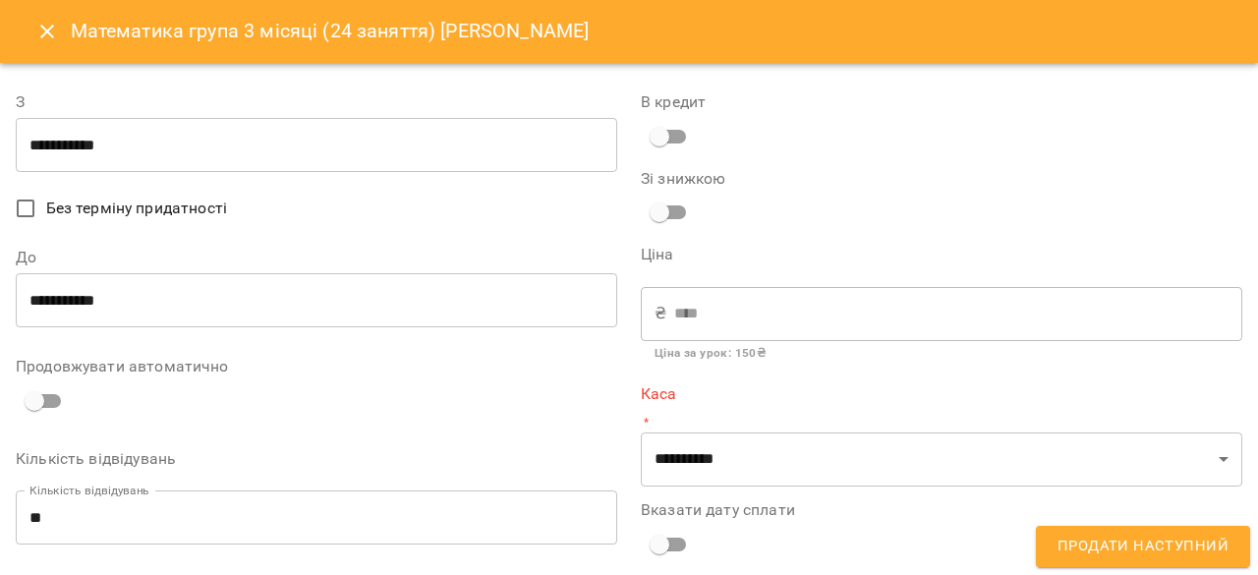
click at [57, 42] on icon "Close" at bounding box center [47, 32] width 24 height 24
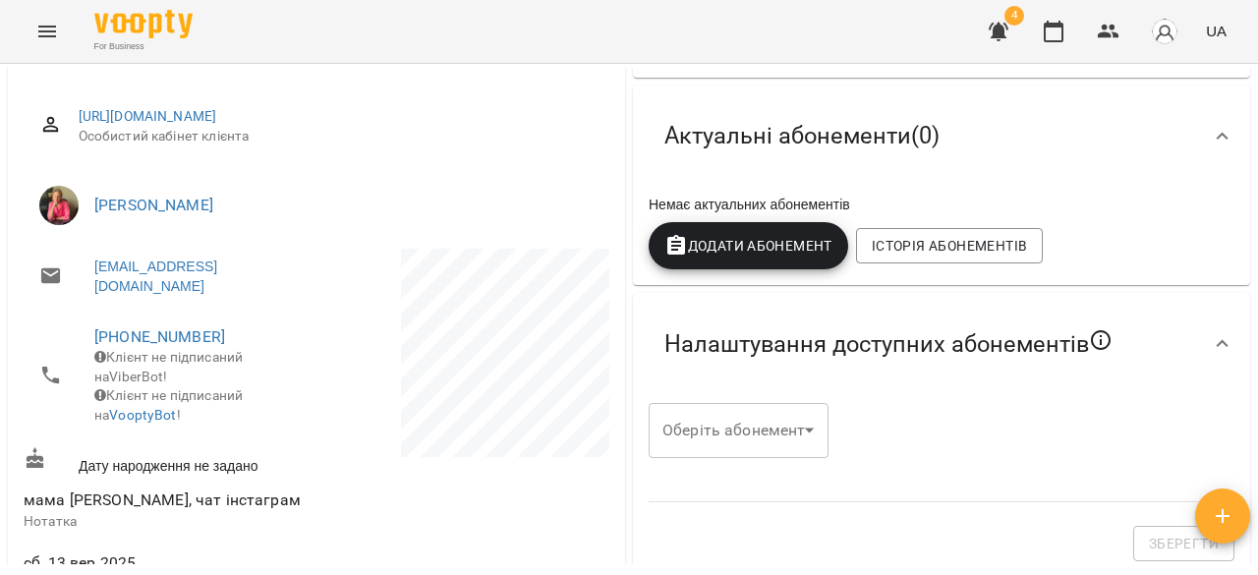
scroll to position [301, 0]
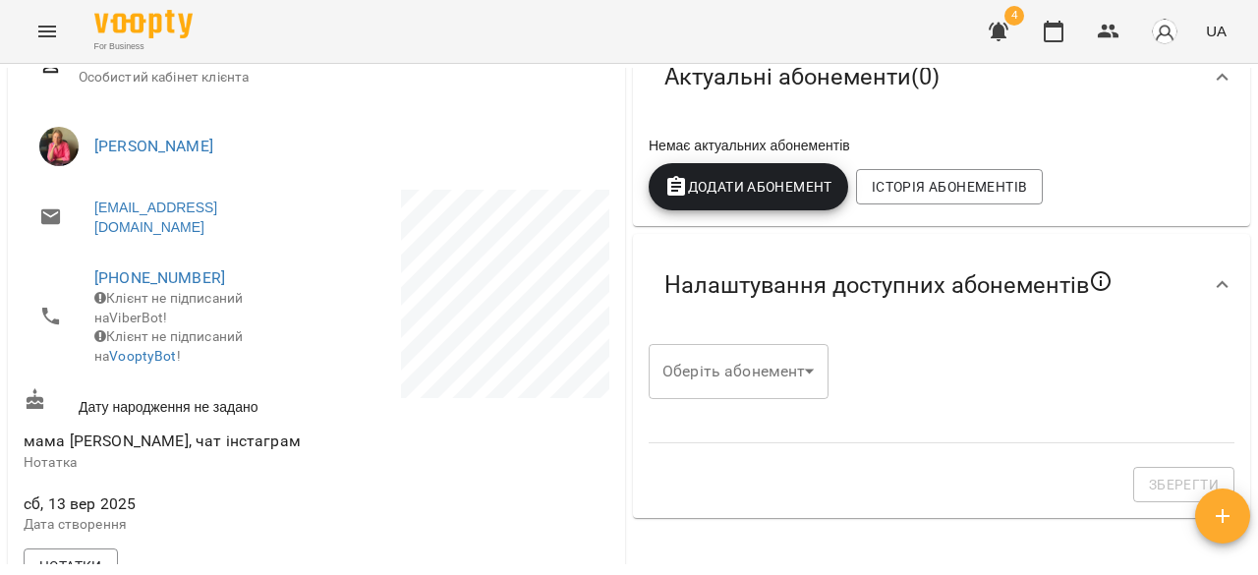
click at [763, 195] on span "Додати Абонемент" at bounding box center [748, 187] width 168 height 24
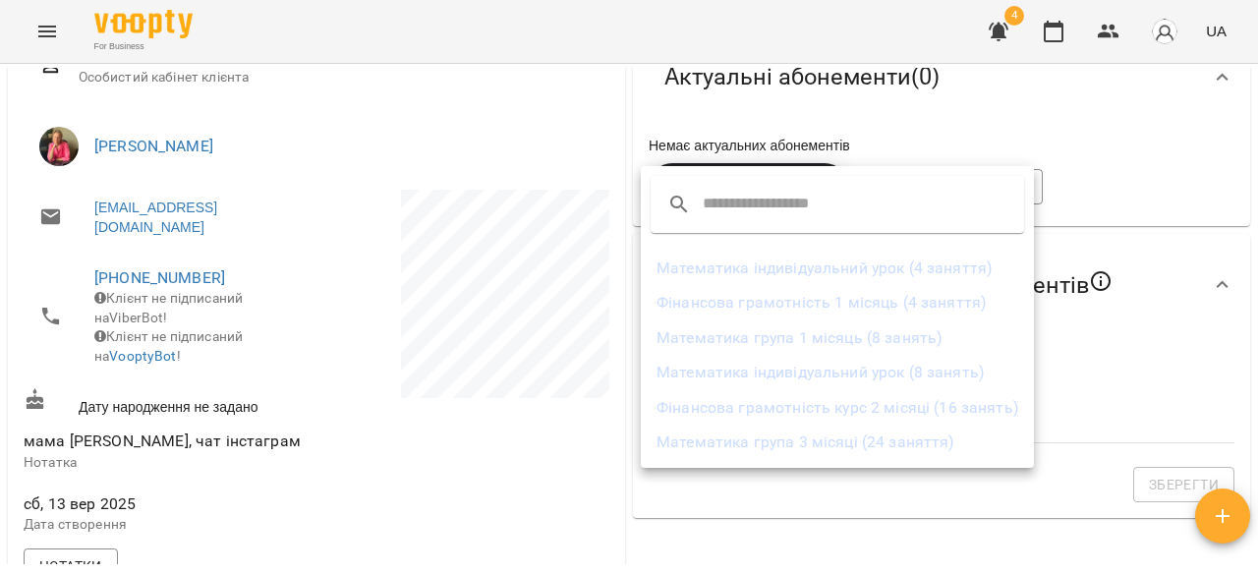
click at [820, 435] on li "Математика група 3 місяці (24 заняття)" at bounding box center [837, 442] width 393 height 35
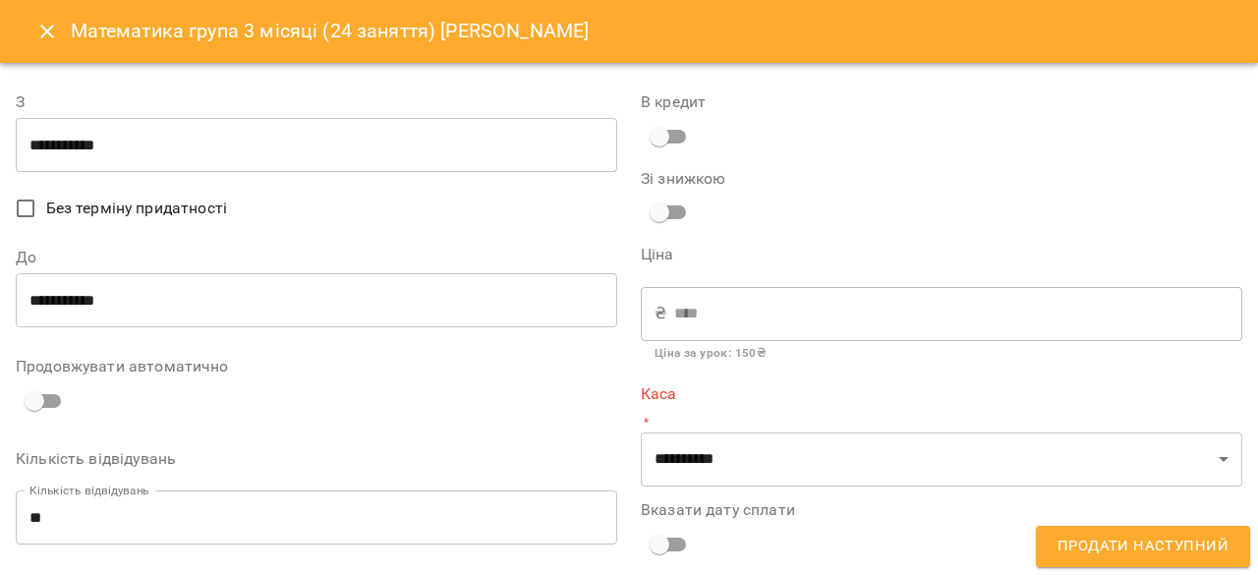
click at [48, 34] on icon "Close" at bounding box center [47, 32] width 24 height 24
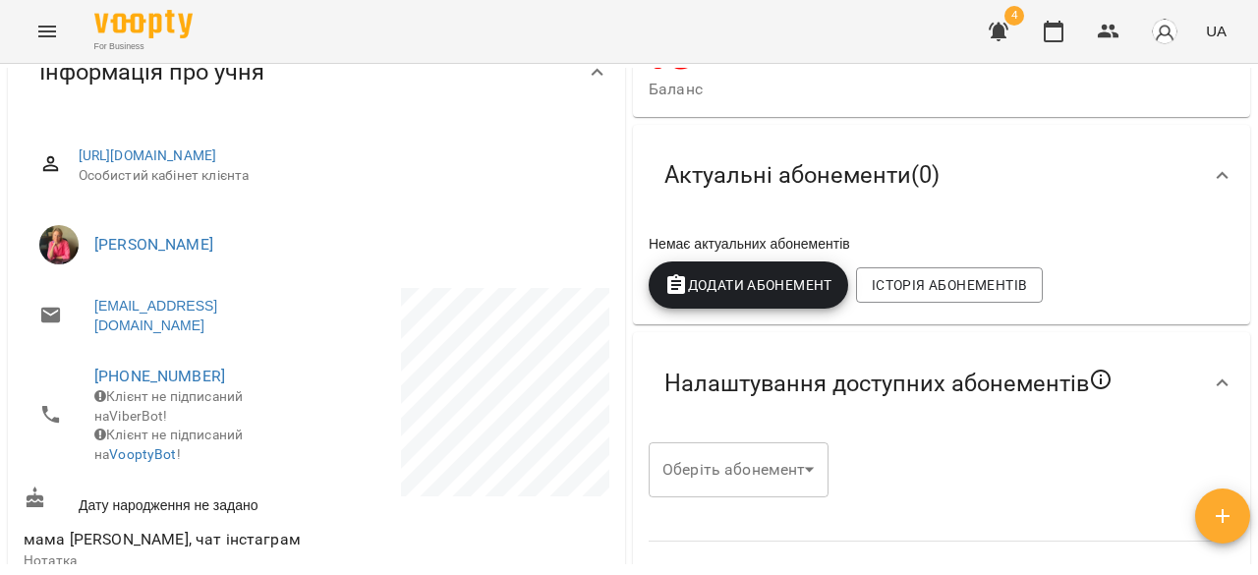
scroll to position [0, 0]
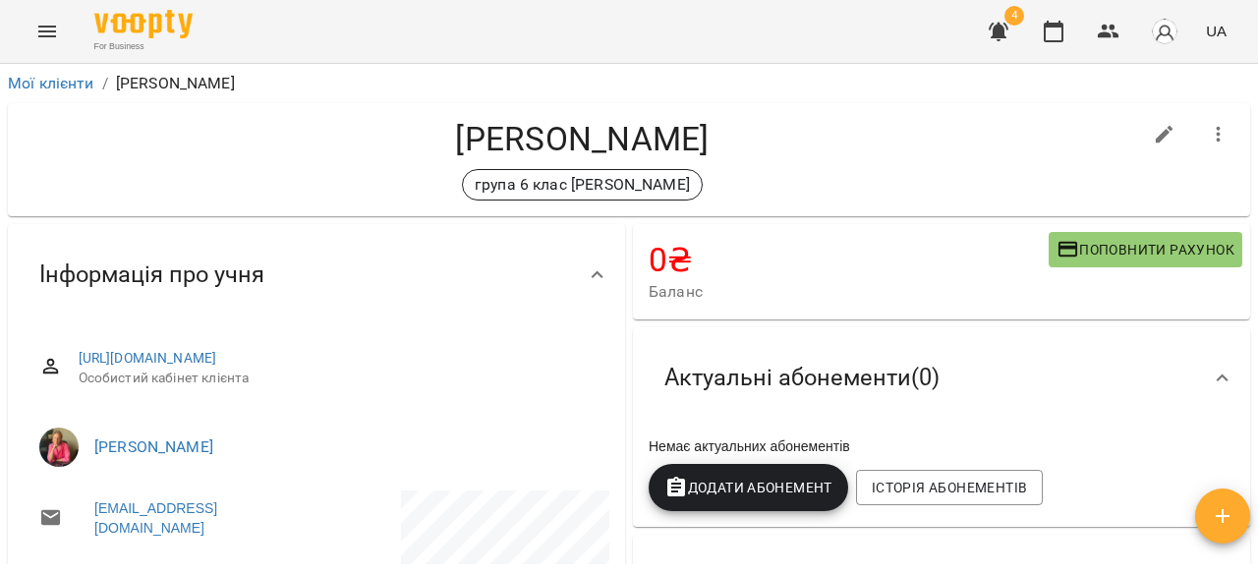
drag, startPoint x: 450, startPoint y: 133, endPoint x: 728, endPoint y: 156, distance: 279.1
click at [728, 156] on h4 "[PERSON_NAME]" at bounding box center [582, 139] width 1117 height 40
click at [690, 147] on h4 "[PERSON_NAME]" at bounding box center [582, 139] width 1117 height 40
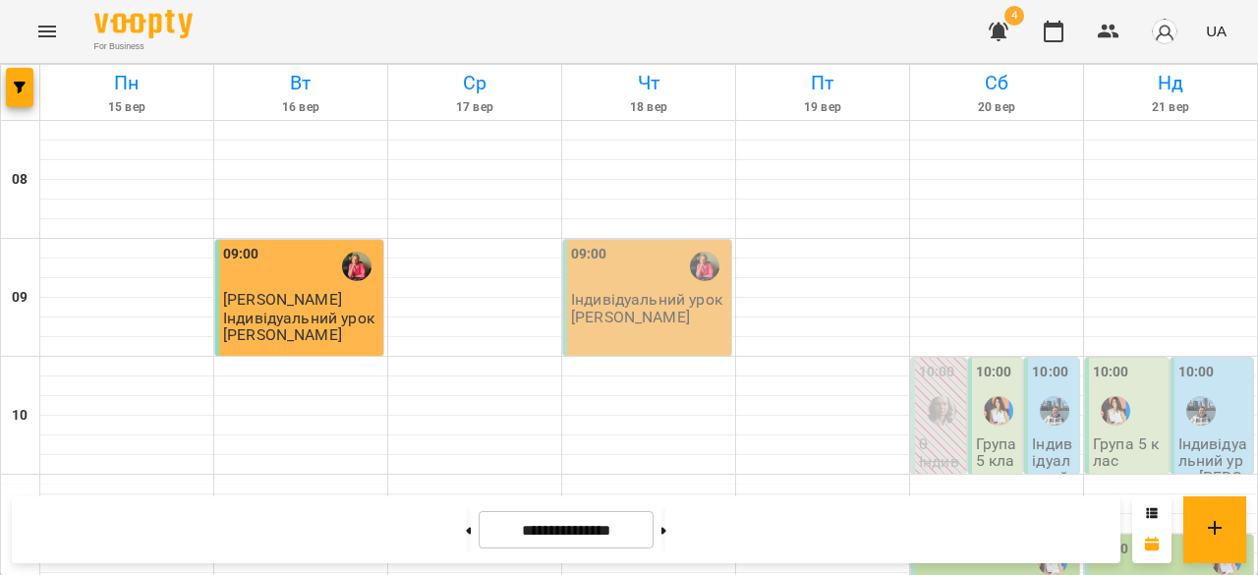
scroll to position [621, 0]
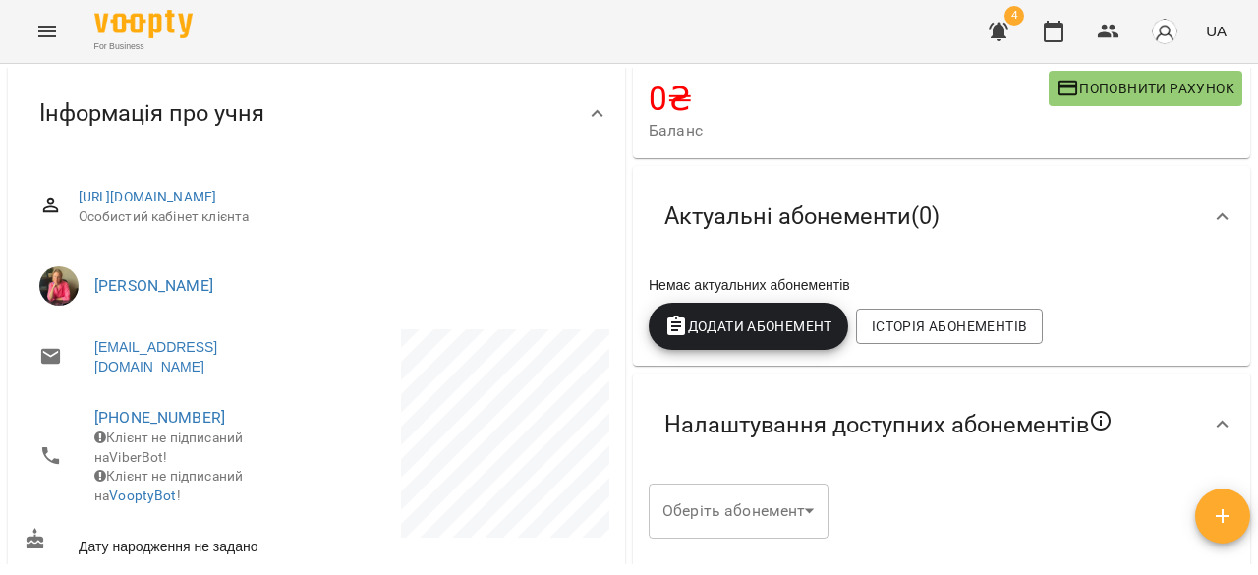
scroll to position [164, 0]
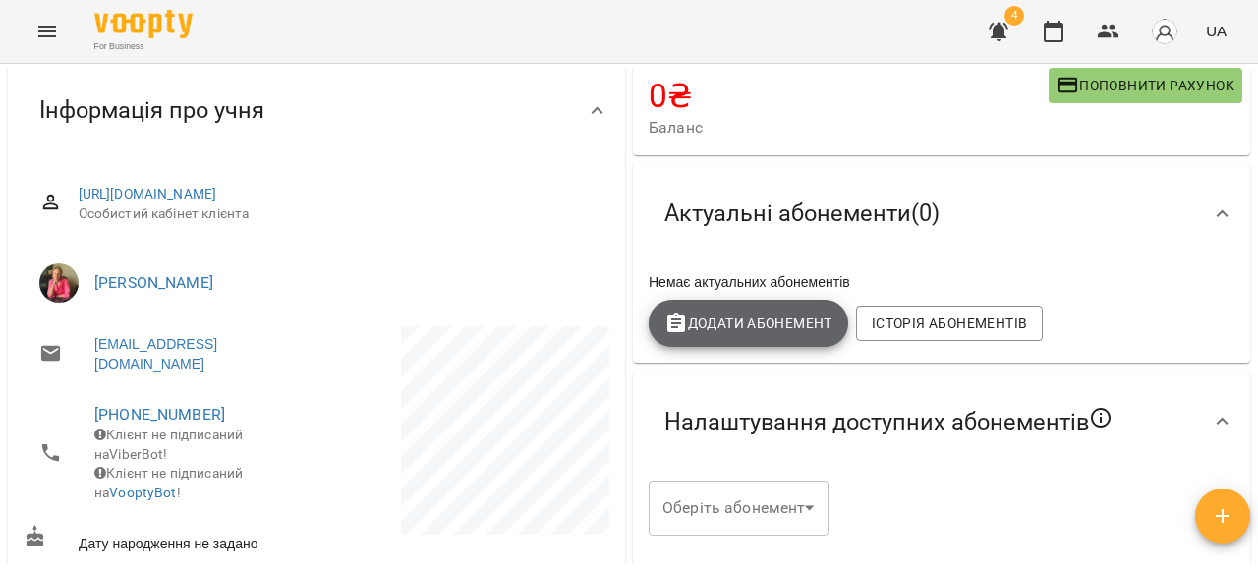
click at [788, 325] on span "Додати Абонемент" at bounding box center [748, 324] width 168 height 24
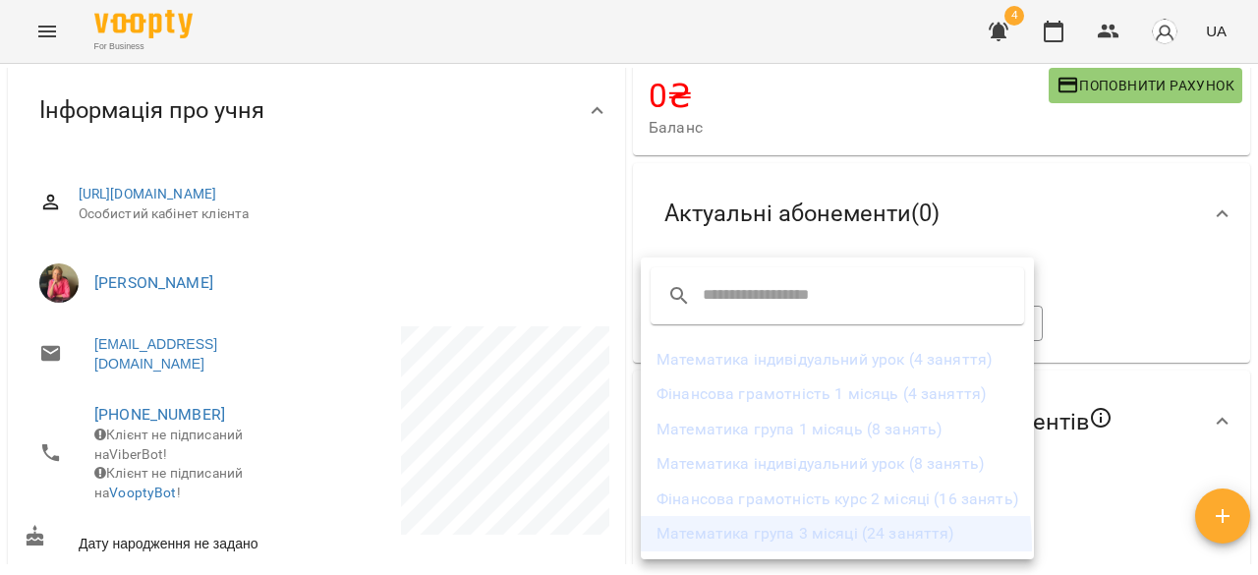
click at [802, 545] on li "Математика група 3 місяці (24 заняття)" at bounding box center [837, 533] width 393 height 35
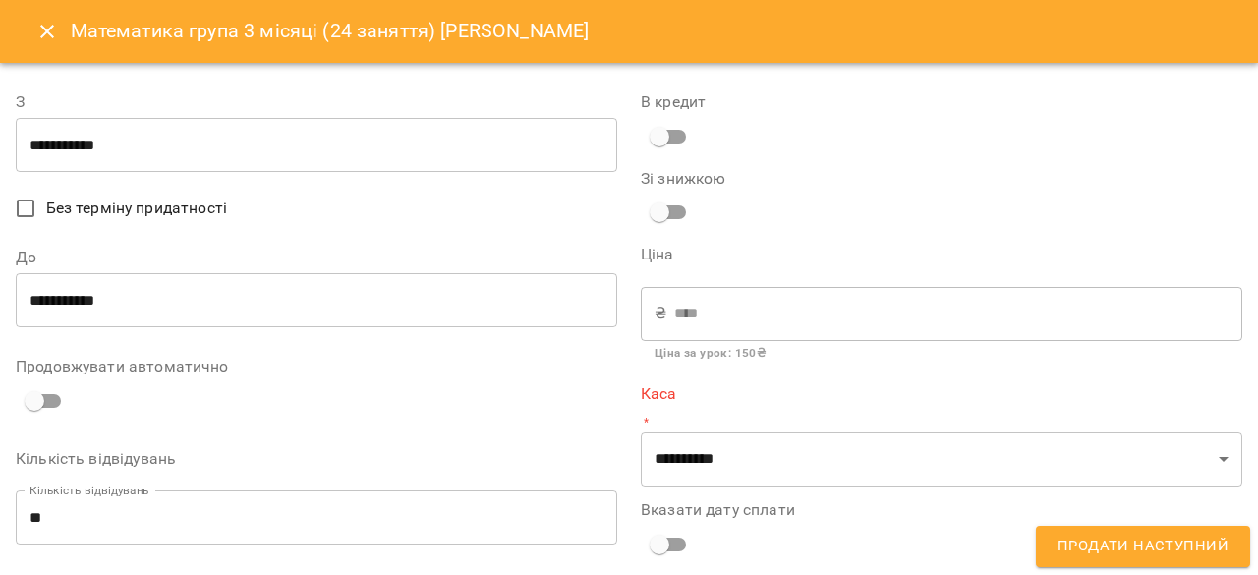
click at [26, 39] on button "Close" at bounding box center [47, 31] width 47 height 47
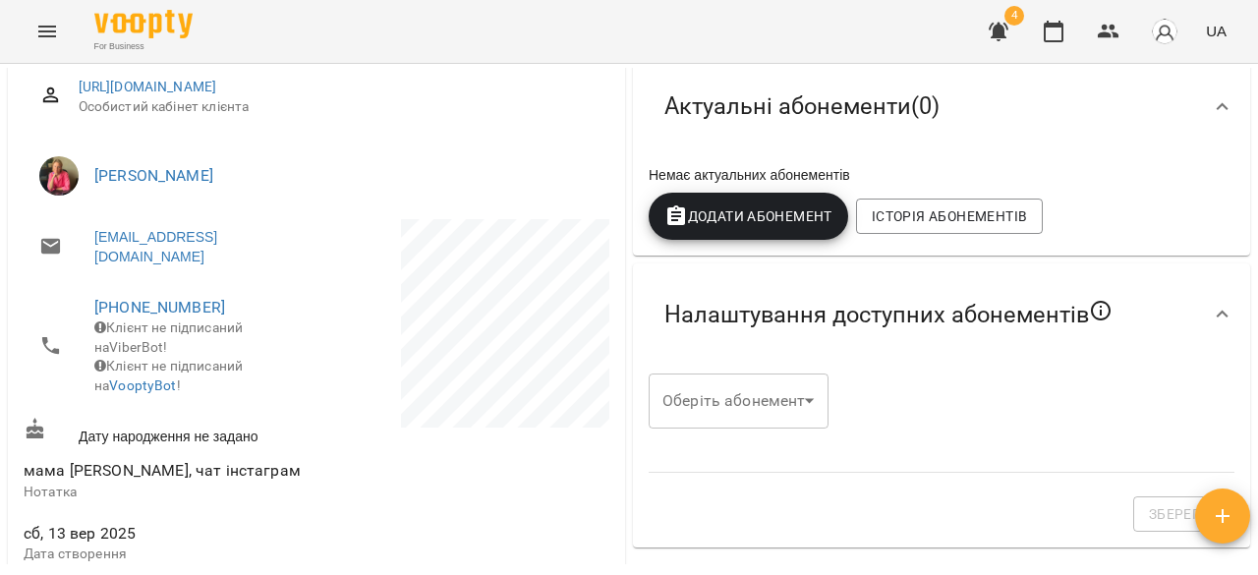
scroll to position [0, 0]
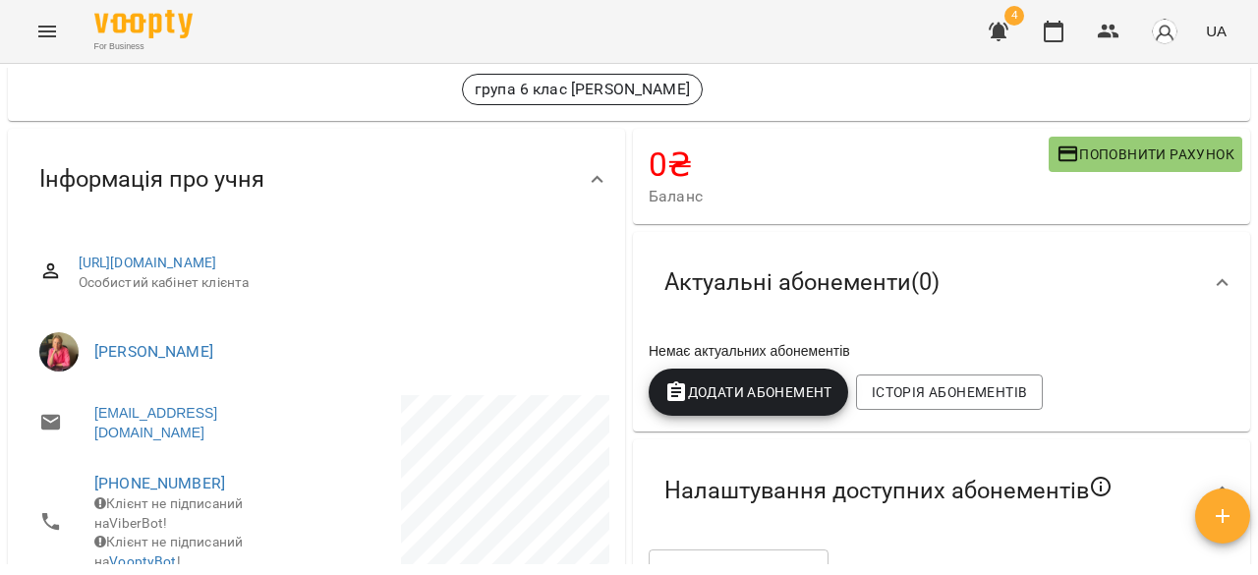
scroll to position [96, 0]
click at [769, 397] on span "Додати Абонемент" at bounding box center [748, 391] width 168 height 24
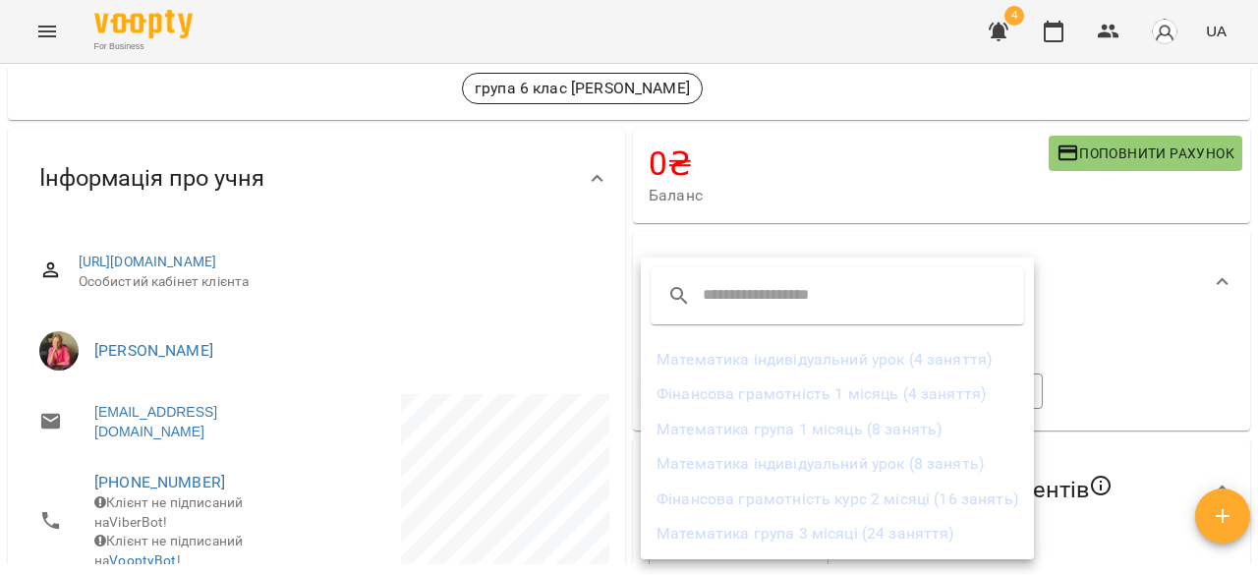
click at [773, 527] on li "Математика група 3 місяці (24 заняття)" at bounding box center [837, 533] width 393 height 35
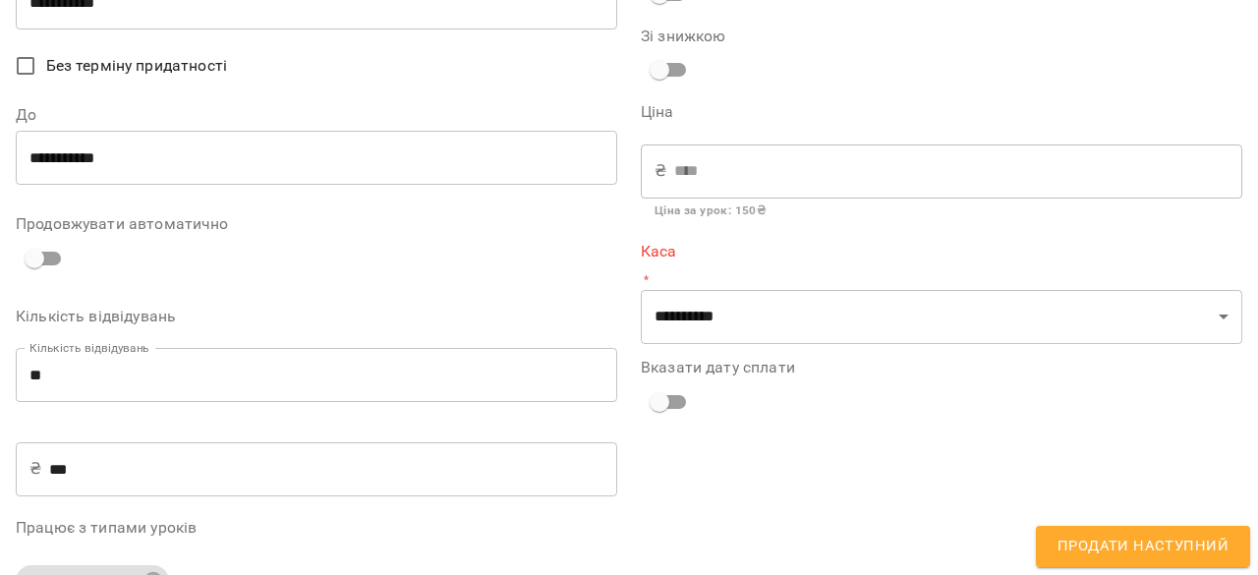
scroll to position [171, 0]
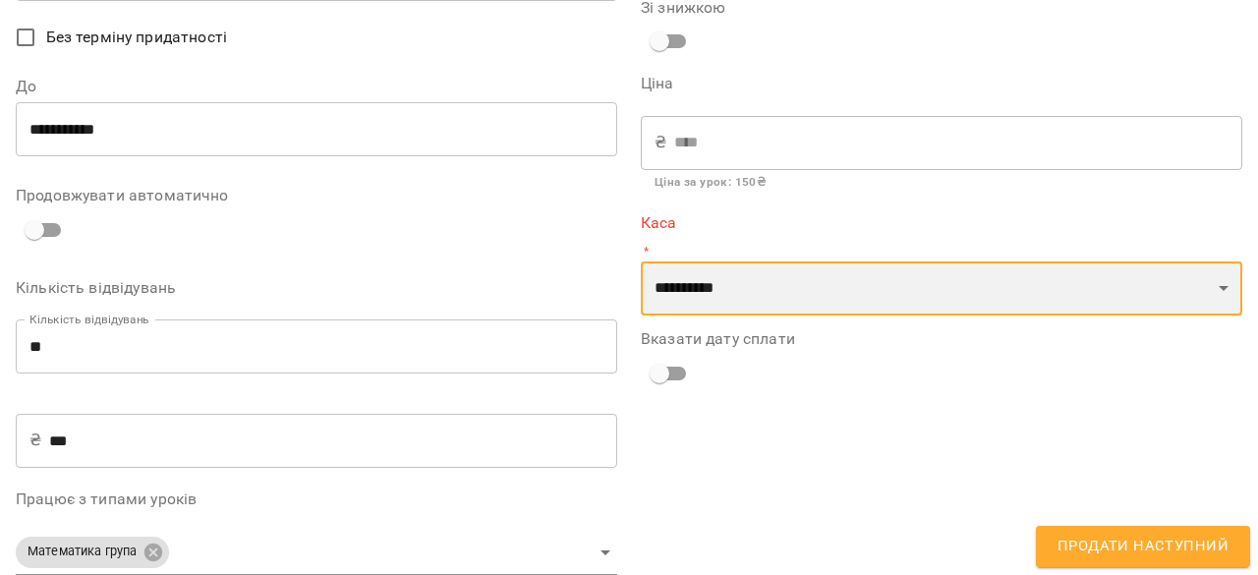
click at [742, 289] on select "**********" at bounding box center [941, 288] width 601 height 55
select select "****"
click at [641, 261] on select "**********" at bounding box center [941, 288] width 601 height 55
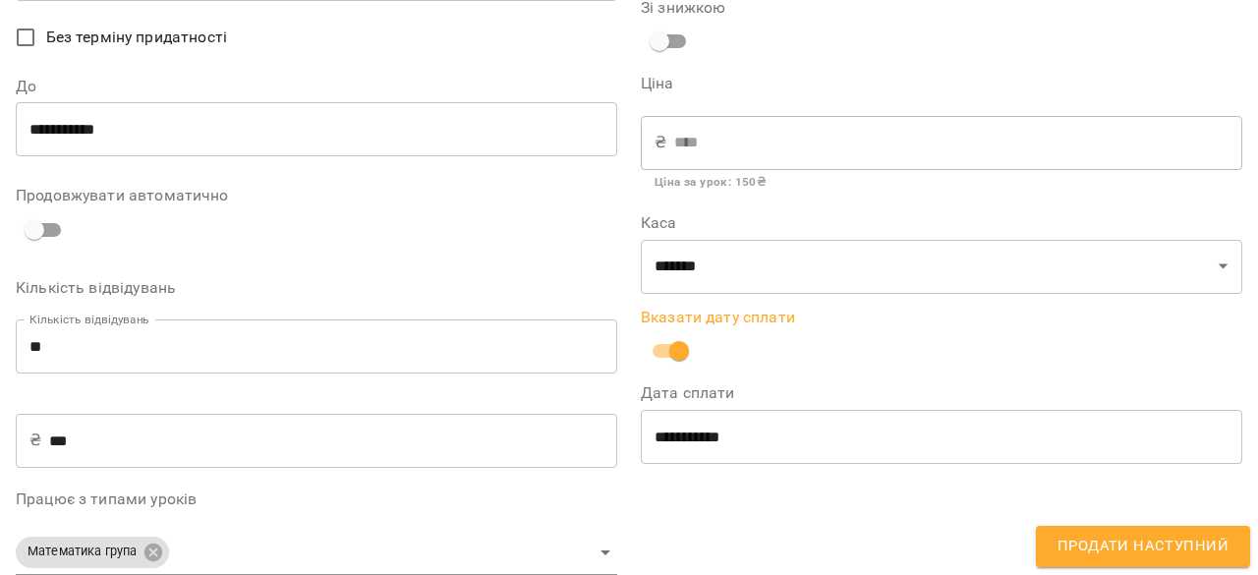
scroll to position [0, 0]
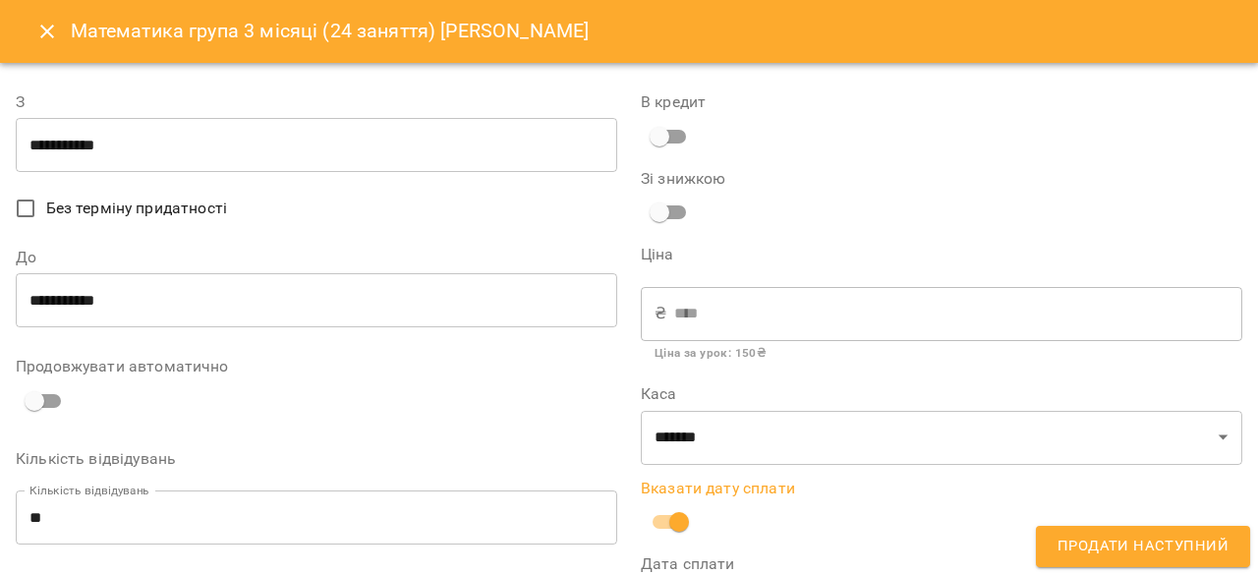
click at [1150, 550] on span "Продати наступний" at bounding box center [1142, 547] width 171 height 26
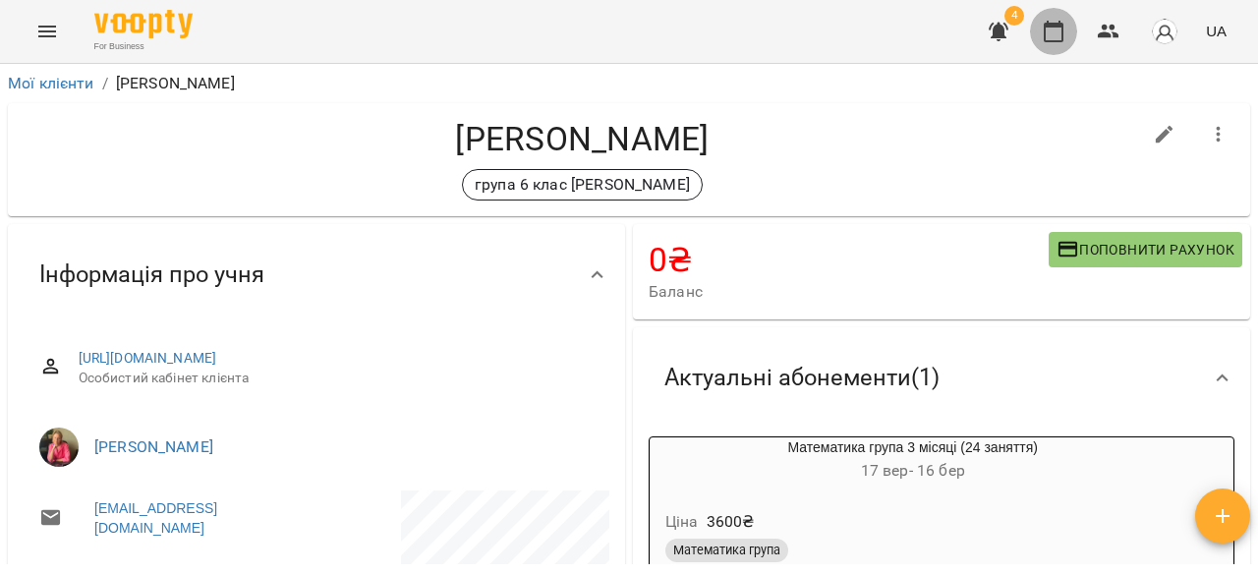
click at [1055, 46] on button "button" at bounding box center [1053, 31] width 47 height 47
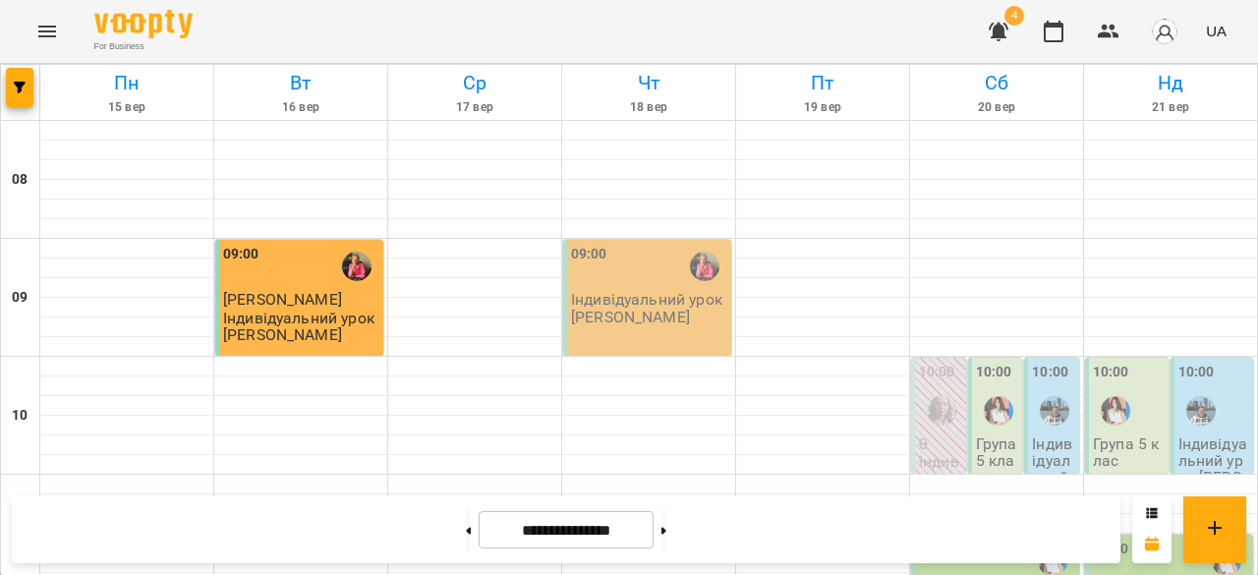
scroll to position [495, 0]
